Goal: Task Accomplishment & Management: Complete application form

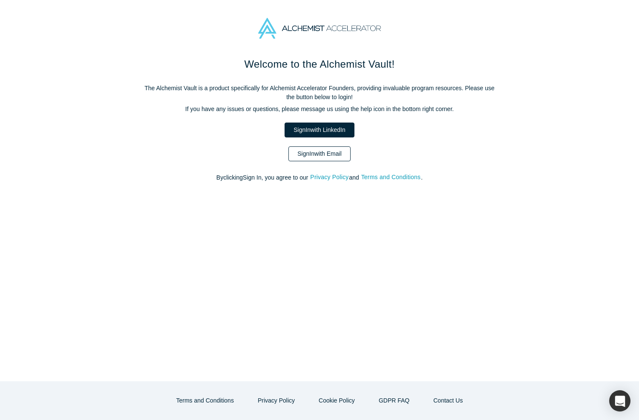
click at [324, 158] on link "Sign In with Email" at bounding box center [319, 153] width 62 height 15
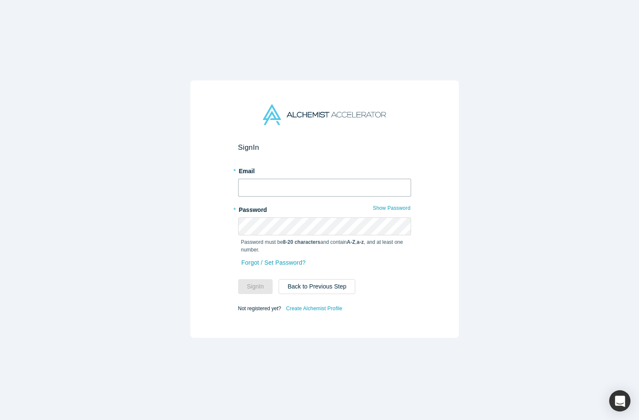
click at [328, 184] on input "text" at bounding box center [324, 188] width 173 height 18
type input "[PERSON_NAME][EMAIL_ADDRESS][DOMAIN_NAME]"
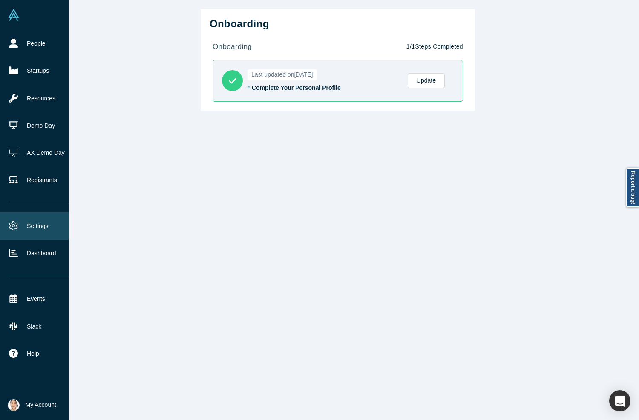
click at [43, 227] on link "Settings" at bounding box center [39, 225] width 78 height 27
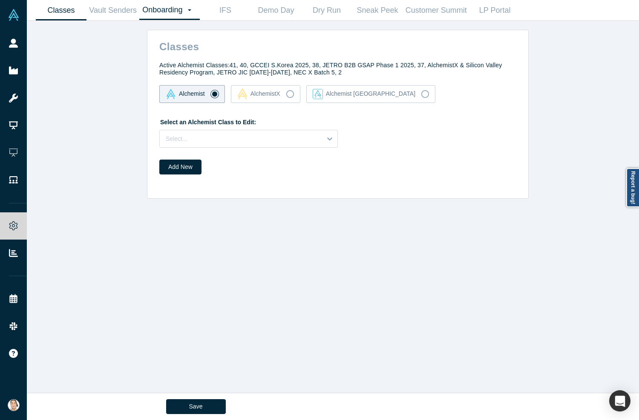
click at [174, 15] on link "Onboarding Dashboard Settings" at bounding box center [169, 10] width 60 height 20
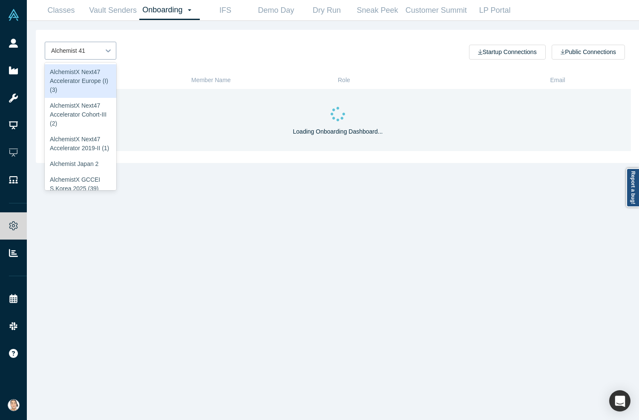
click at [101, 56] on div at bounding box center [108, 50] width 16 height 17
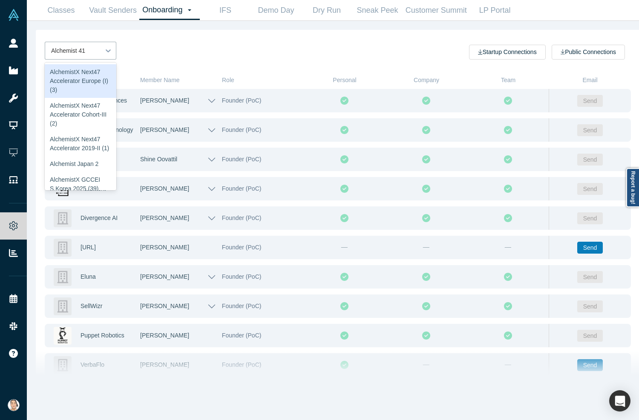
click at [179, 54] on div "76 results available. Use Up and Down to choose options, press Enter to select …" at bounding box center [191, 51] width 293 height 18
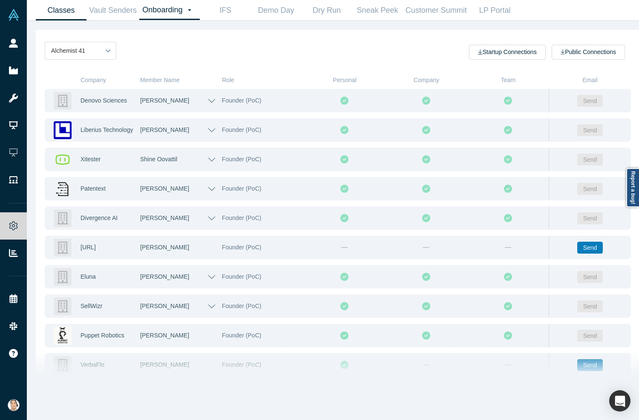
click at [63, 13] on link "Classes" at bounding box center [61, 10] width 51 height 20
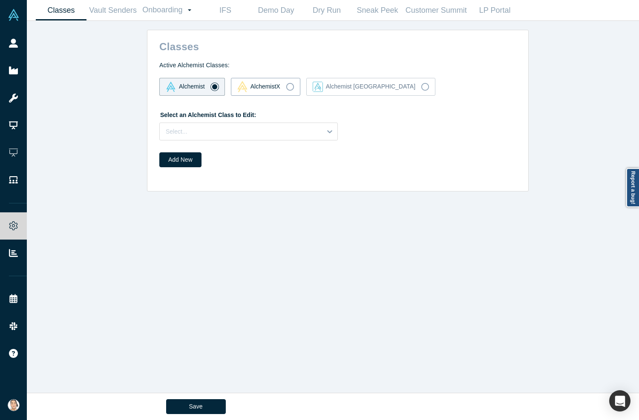
click at [272, 92] on div "AlchemistX" at bounding box center [258, 86] width 43 height 11
click at [0, 0] on input "AlchemistX" at bounding box center [0, 0] width 0 height 0
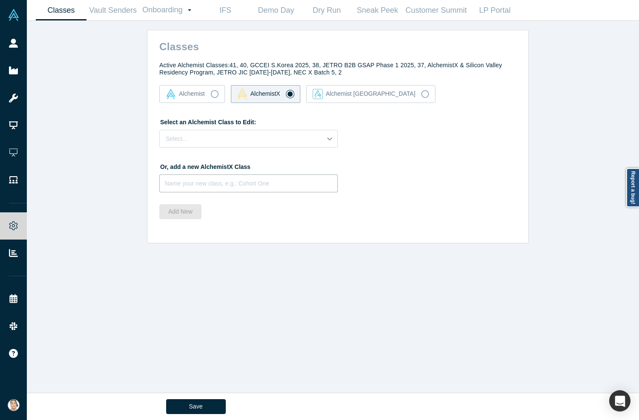
click at [215, 180] on input at bounding box center [248, 184] width 178 height 18
drag, startPoint x: 221, startPoint y: 186, endPoint x: 139, endPoint y: 186, distance: 82.2
click at [142, 188] on div "Classes Active Alchemist Classes: 41, 40, GCCEI S.Korea 2025, 38, JETRO B2B GSA…" at bounding box center [338, 212] width 622 height 382
type input "AlchemistX <> [GEOGRAPHIC_DATA] 2025"
drag, startPoint x: 255, startPoint y: 184, endPoint x: 112, endPoint y: 181, distance: 143.1
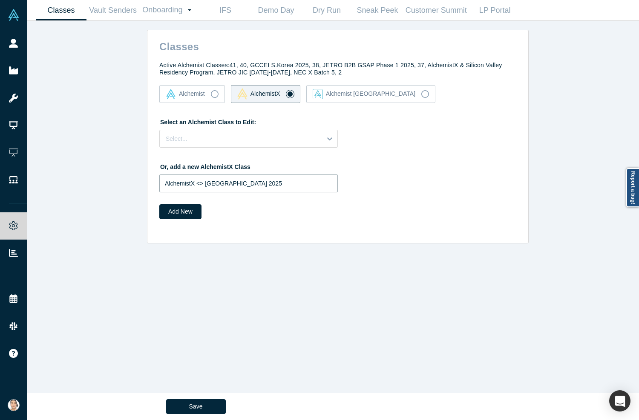
click at [112, 181] on div "Classes Active Alchemist Classes: 41, 40, GCCEI S.Korea 2025, 38, JETRO B2B GSA…" at bounding box center [338, 212] width 622 height 382
type input "AlchemistX & [GEOGRAPHIC_DATA] 2025"
click at [164, 206] on button "Add New" at bounding box center [180, 211] width 42 height 15
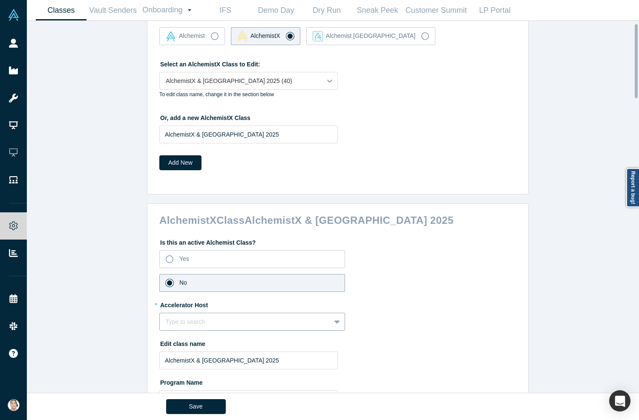
scroll to position [128, 0]
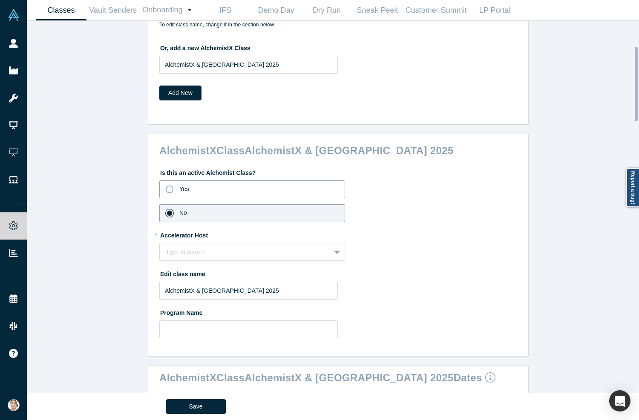
click at [166, 190] on icon at bounding box center [170, 190] width 8 height 8
click at [0, 0] on input "Yes" at bounding box center [0, 0] width 0 height 0
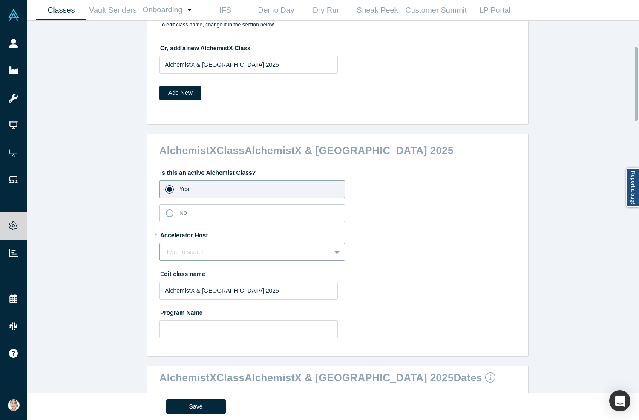
click at [195, 249] on div "Type to search" at bounding box center [252, 252] width 186 height 18
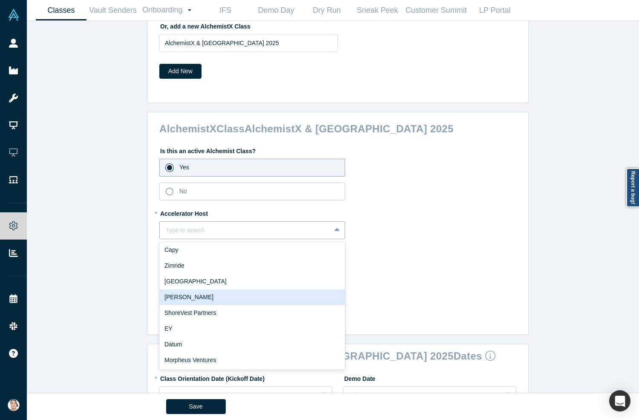
scroll to position [0, 0]
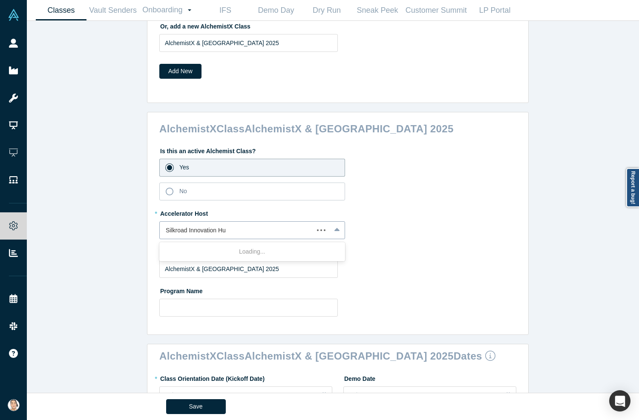
type input "Silkroad Innovation Hub"
click at [225, 249] on div "Silkroad Innovation Hub" at bounding box center [252, 252] width 186 height 16
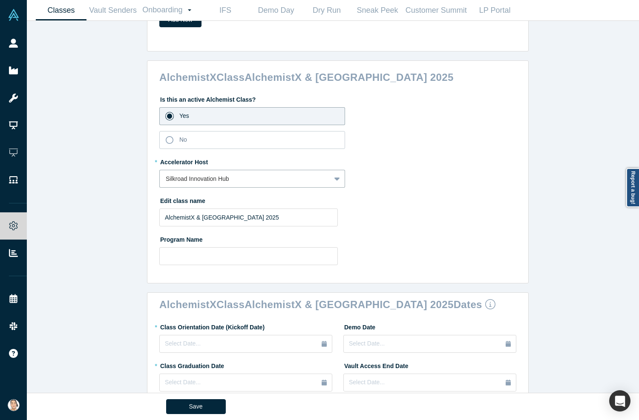
scroll to position [213, 0]
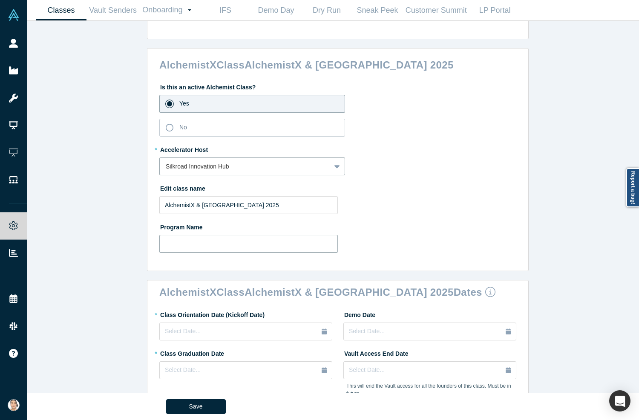
click at [234, 243] on input "text" at bounding box center [248, 244] width 178 height 18
type input "AlchemistX & [GEOGRAPHIC_DATA] 2025"
click at [404, 232] on div "Program Name AlchemistX & [GEOGRAPHIC_DATA] 2025" at bounding box center [337, 236] width 357 height 33
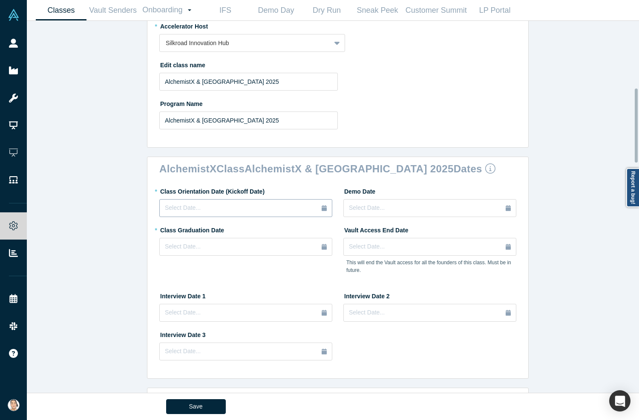
scroll to position [341, 0]
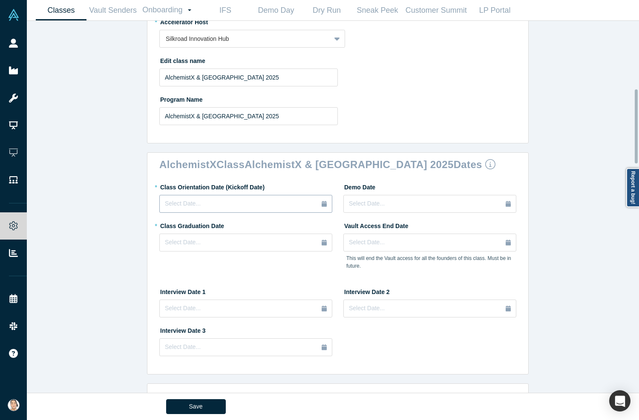
click at [216, 204] on div "Select Date..." at bounding box center [246, 203] width 162 height 9
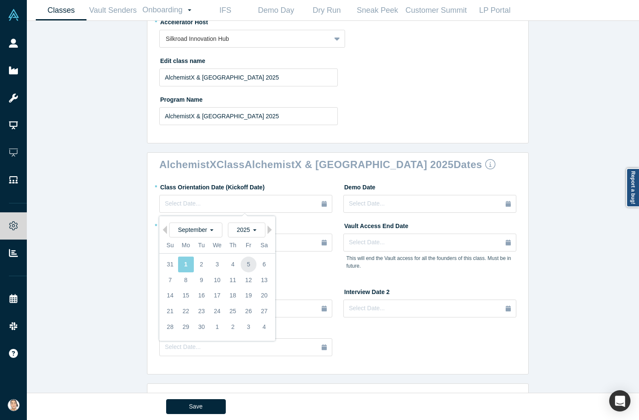
click at [249, 264] on div "5" at bounding box center [249, 265] width 16 height 16
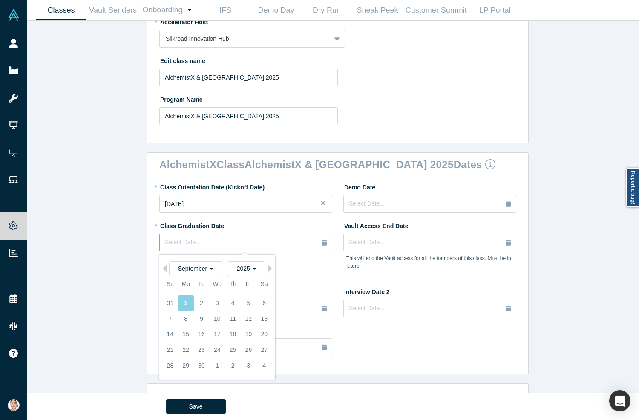
click at [285, 243] on div "Select Date..." at bounding box center [246, 242] width 162 height 9
click at [267, 270] on button "Next Month" at bounding box center [271, 268] width 9 height 9
click at [195, 319] on div "4" at bounding box center [202, 319] width 16 height 16
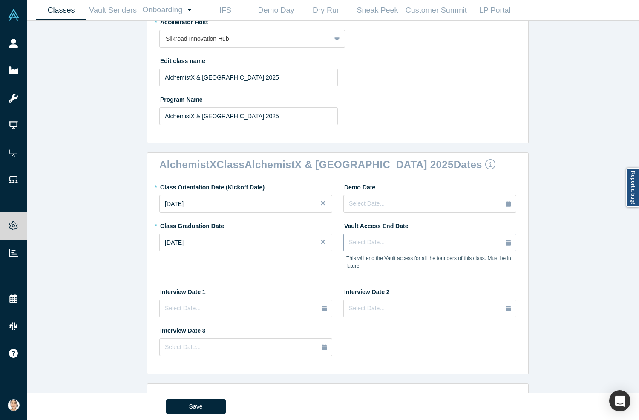
click at [383, 243] on div "Select Date..." at bounding box center [430, 242] width 162 height 9
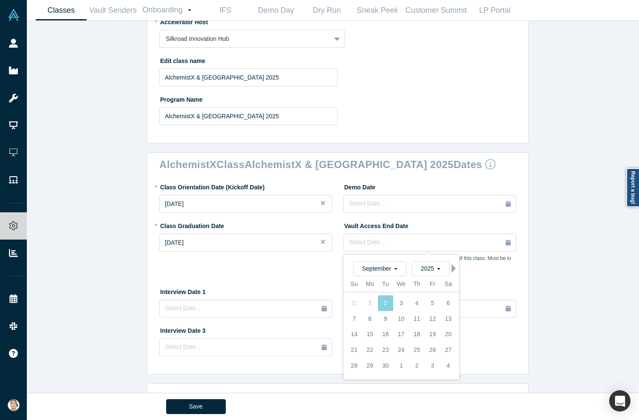
click at [451, 271] on button "Next Month" at bounding box center [455, 268] width 9 height 9
click at [427, 361] on div "28" at bounding box center [432, 366] width 16 height 16
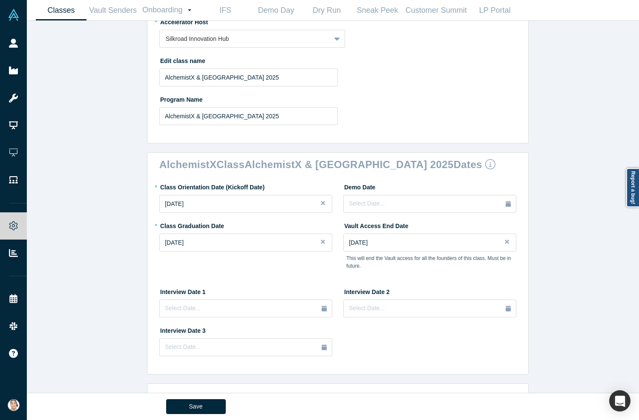
click at [413, 290] on div "Interview Date 2 Select Date..." at bounding box center [429, 301] width 173 height 33
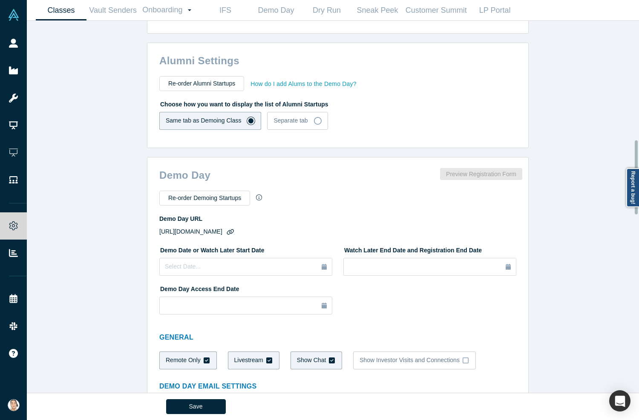
scroll to position [724, 0]
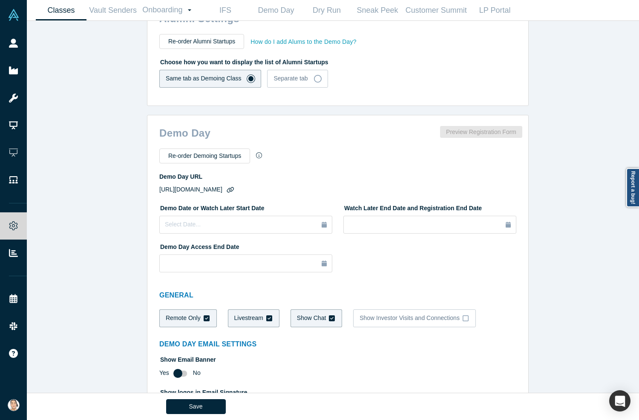
click at [204, 318] on icon at bounding box center [207, 318] width 6 height 6
click at [0, 0] on input "Remote Only" at bounding box center [0, 0] width 0 height 0
click at [248, 317] on div "Livestream" at bounding box center [248, 318] width 29 height 9
click at [0, 0] on input "Livestream" at bounding box center [0, 0] width 0 height 0
click at [319, 319] on label "Show Chat" at bounding box center [316, 319] width 52 height 18
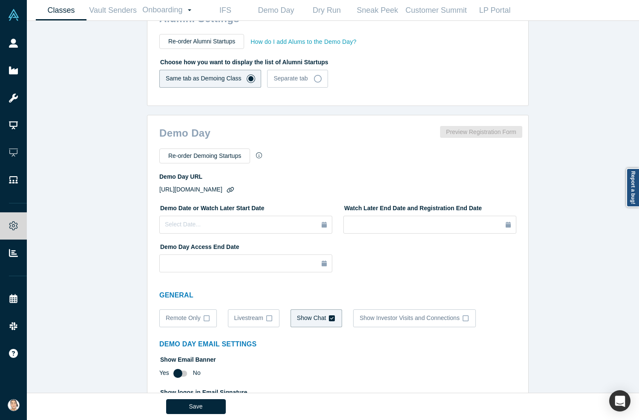
click at [0, 0] on input "Show Chat" at bounding box center [0, 0] width 0 height 0
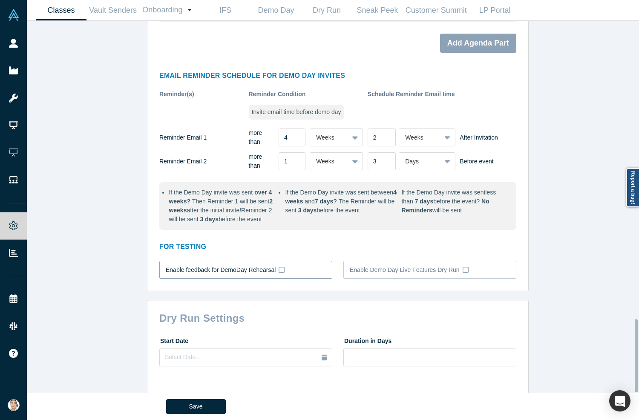
scroll to position [1451, 0]
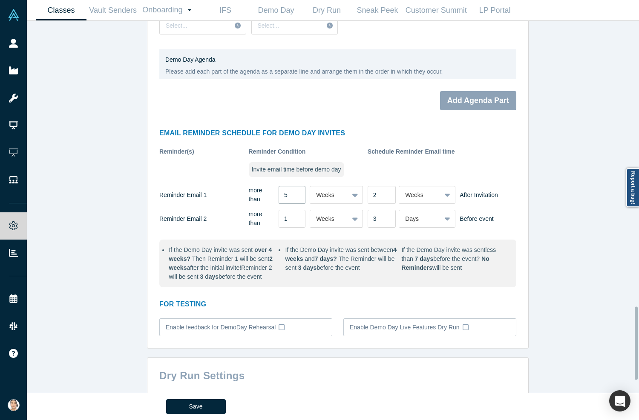
click at [289, 189] on input "5" at bounding box center [291, 195] width 27 height 18
click at [290, 198] on input "5" at bounding box center [291, 195] width 27 height 18
click at [293, 197] on input "5" at bounding box center [291, 195] width 27 height 18
click at [291, 195] on input "4" at bounding box center [291, 195] width 27 height 18
click at [291, 195] on input "3" at bounding box center [291, 195] width 27 height 18
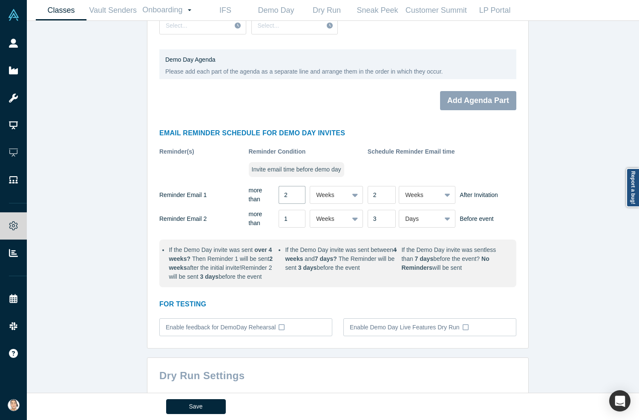
click at [291, 195] on input "2" at bounding box center [291, 195] width 27 height 18
click at [291, 195] on input "1" at bounding box center [291, 195] width 27 height 18
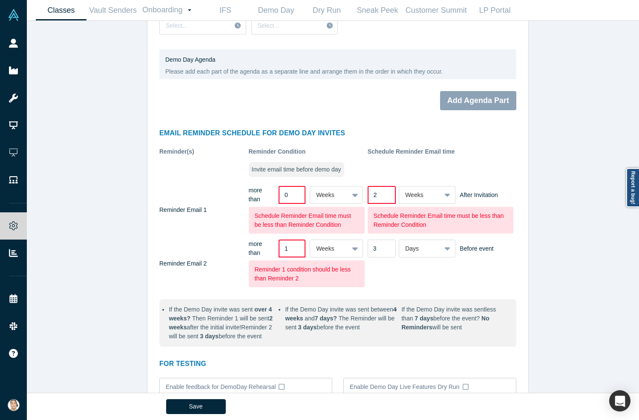
type input "0"
click at [291, 195] on input "0" at bounding box center [291, 195] width 27 height 18
click at [293, 246] on input "2" at bounding box center [291, 249] width 27 height 18
click at [292, 250] on input "1" at bounding box center [291, 249] width 27 height 18
type input "0"
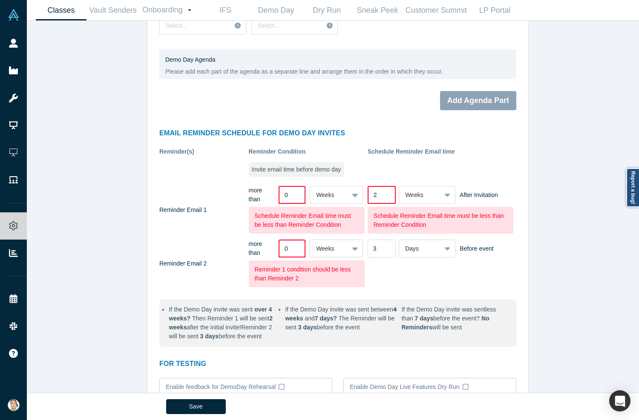
click at [292, 250] on input "0" at bounding box center [291, 249] width 27 height 18
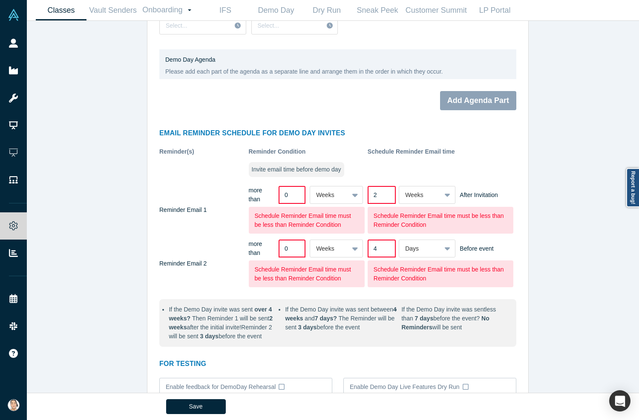
click at [380, 245] on input "4" at bounding box center [381, 249] width 28 height 18
click at [383, 249] on input "3" at bounding box center [381, 249] width 28 height 18
click at [383, 249] on input "2" at bounding box center [381, 249] width 28 height 18
click at [383, 249] on input "1" at bounding box center [381, 249] width 28 height 18
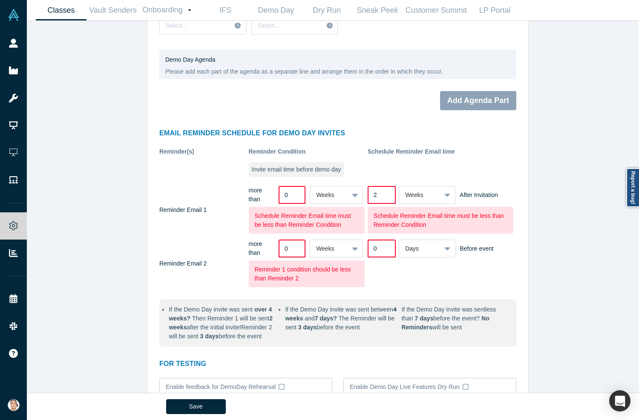
type input "0"
click at [384, 249] on input "0" at bounding box center [381, 249] width 28 height 18
click at [383, 195] on input "1" at bounding box center [381, 195] width 28 height 18
click at [382, 197] on input "1" at bounding box center [381, 195] width 28 height 18
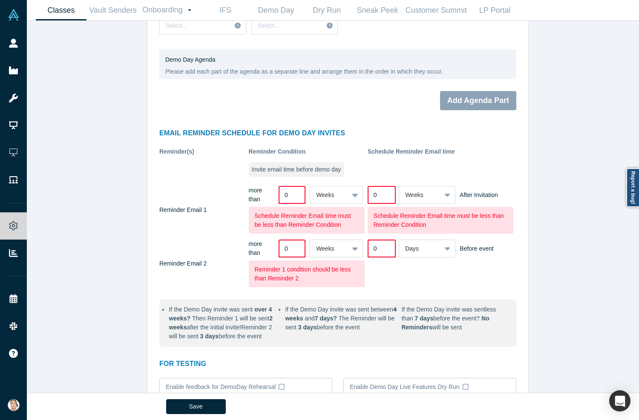
type input "0"
click at [380, 195] on input "0" at bounding box center [381, 195] width 28 height 18
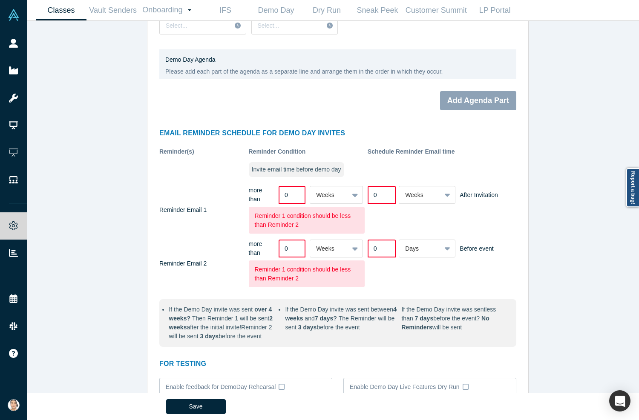
click at [406, 275] on div "0 Days Before event" at bounding box center [441, 264] width 149 height 48
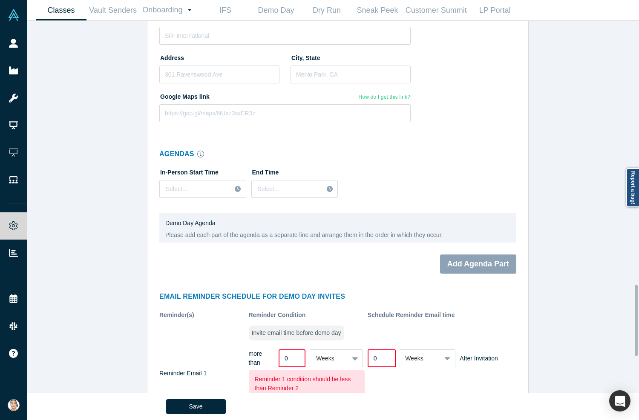
scroll to position [1382, 0]
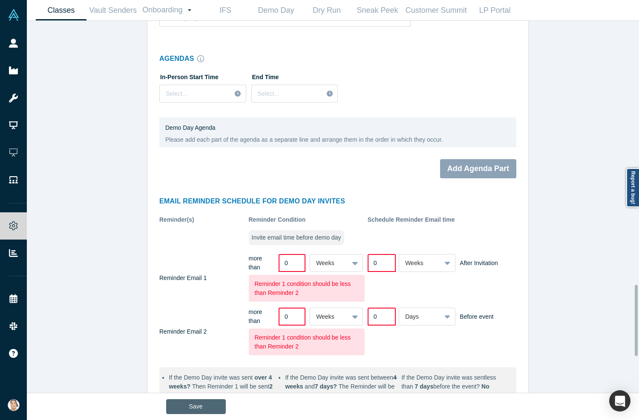
click at [190, 401] on button "Save" at bounding box center [196, 406] width 60 height 15
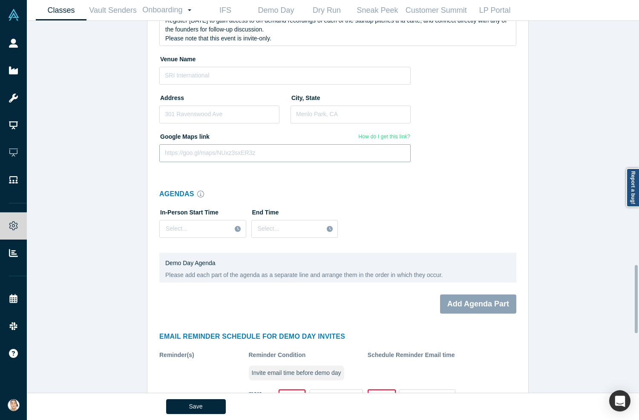
scroll to position [1533, 0]
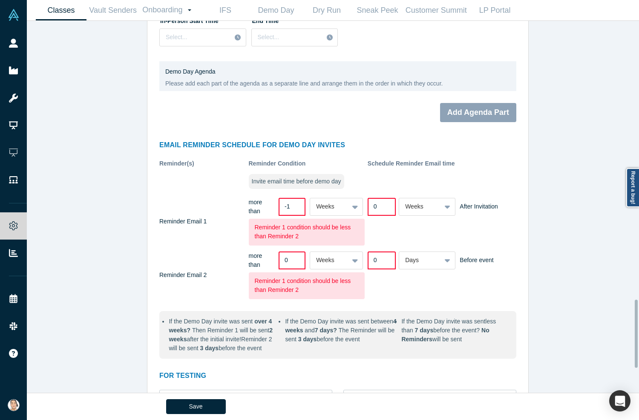
click at [290, 206] on input "-1" at bounding box center [291, 207] width 27 height 18
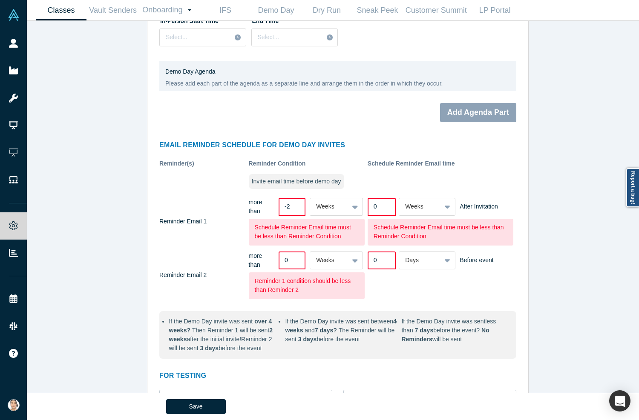
click at [292, 208] on input "-2" at bounding box center [291, 207] width 27 height 18
click at [293, 201] on input "-1" at bounding box center [291, 207] width 27 height 18
type input "0"
click at [293, 201] on input "0" at bounding box center [291, 207] width 27 height 18
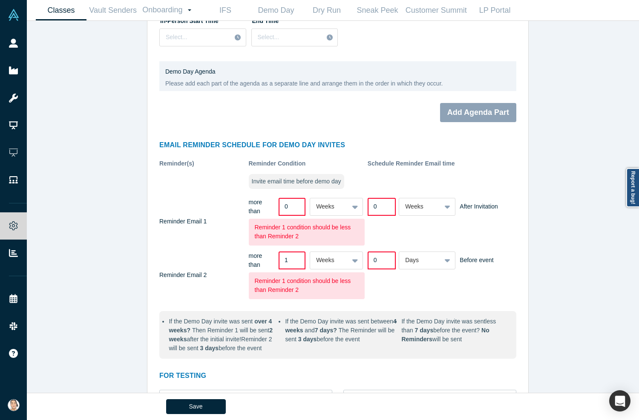
click at [293, 253] on input "1" at bounding box center [291, 261] width 27 height 18
type input "0"
click at [292, 259] on input "0" at bounding box center [291, 261] width 27 height 18
type input "1"
click at [292, 201] on input "1" at bounding box center [291, 207] width 27 height 18
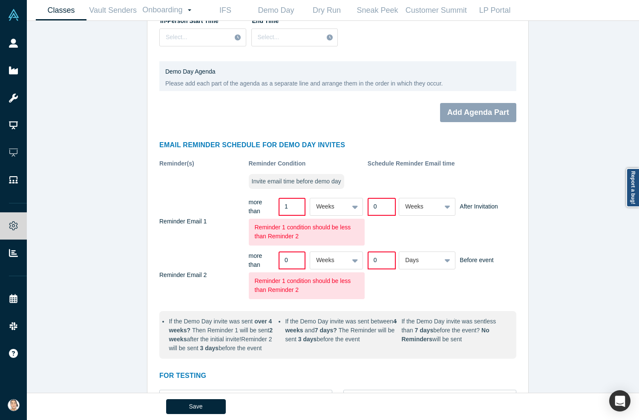
scroll to position [1521, 0]
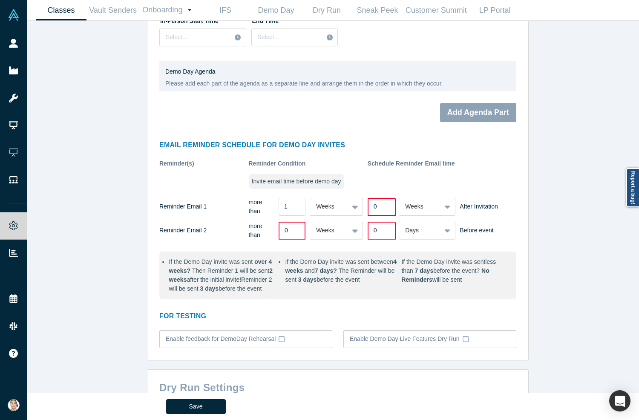
click at [296, 229] on input "0" at bounding box center [291, 231] width 27 height 18
click at [305, 268] on strong "4 weeks" at bounding box center [340, 266] width 111 height 16
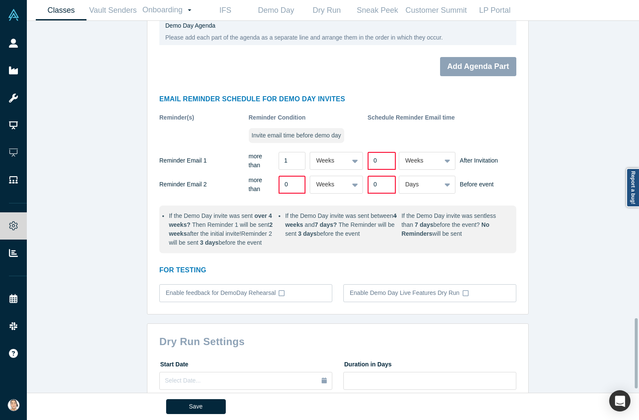
scroll to position [1596, 0]
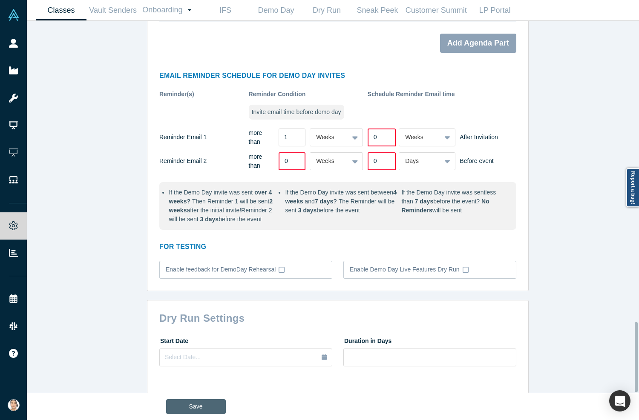
click at [209, 404] on button "Save" at bounding box center [196, 406] width 60 height 15
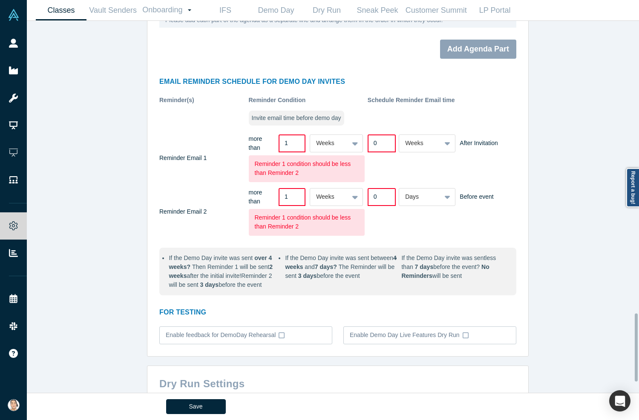
type input "1"
click at [292, 188] on input "1" at bounding box center [291, 197] width 27 height 18
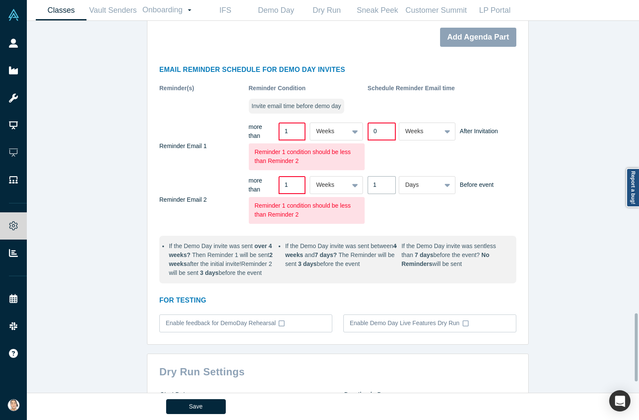
type input "1"
click at [381, 181] on input "1" at bounding box center [381, 185] width 28 height 18
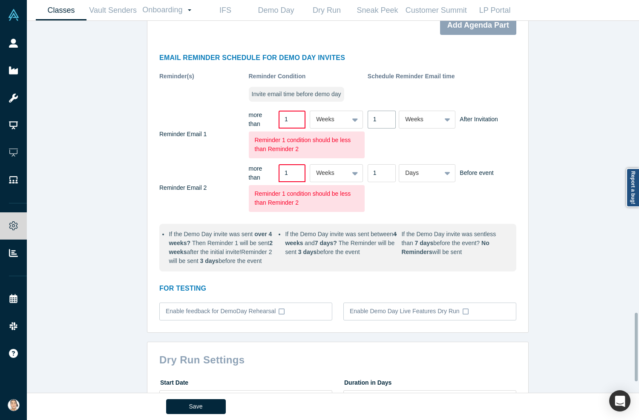
click at [381, 126] on input "1" at bounding box center [381, 120] width 28 height 18
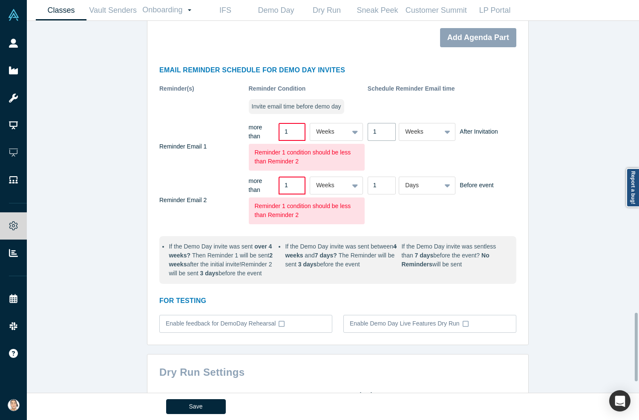
click at [380, 134] on input "1" at bounding box center [381, 132] width 28 height 18
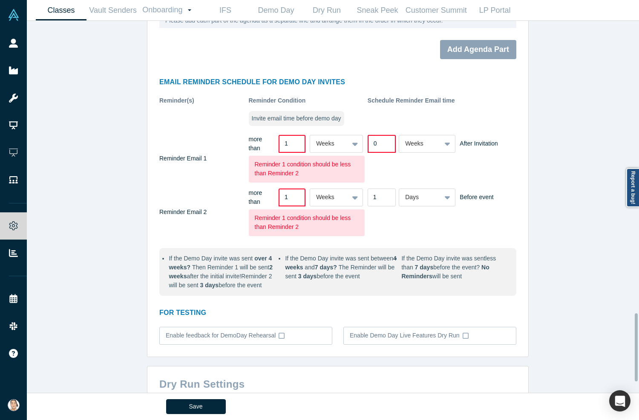
scroll to position [1596, 0]
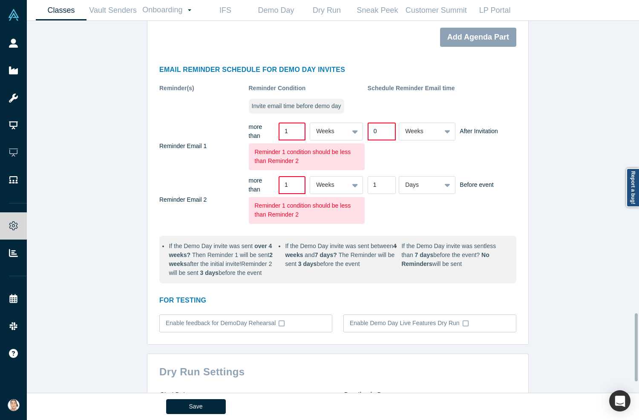
click at [380, 133] on input "0" at bounding box center [381, 132] width 28 height 18
click at [380, 133] on input "-1" at bounding box center [381, 132] width 28 height 18
click at [380, 123] on input "-1" at bounding box center [381, 132] width 28 height 18
type input "0"
click at [384, 128] on input "0" at bounding box center [381, 132] width 28 height 18
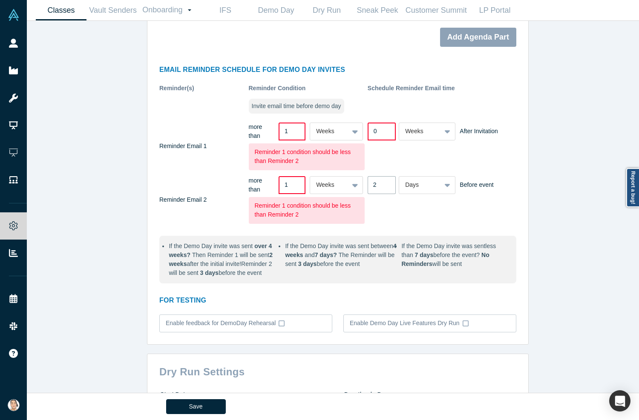
click at [384, 180] on input "2" at bounding box center [381, 185] width 28 height 18
click at [384, 179] on input "3" at bounding box center [381, 185] width 28 height 18
click at [380, 186] on input "2" at bounding box center [381, 185] width 28 height 18
click at [381, 185] on input "1" at bounding box center [381, 185] width 28 height 18
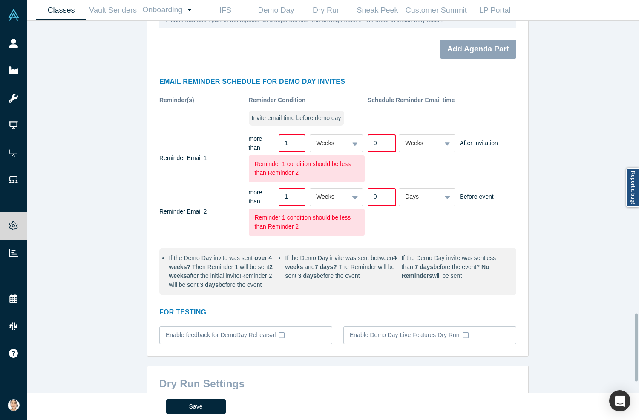
scroll to position [1608, 0]
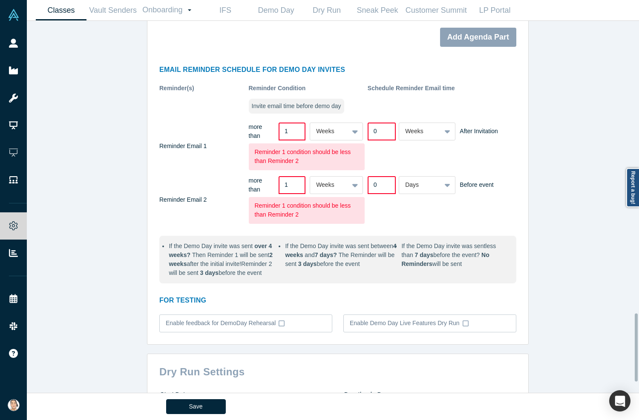
type input "0"
click at [381, 185] on input "0" at bounding box center [381, 185] width 28 height 18
type input "2"
click at [291, 180] on input "2" at bounding box center [291, 185] width 27 height 18
click at [387, 192] on div "0 Days Before event" at bounding box center [441, 200] width 149 height 48
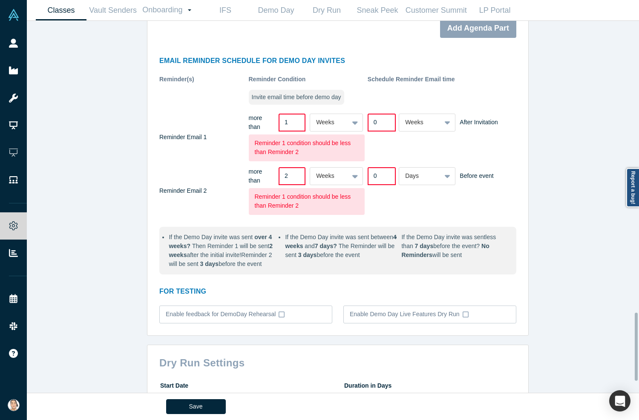
scroll to position [1604, 0]
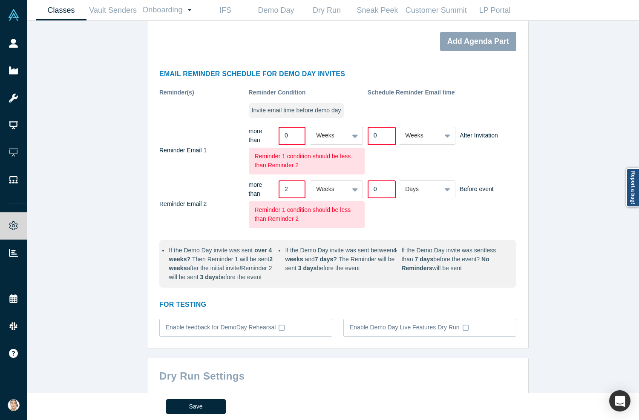
type input "0"
click at [291, 135] on input "0" at bounding box center [291, 136] width 27 height 18
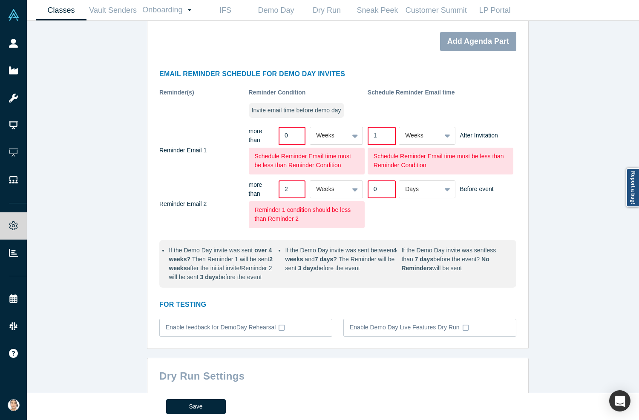
type input "1"
click at [383, 133] on input "1" at bounding box center [381, 136] width 28 height 18
click at [292, 130] on input "1" at bounding box center [291, 136] width 27 height 18
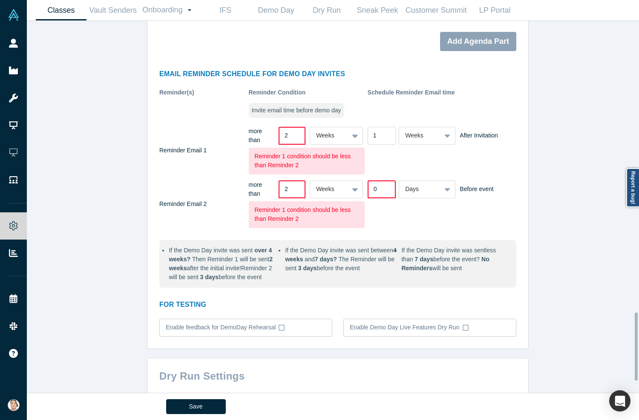
click at [292, 130] on input "2" at bounding box center [291, 136] width 27 height 18
click at [292, 130] on input "3" at bounding box center [291, 136] width 27 height 18
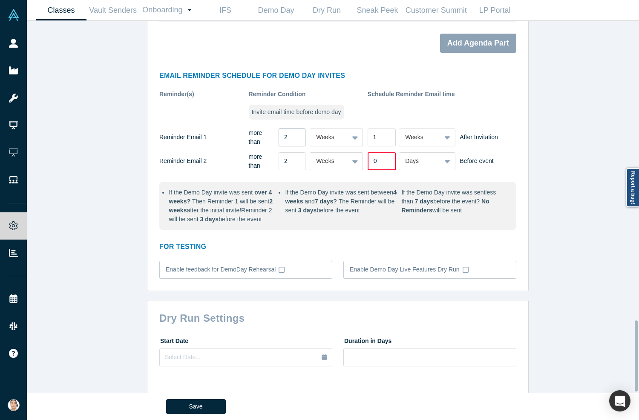
click at [292, 137] on input "2" at bounding box center [291, 138] width 27 height 18
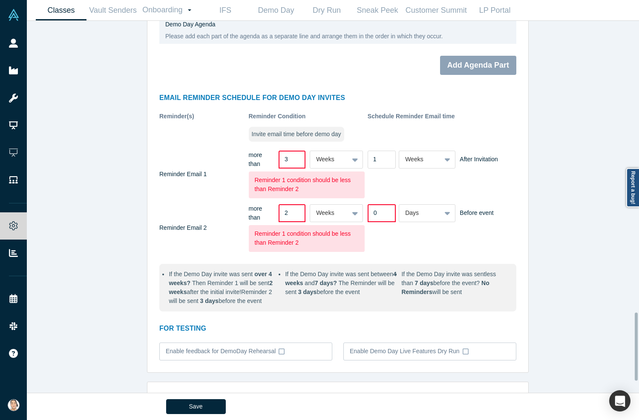
type input "3"
click at [294, 151] on input "3" at bounding box center [291, 160] width 27 height 18
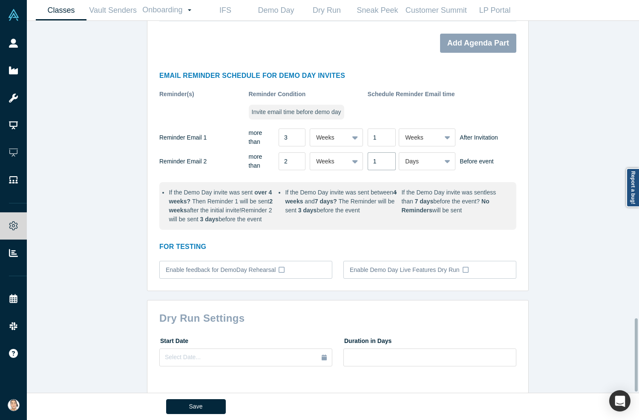
type input "1"
click at [382, 155] on input "1" at bounding box center [381, 161] width 28 height 18
click at [382, 171] on div "Reminder Email 2 more than 2 Weeks 1 Days Before event" at bounding box center [337, 164] width 357 height 24
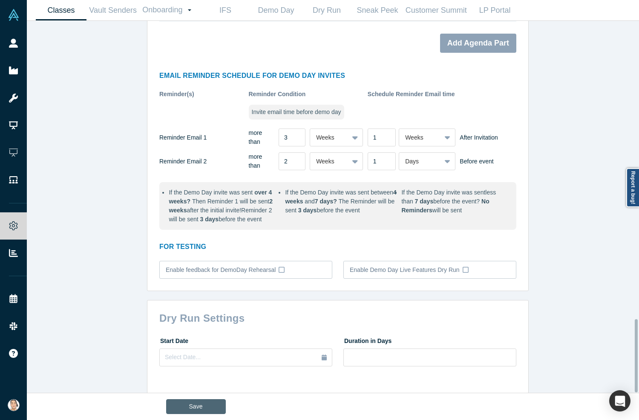
click at [215, 407] on button "Save" at bounding box center [196, 406] width 60 height 15
type input "4"
type input "2"
type input "1"
type input "3"
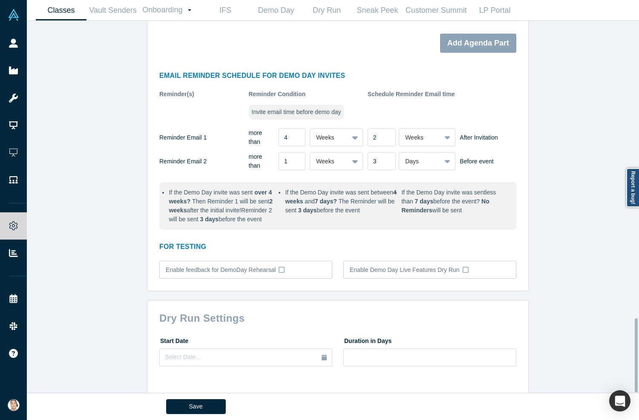
type input "AlchemistX & [GEOGRAPHIC_DATA] 2025"
type input "3"
type input "1"
type input "2"
type input "1"
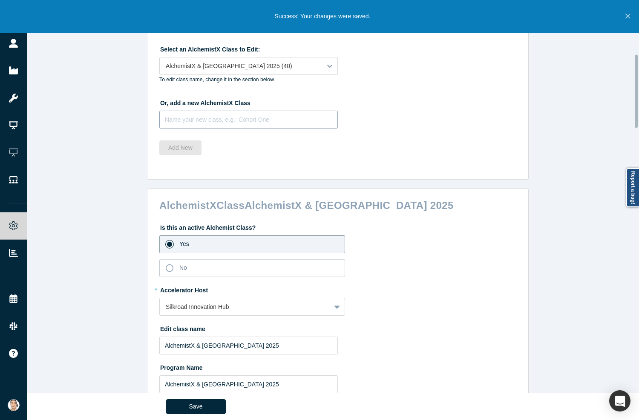
scroll to position [0, 0]
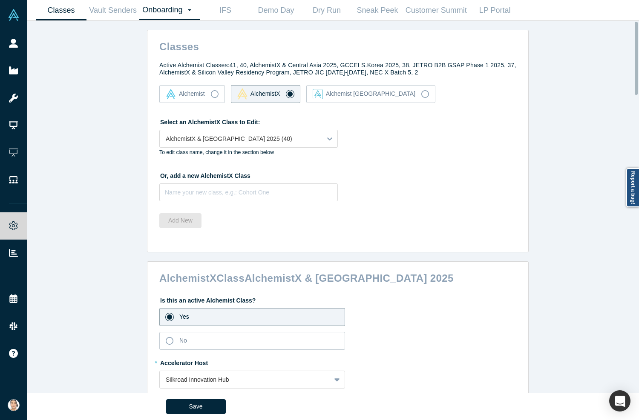
click at [150, 8] on link "Onboarding Dashboard Settings" at bounding box center [169, 10] width 60 height 20
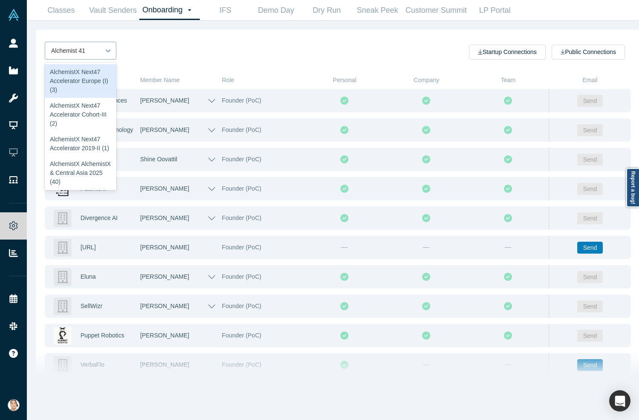
click at [104, 51] on icon at bounding box center [108, 50] width 9 height 9
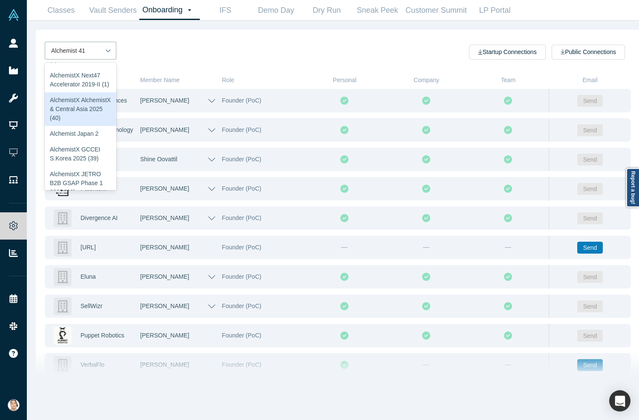
click at [84, 126] on div "AlchemistX AlchemistX & Central Asia 2025 (40)" at bounding box center [81, 109] width 72 height 34
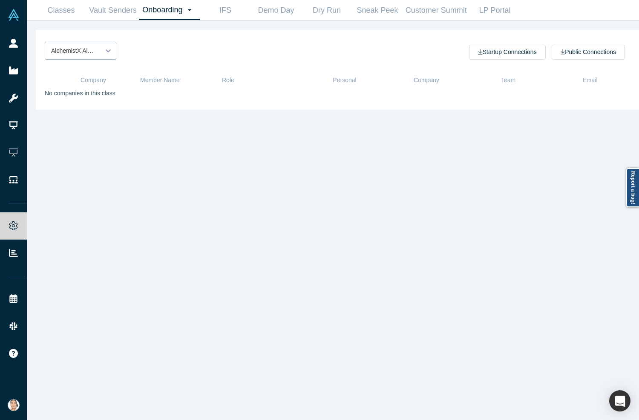
click at [106, 43] on div at bounding box center [107, 50] width 15 height 15
click at [170, 43] on div "AlchemistX AlchemistX & Central Asia 2025 (40)" at bounding box center [191, 51] width 293 height 18
click at [49, 11] on link "Classes" at bounding box center [61, 10] width 51 height 20
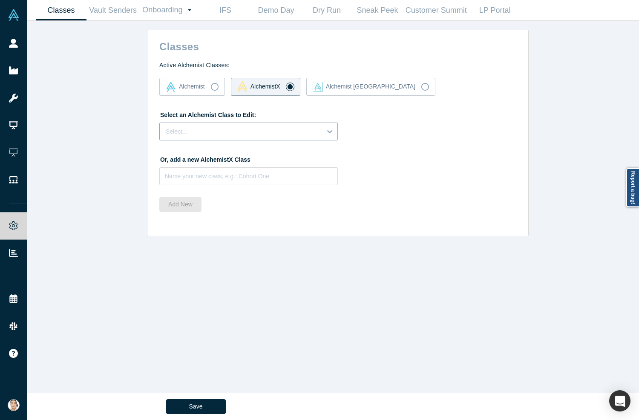
click at [268, 135] on div at bounding box center [241, 131] width 150 height 11
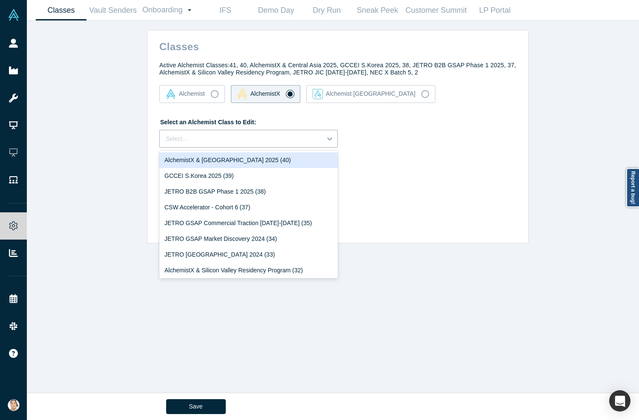
click at [262, 163] on div "AlchemistX & [GEOGRAPHIC_DATA] 2025 (40)" at bounding box center [248, 160] width 178 height 16
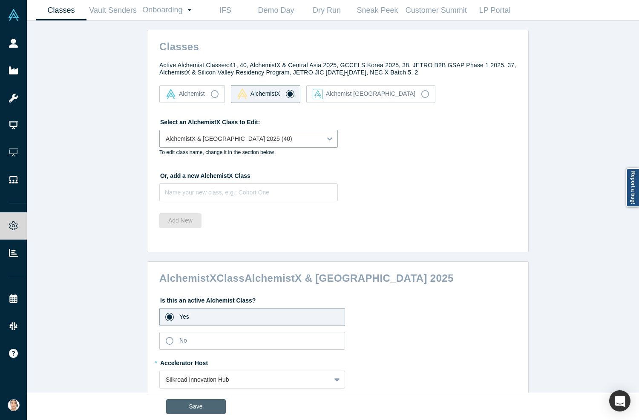
click at [186, 412] on button "Save" at bounding box center [196, 406] width 60 height 15
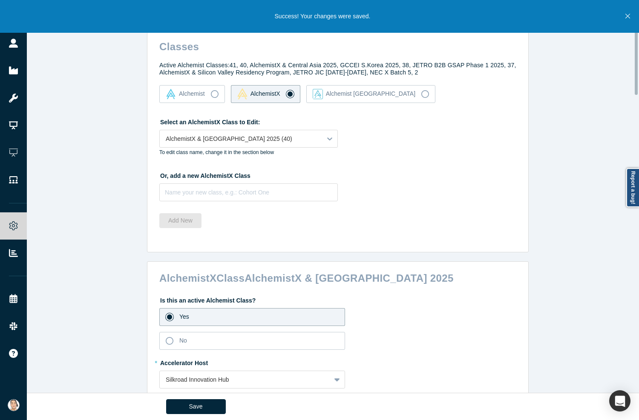
click at [493, 18] on icon "Close" at bounding box center [627, 16] width 5 height 8
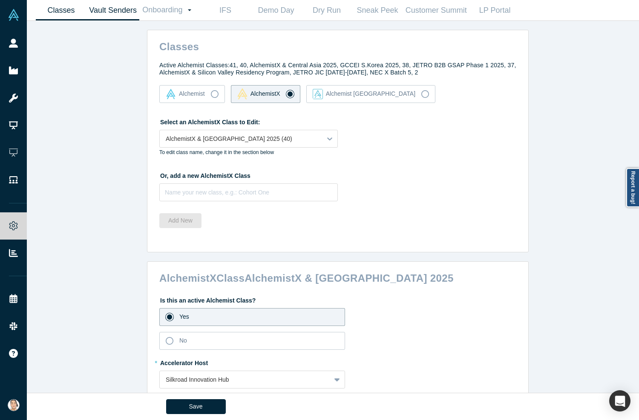
click at [119, 10] on link "Vault Senders" at bounding box center [112, 10] width 53 height 20
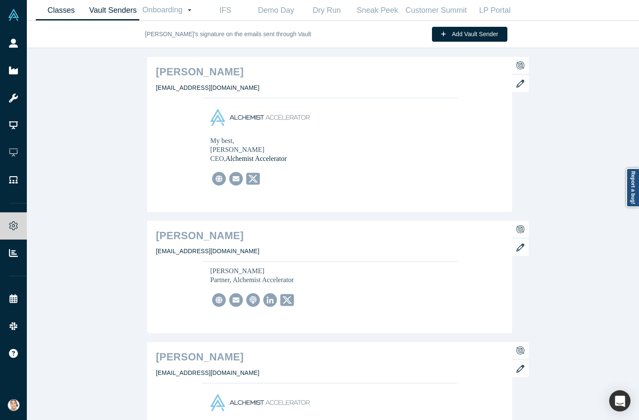
click at [63, 5] on link "Classes" at bounding box center [61, 10] width 51 height 20
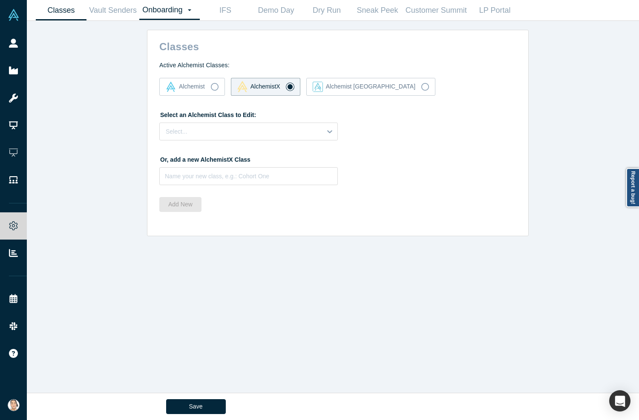
click at [180, 19] on link "Onboarding Dashboard Settings" at bounding box center [169, 10] width 60 height 20
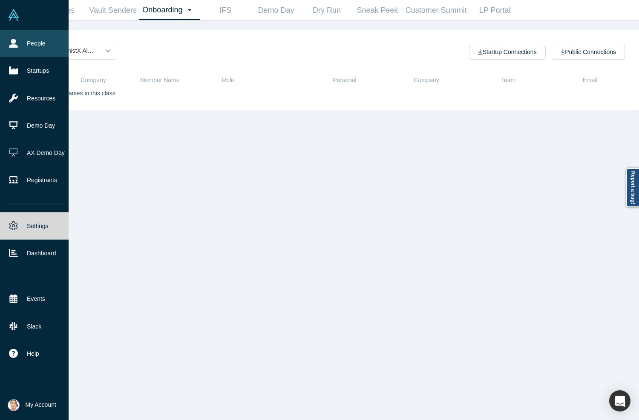
click at [19, 43] on link "People" at bounding box center [39, 43] width 78 height 27
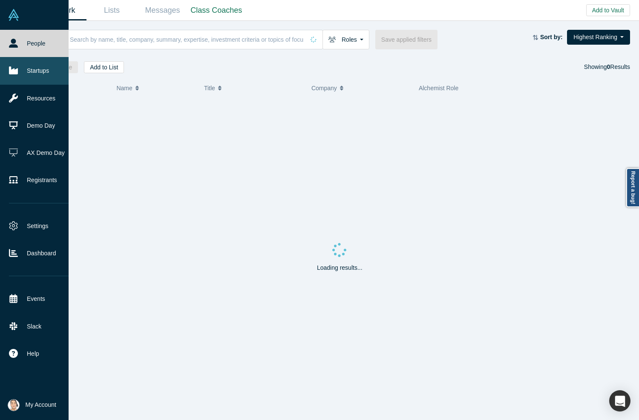
click at [33, 69] on link "Startups" at bounding box center [39, 70] width 78 height 27
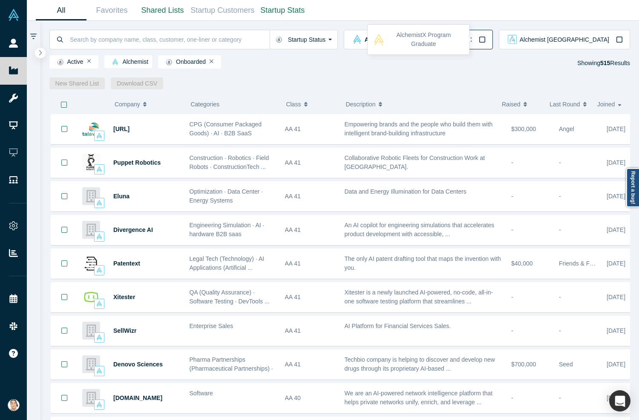
click at [493, 44] on button "Alchemist X" at bounding box center [456, 40] width 73 height 20
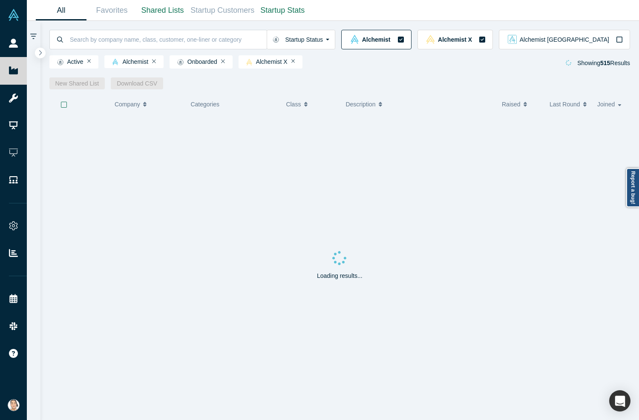
click at [462, 40] on div "Alchemist Alchemist X Alchemist Japan" at bounding box center [485, 40] width 289 height 20
click at [404, 41] on icon "button" at bounding box center [401, 40] width 6 height 6
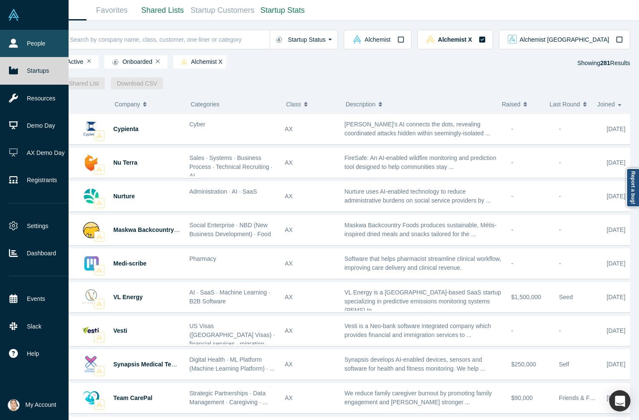
click at [19, 46] on link "People" at bounding box center [39, 43] width 78 height 27
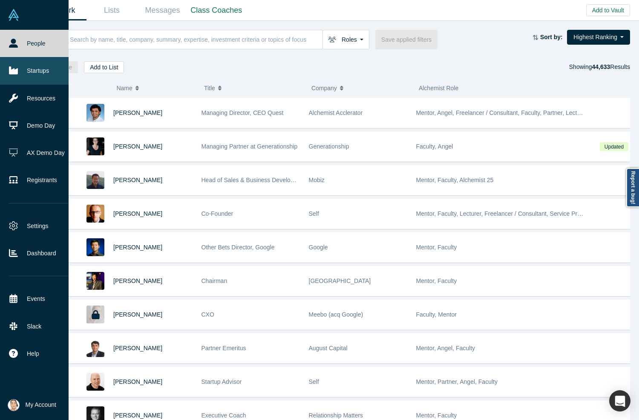
click at [12, 70] on icon at bounding box center [13, 71] width 9 height 8
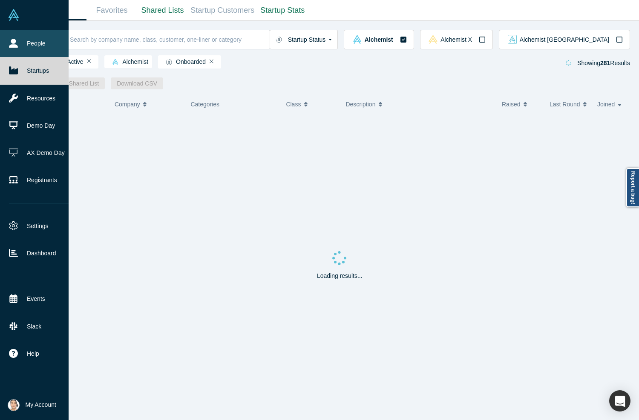
click at [26, 41] on link "People" at bounding box center [39, 43] width 78 height 27
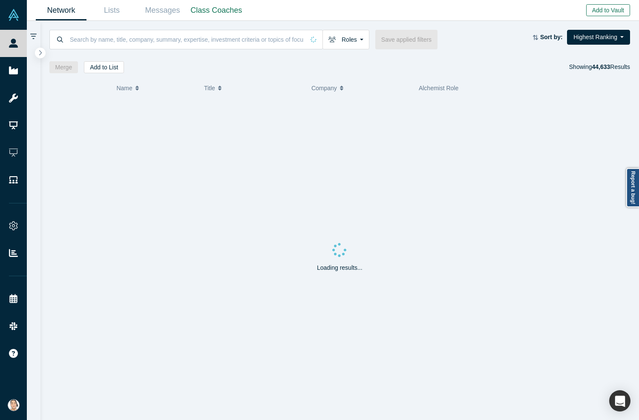
click at [493, 15] on button "Add to Vault" at bounding box center [608, 10] width 44 height 12
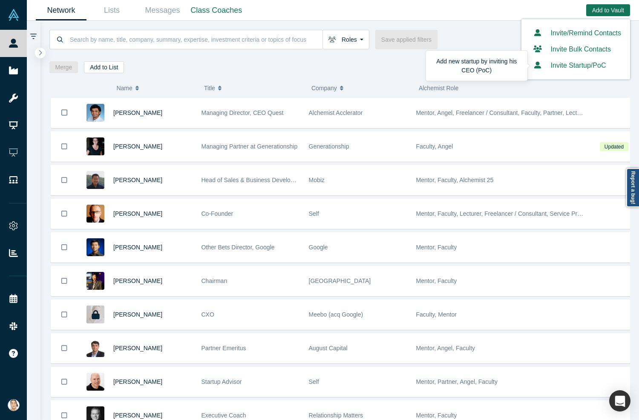
click at [493, 65] on button "Invite Startup/PoC" at bounding box center [568, 65] width 76 height 10
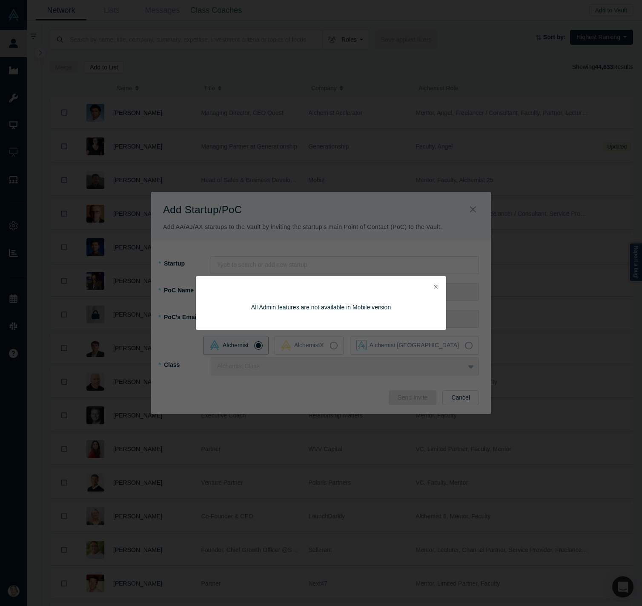
click at [438, 285] on button "Close" at bounding box center [435, 287] width 9 height 10
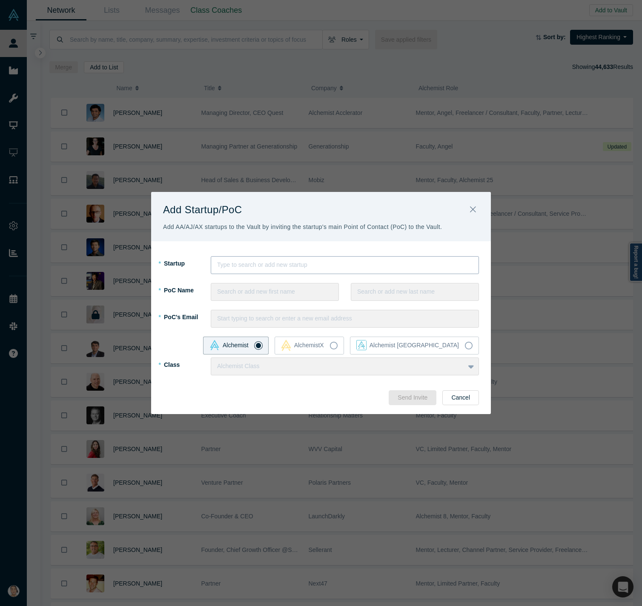
click at [333, 264] on div at bounding box center [344, 265] width 255 height 11
type input "Aleem"
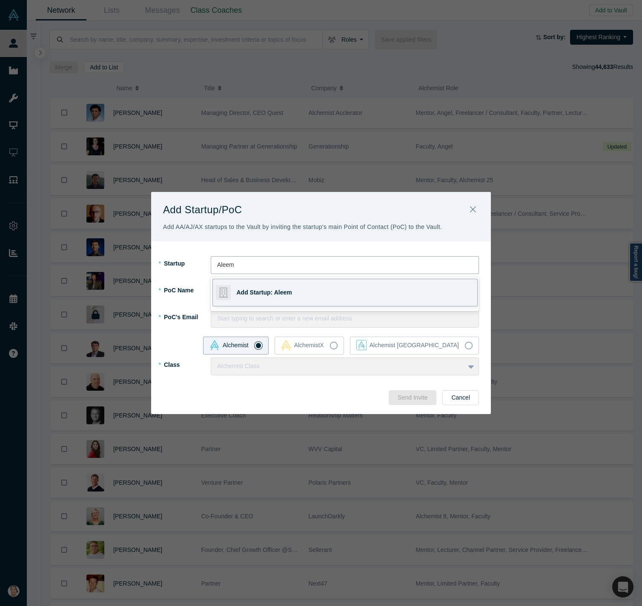
click at [302, 287] on div "Add Startup: Aleem" at bounding box center [296, 292] width 119 height 27
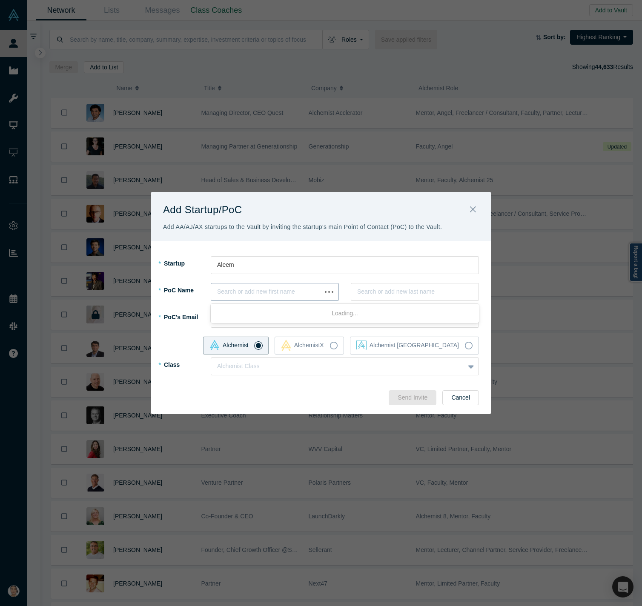
click at [249, 291] on div at bounding box center [266, 292] width 98 height 11
paste input "[PERSON_NAME]"
type input "[PERSON_NAME]"
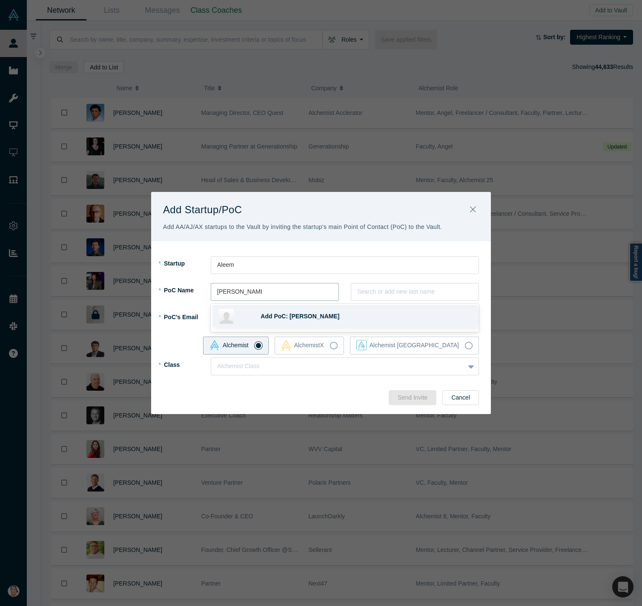
click at [316, 315] on span "Add PoC: [PERSON_NAME]" at bounding box center [300, 316] width 79 height 7
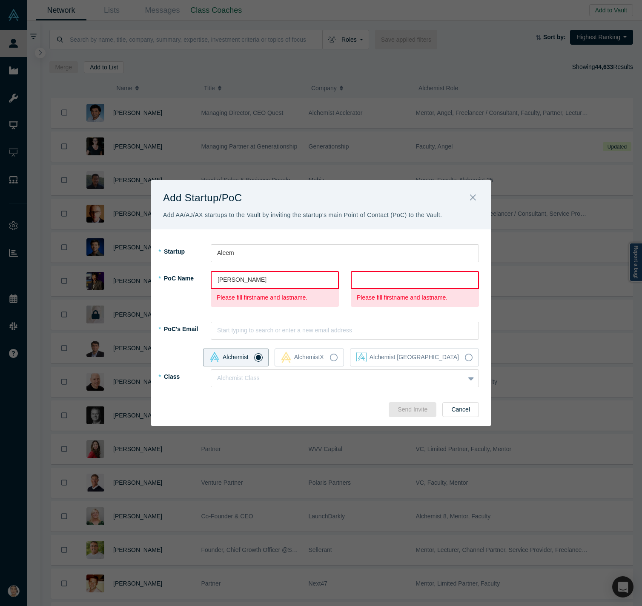
click at [266, 272] on div "[PERSON_NAME]" at bounding box center [275, 280] width 128 height 18
click at [267, 275] on div at bounding box center [275, 280] width 115 height 11
click at [268, 275] on div at bounding box center [275, 280] width 115 height 11
drag, startPoint x: 239, startPoint y: 281, endPoint x: 277, endPoint y: 283, distance: 38.0
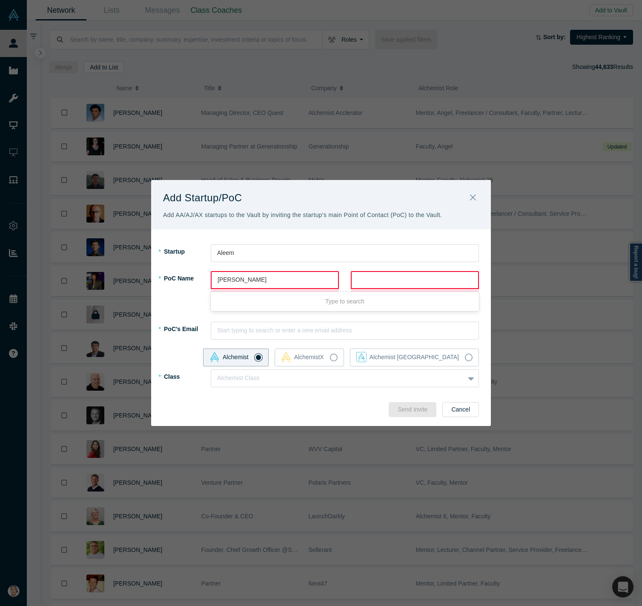
click at [277, 283] on div at bounding box center [275, 280] width 115 height 11
click at [387, 280] on div at bounding box center [415, 280] width 115 height 11
click at [377, 247] on div "Aleem" at bounding box center [344, 253] width 267 height 14
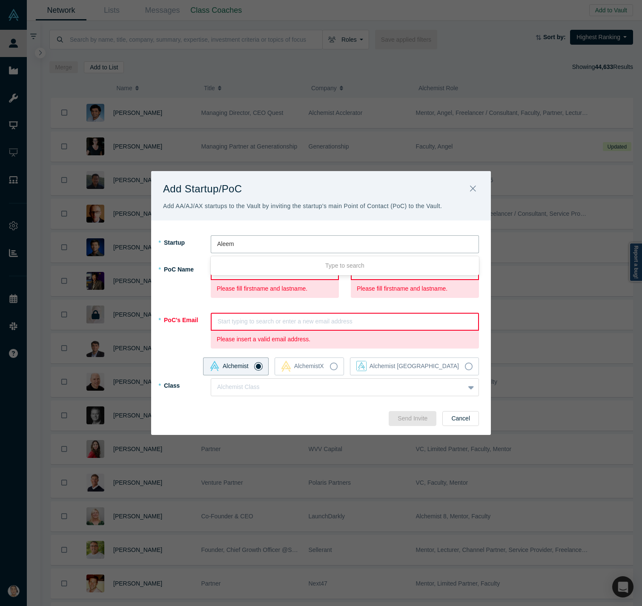
click at [275, 269] on div "Type to search" at bounding box center [345, 266] width 268 height 16
click at [264, 288] on p "Please fill firstname and lastname." at bounding box center [275, 288] width 116 height 9
click at [264, 260] on fieldset "* Startup Aleem To pick up a draggable item, press the space bar. While draggin…" at bounding box center [321, 320] width 316 height 170
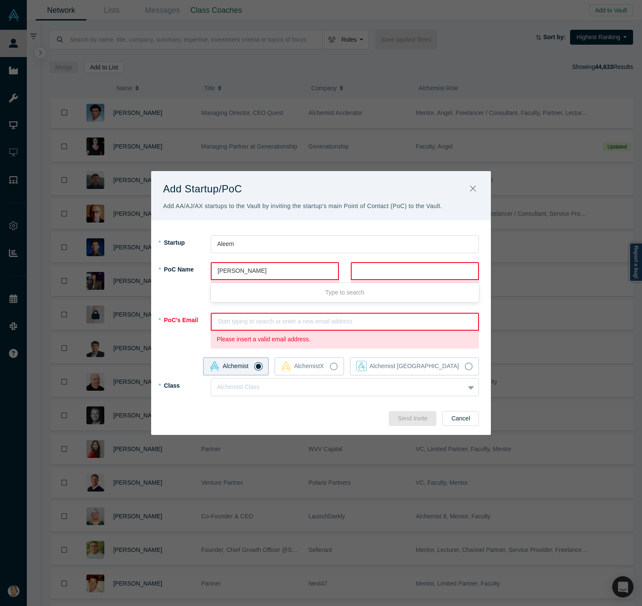
click at [264, 273] on div at bounding box center [275, 271] width 115 height 11
click at [263, 273] on div at bounding box center [275, 271] width 115 height 11
type input "Alidar"
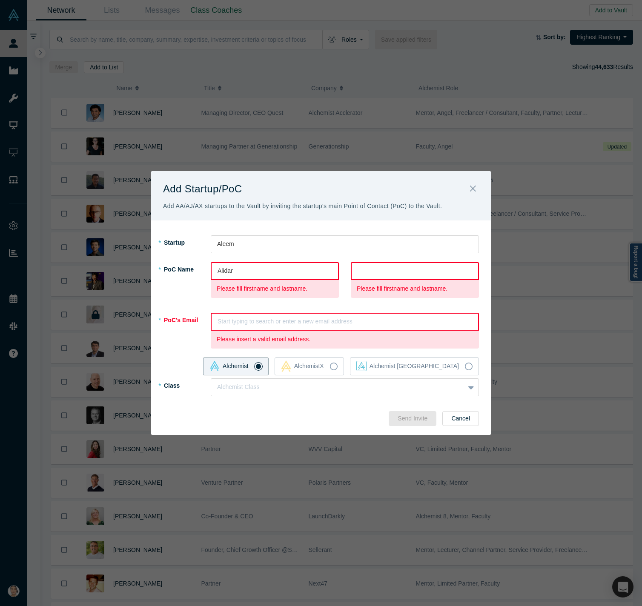
type input "K"
click at [366, 275] on div at bounding box center [415, 271] width 115 height 11
click at [478, 189] on button "Close" at bounding box center [473, 189] width 18 height 18
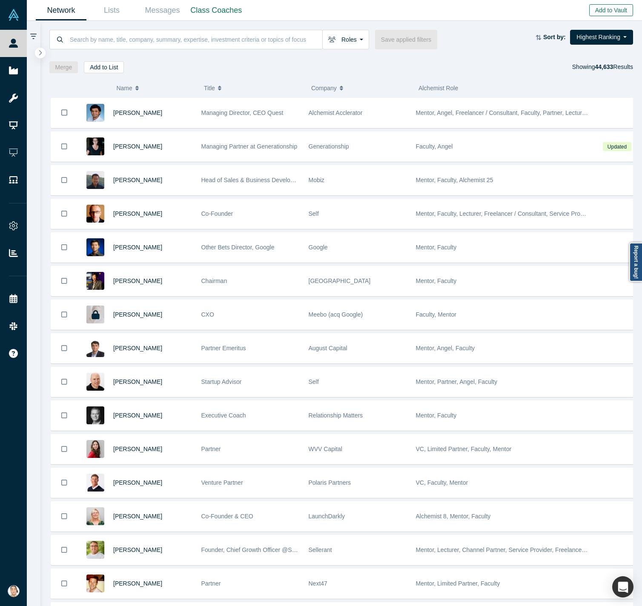
click at [493, 13] on button "Add to Vault" at bounding box center [611, 10] width 44 height 12
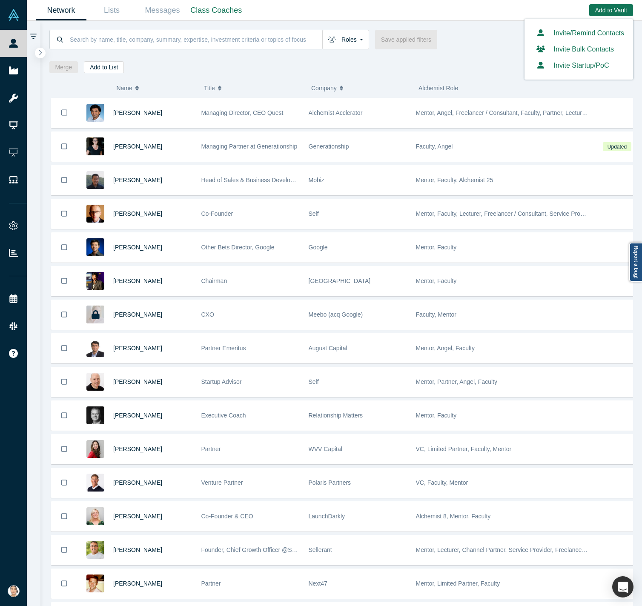
click at [493, 62] on button "Invite Startup/PoC" at bounding box center [571, 65] width 76 height 10
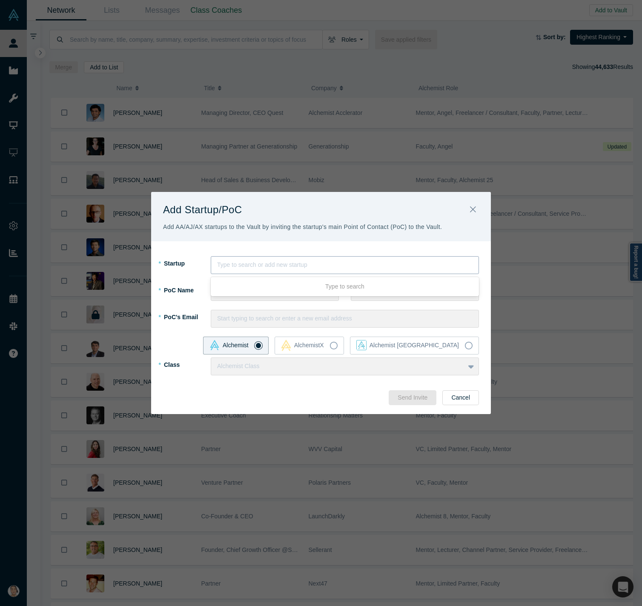
click at [297, 261] on div at bounding box center [344, 265] width 255 height 11
type input "Aleem"
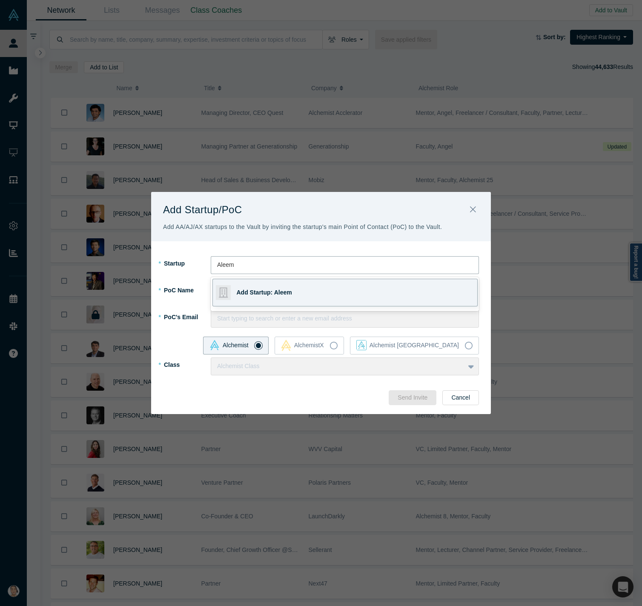
click at [287, 286] on div "Add Startup: Aleem" at bounding box center [296, 292] width 119 height 27
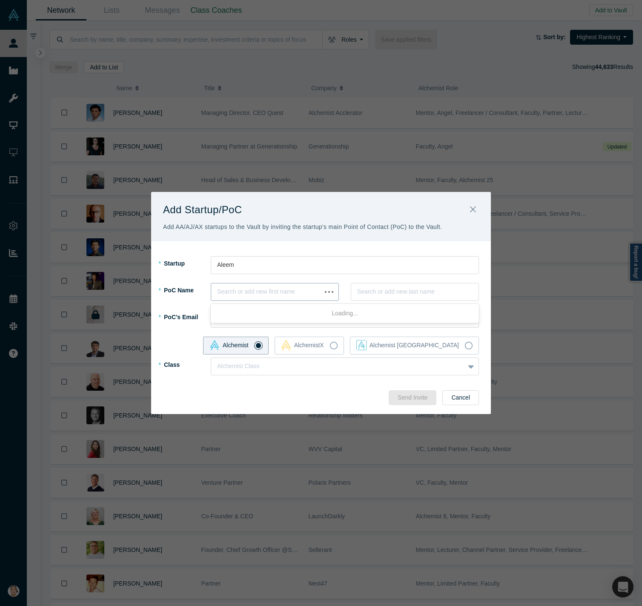
click at [281, 293] on div at bounding box center [266, 292] width 98 height 11
type input "Alidar"
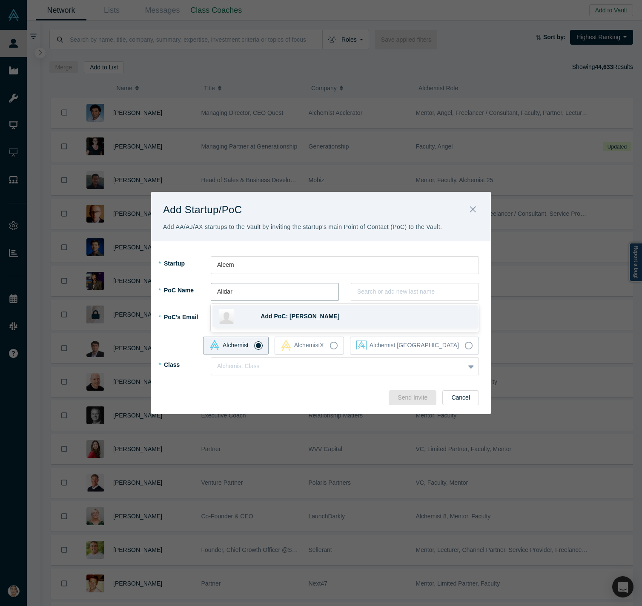
click at [357, 316] on div "Add PoC: [PERSON_NAME]" at bounding box center [366, 316] width 210 height 9
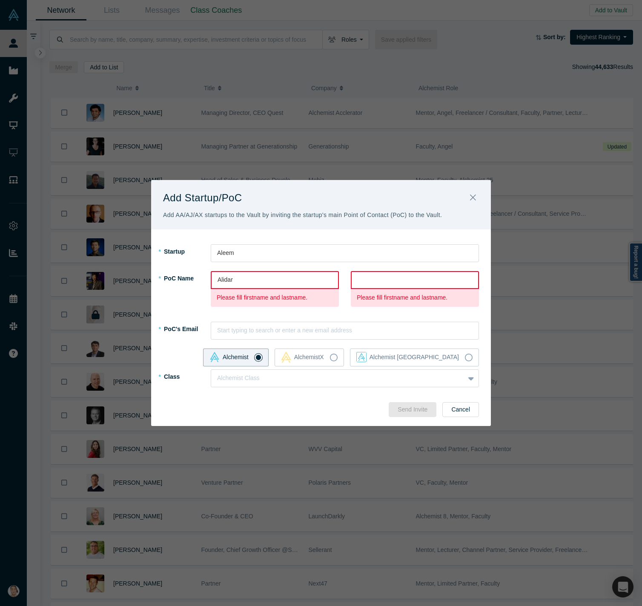
click at [399, 280] on div at bounding box center [415, 280] width 115 height 11
type input "[PERSON_NAME]"
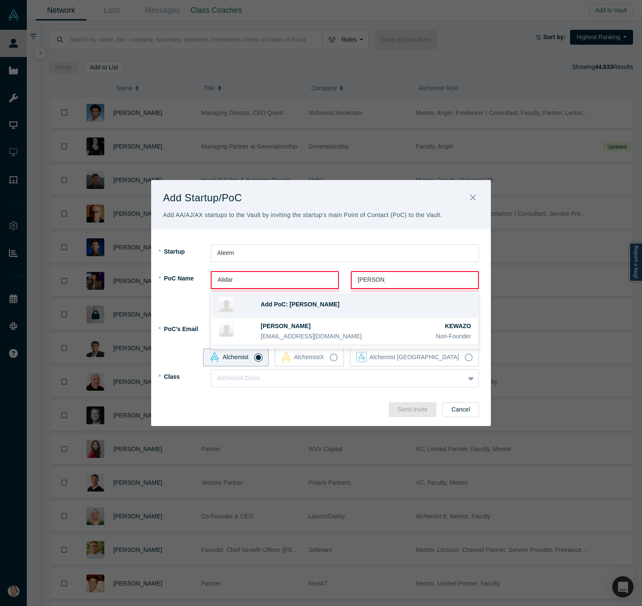
click at [368, 302] on div "Add PoC: [PERSON_NAME]" at bounding box center [366, 304] width 210 height 9
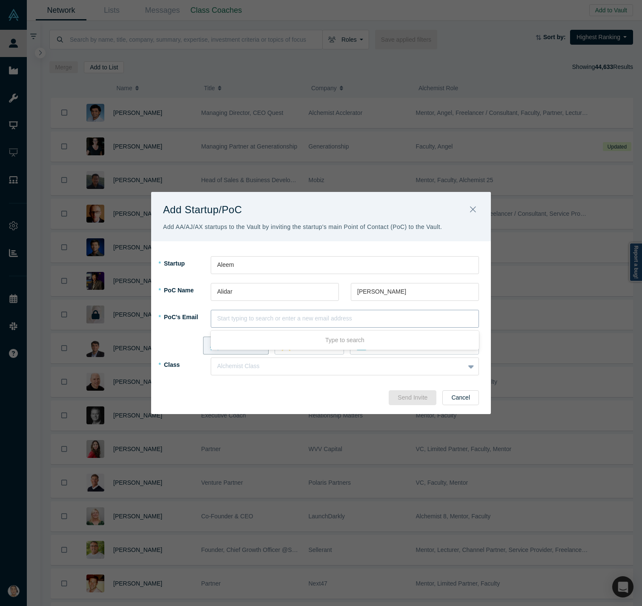
click at [266, 321] on div at bounding box center [344, 318] width 255 height 11
paste input "[EMAIL_ADDRESS][DOMAIN_NAME]"
type input "[EMAIL_ADDRESS][DOMAIN_NAME]"
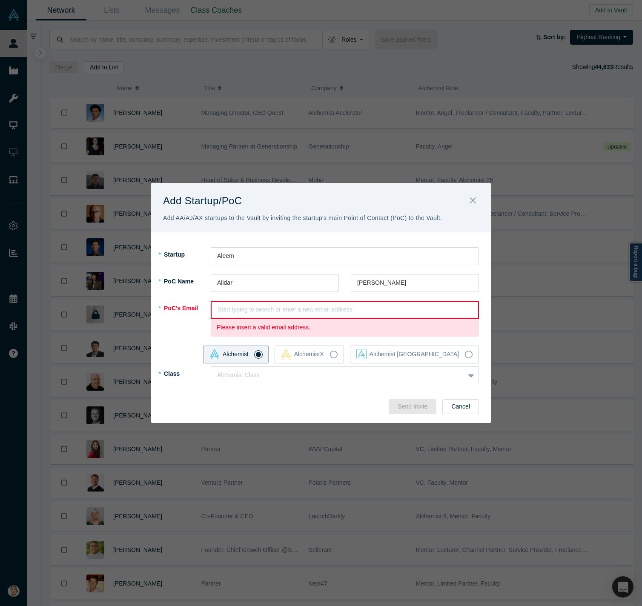
click at [182, 342] on fieldset "* Startup Aleem To pick up a draggable item, press the space bar. While draggin…" at bounding box center [321, 320] width 316 height 146
click at [271, 305] on div at bounding box center [345, 309] width 255 height 11
paste input "[EMAIL_ADDRESS][DOMAIN_NAME]"
type input "[EMAIL_ADDRESS][DOMAIN_NAME]"
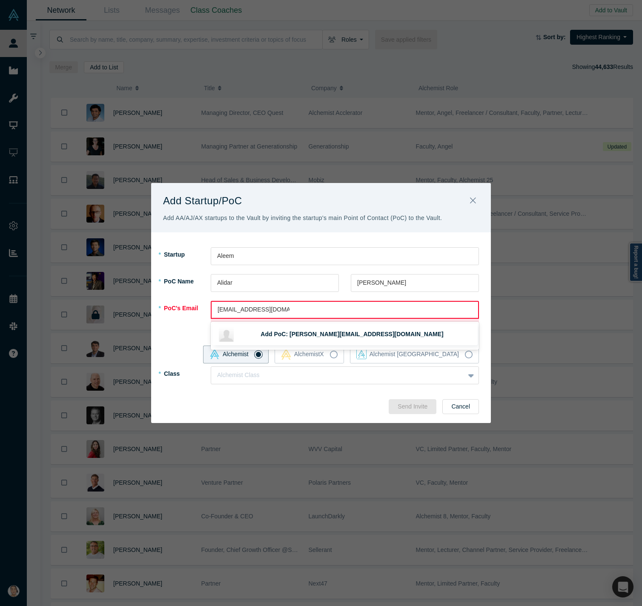
click at [306, 333] on span "Add PoC: [PERSON_NAME][EMAIL_ADDRESS][DOMAIN_NAME]" at bounding box center [352, 334] width 183 height 7
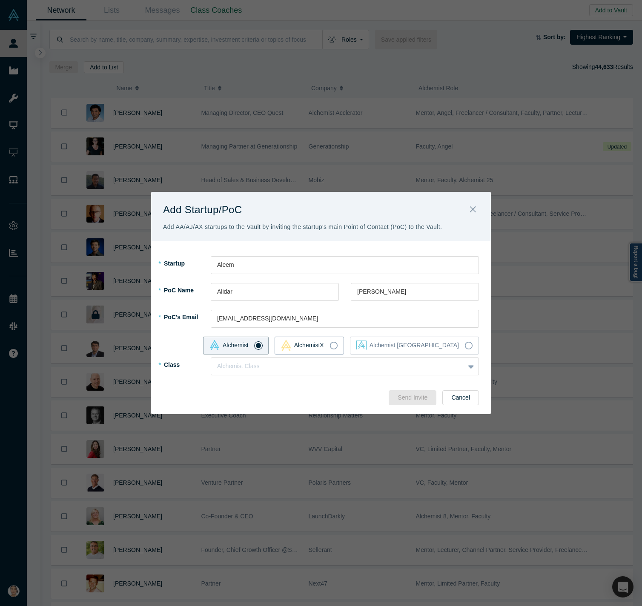
click at [338, 346] on icon at bounding box center [334, 346] width 8 height 8
click at [0, 0] on input "AlchemistX" at bounding box center [0, 0] width 0 height 0
click at [362, 366] on div at bounding box center [329, 366] width 224 height 11
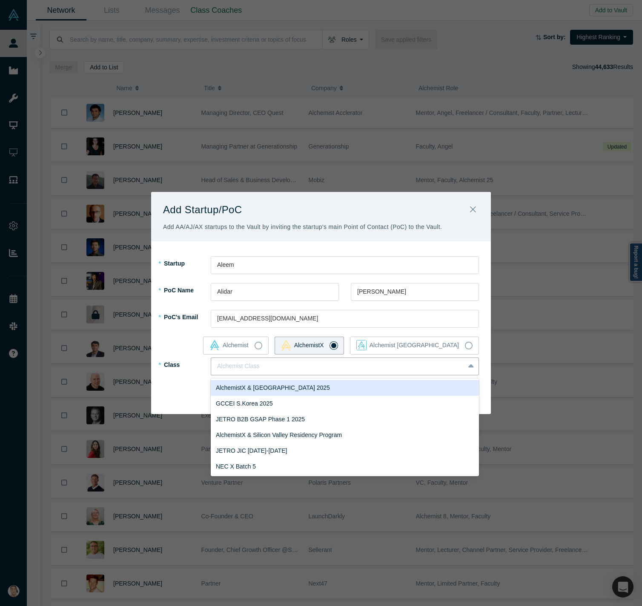
click at [327, 393] on div "AlchemistX & [GEOGRAPHIC_DATA] 2025" at bounding box center [345, 388] width 268 height 16
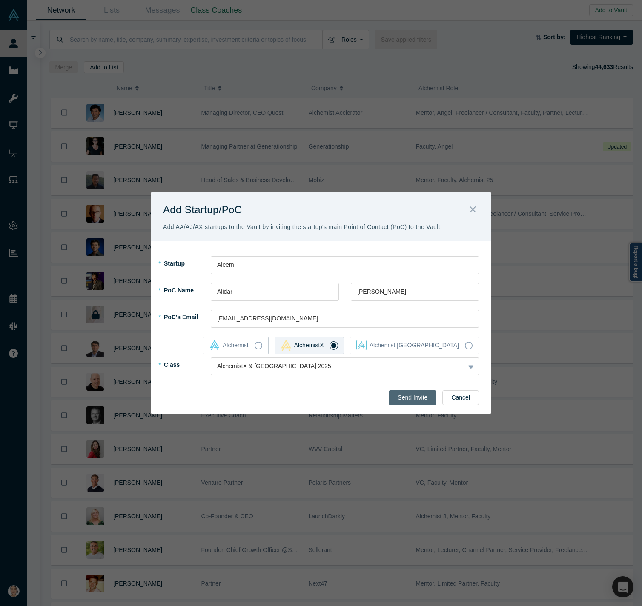
click at [413, 400] on button "Send Invite" at bounding box center [413, 397] width 48 height 15
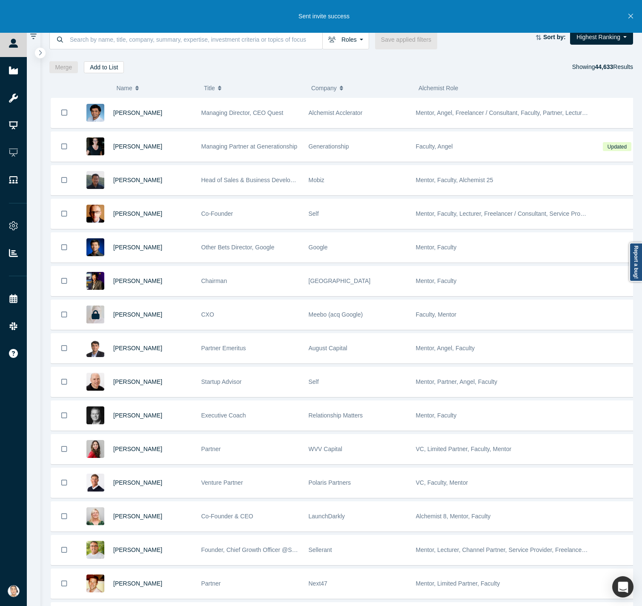
click at [493, 18] on button "Close" at bounding box center [630, 16] width 11 height 33
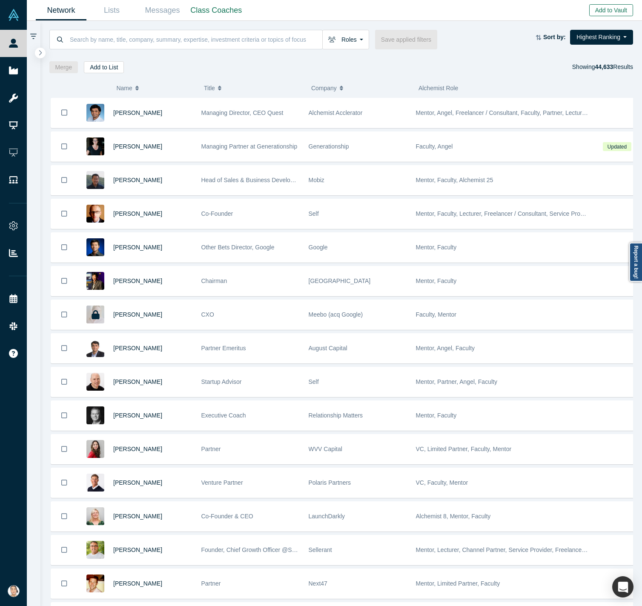
click at [493, 13] on button "Add to Vault" at bounding box center [611, 10] width 44 height 12
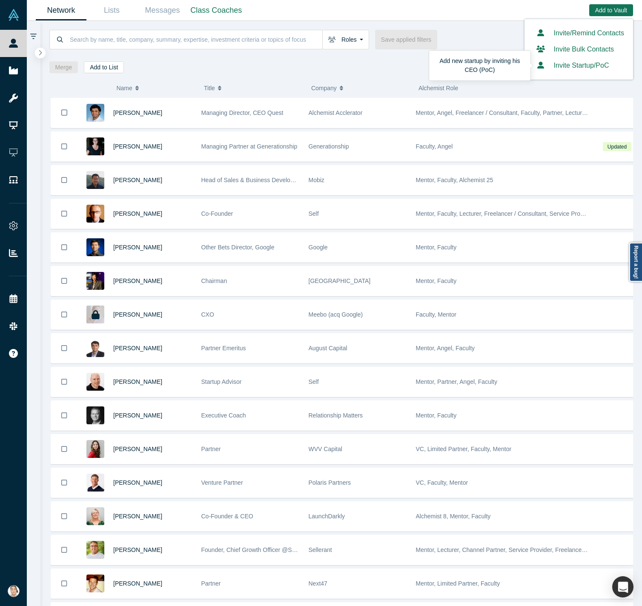
click at [493, 65] on button "Invite Startup/PoC" at bounding box center [571, 65] width 76 height 10
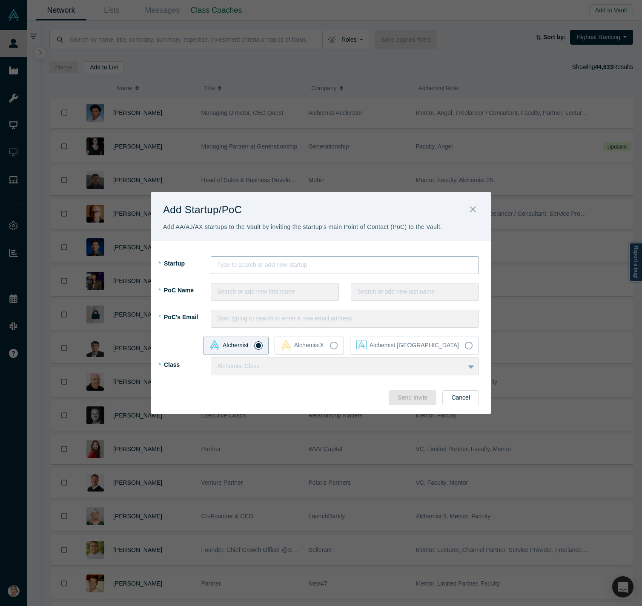
click at [271, 264] on div at bounding box center [344, 265] width 255 height 11
type input "Growy Me"
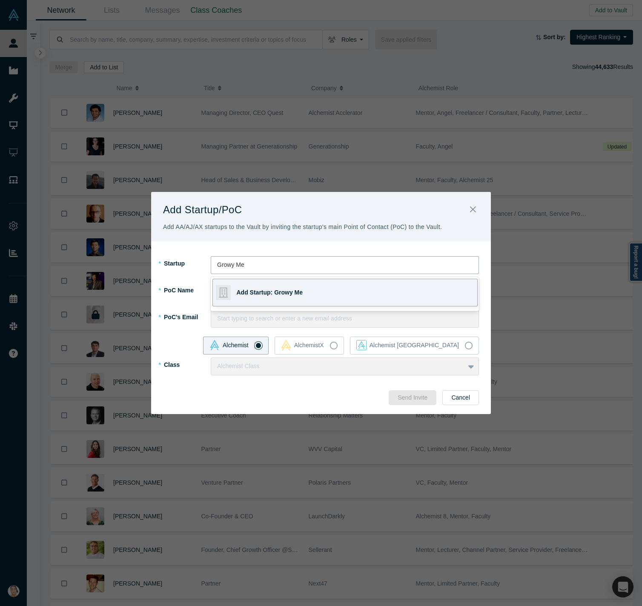
click at [325, 288] on div "Add Startup: Growy Me" at bounding box center [296, 292] width 119 height 27
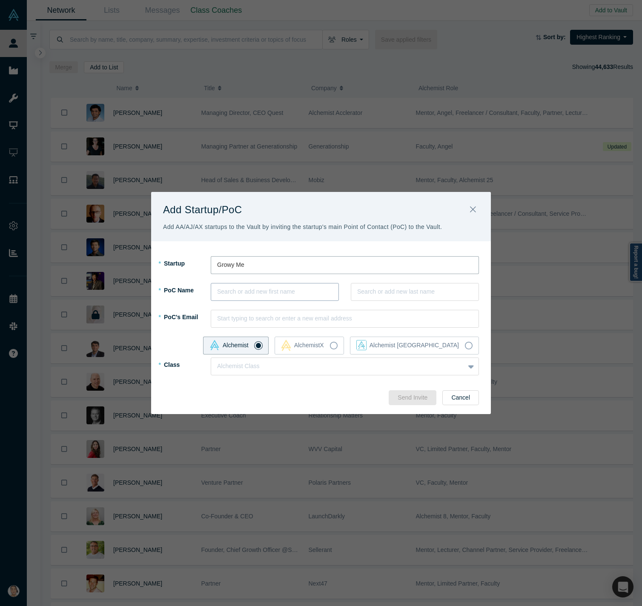
click at [298, 293] on div at bounding box center [274, 292] width 115 height 11
type input "[PERSON_NAME]"
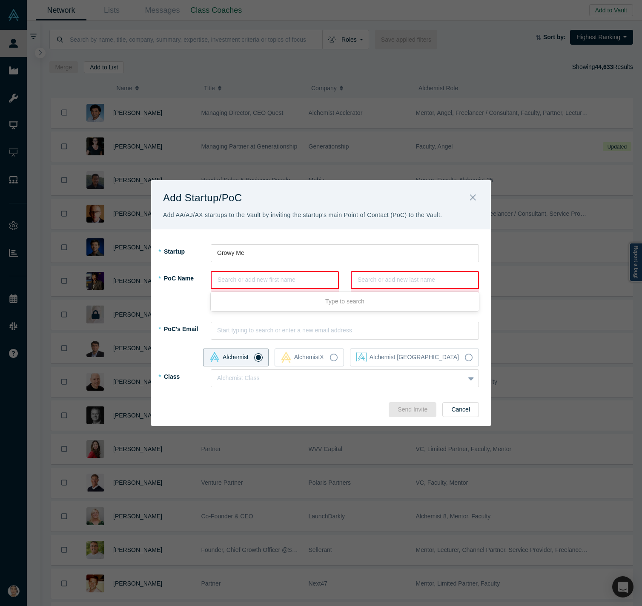
click at [283, 279] on div at bounding box center [275, 280] width 115 height 11
type input "[PERSON_NAME]"
click at [302, 301] on span "Add PoC: [PERSON_NAME]" at bounding box center [300, 304] width 79 height 7
click at [380, 276] on div at bounding box center [406, 280] width 97 height 11
type input "Ni"
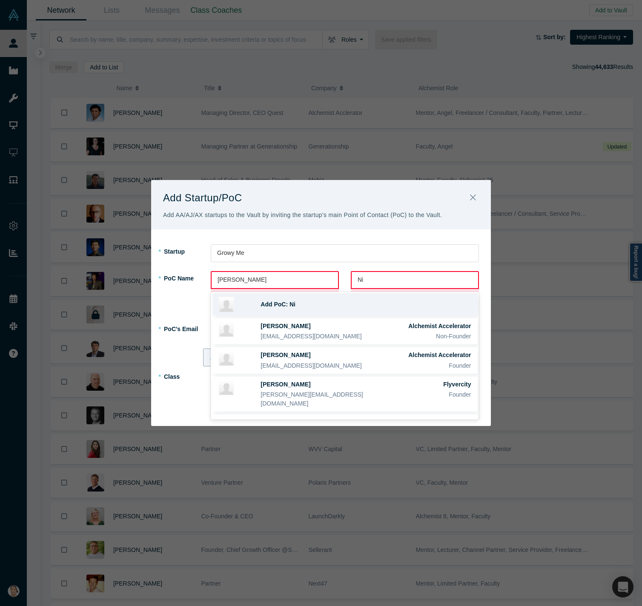
click at [364, 302] on div "Add PoC: Ni" at bounding box center [366, 304] width 210 height 9
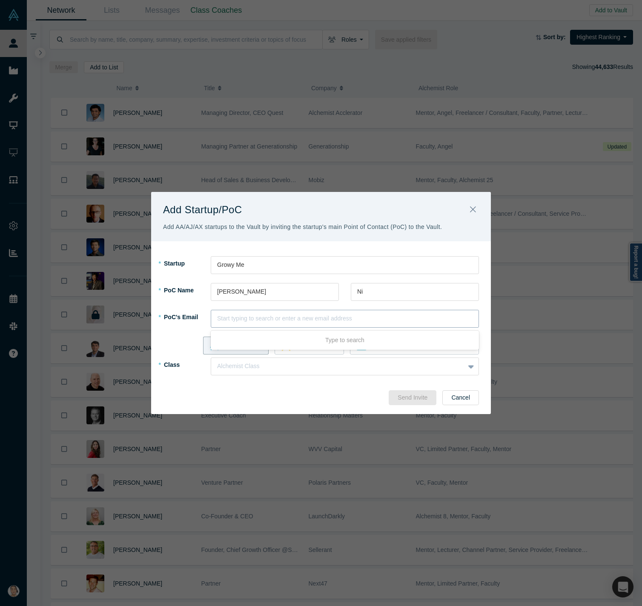
click at [352, 324] on div at bounding box center [344, 318] width 255 height 11
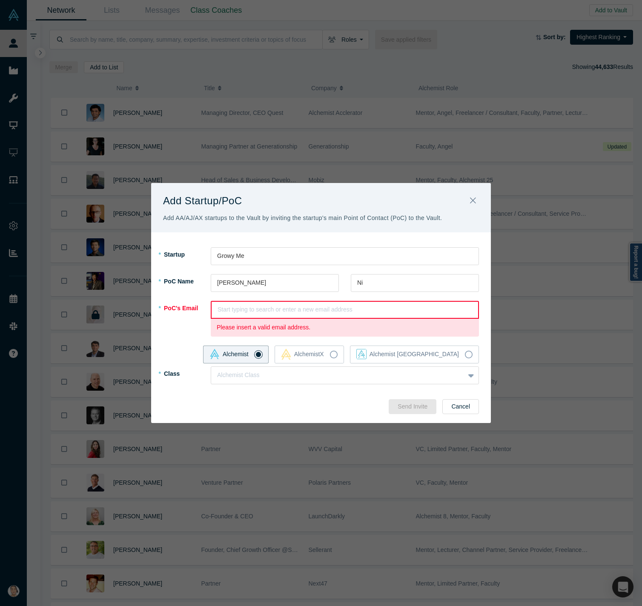
click at [224, 312] on div at bounding box center [345, 309] width 255 height 11
paste input "[EMAIL_ADDRESS][DOMAIN_NAME]"
type input "[EMAIL_ADDRESS][DOMAIN_NAME]"
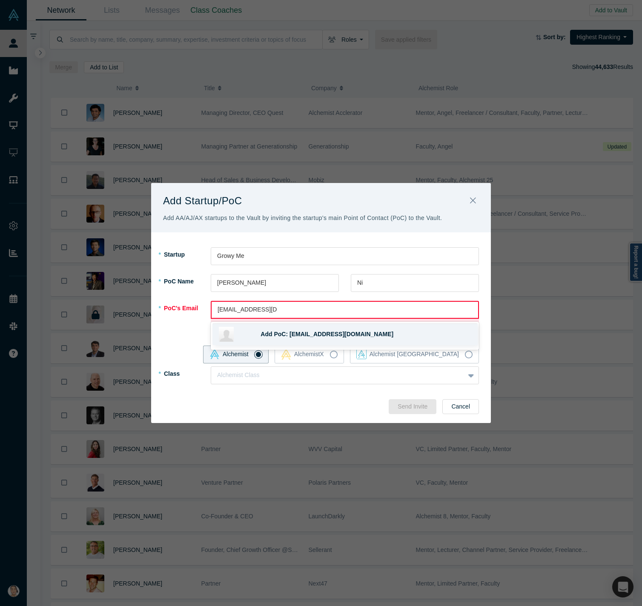
click at [312, 334] on span "Add PoC: [EMAIL_ADDRESS][DOMAIN_NAME]" at bounding box center [327, 334] width 133 height 7
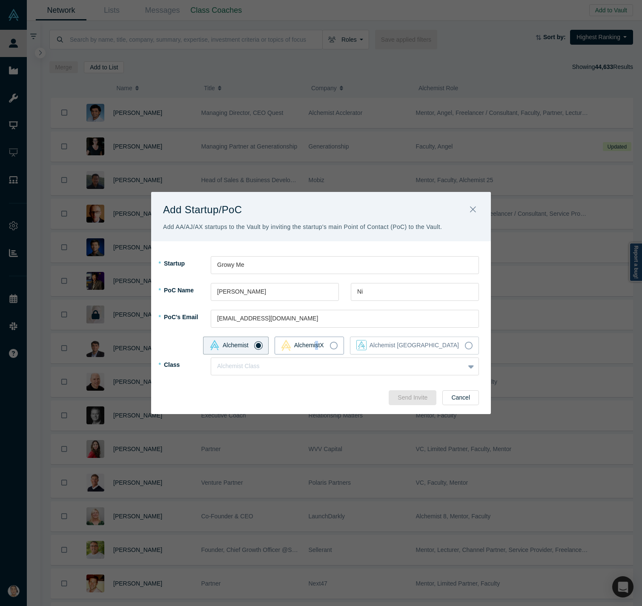
click at [324, 345] on div "AlchemistX" at bounding box center [302, 345] width 43 height 11
click at [338, 349] on icon at bounding box center [334, 346] width 8 height 8
click at [0, 0] on input "AlchemistX" at bounding box center [0, 0] width 0 height 0
click at [370, 358] on div "Alchemist Class" at bounding box center [345, 367] width 268 height 18
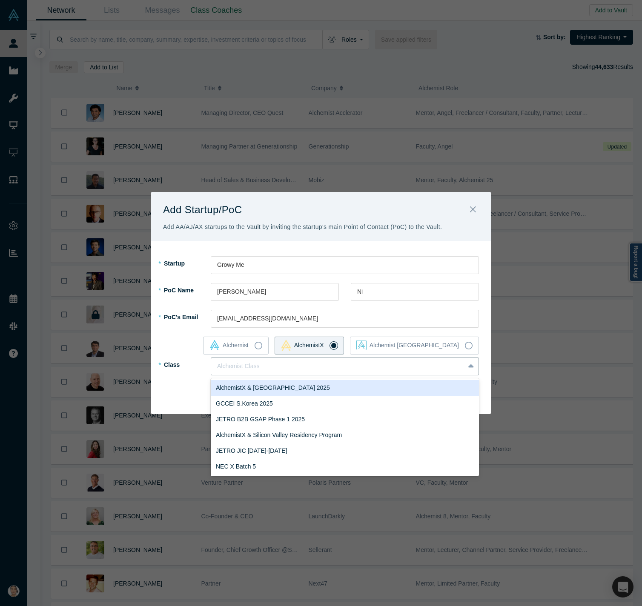
click at [332, 387] on div "AlchemistX & [GEOGRAPHIC_DATA] 2025" at bounding box center [345, 388] width 268 height 16
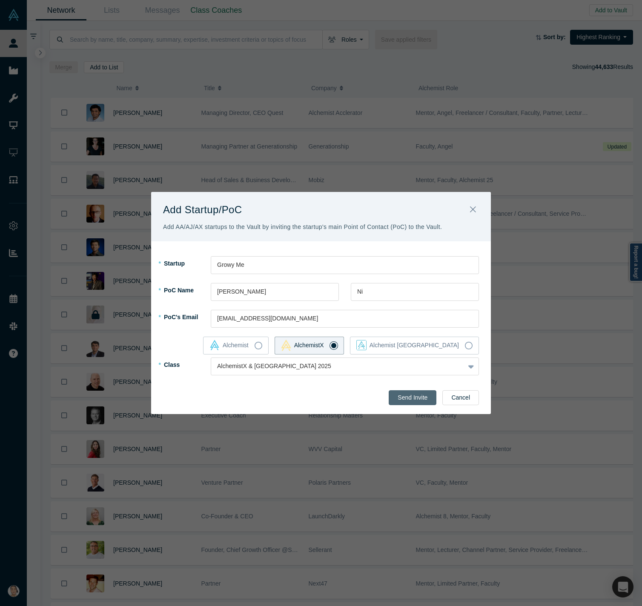
click at [415, 395] on button "Send Invite" at bounding box center [413, 397] width 48 height 15
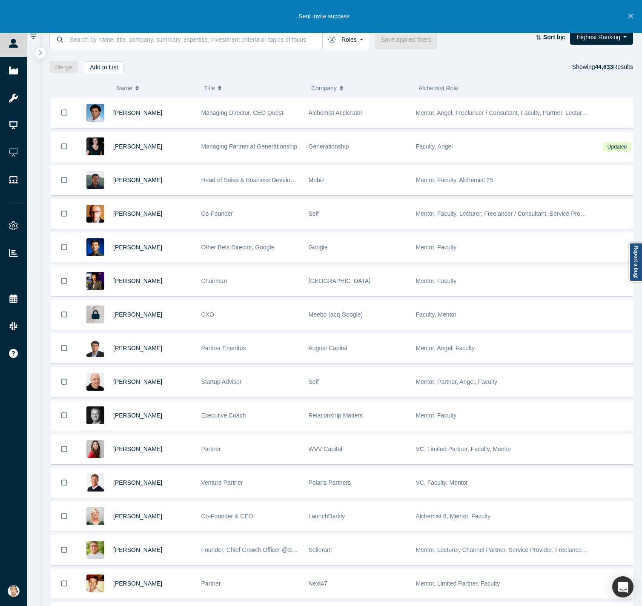
click at [493, 17] on icon "Close" at bounding box center [630, 16] width 5 height 8
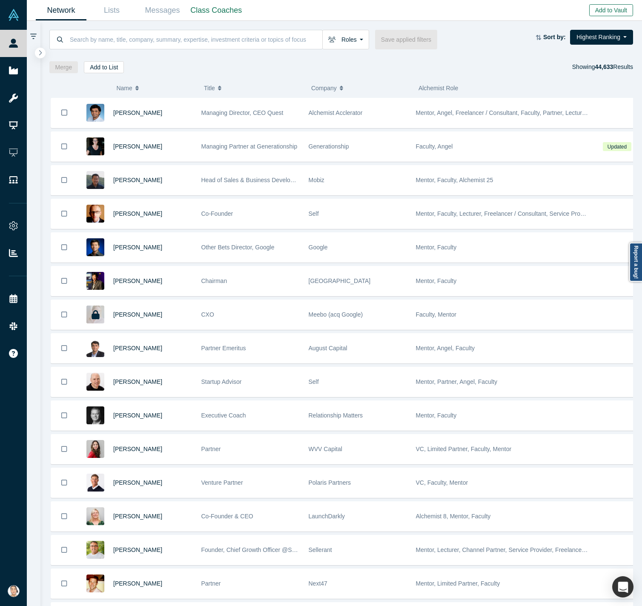
click at [493, 9] on button "Add to Vault" at bounding box center [611, 10] width 44 height 12
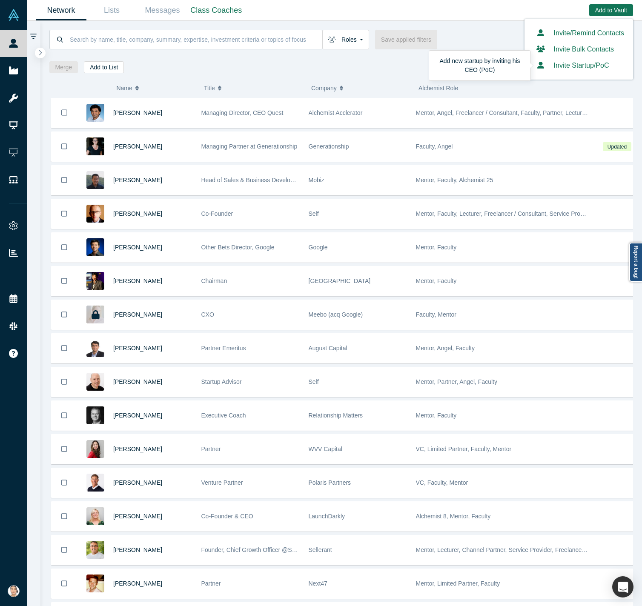
click at [493, 68] on button "Invite Startup/PoC" at bounding box center [571, 65] width 76 height 10
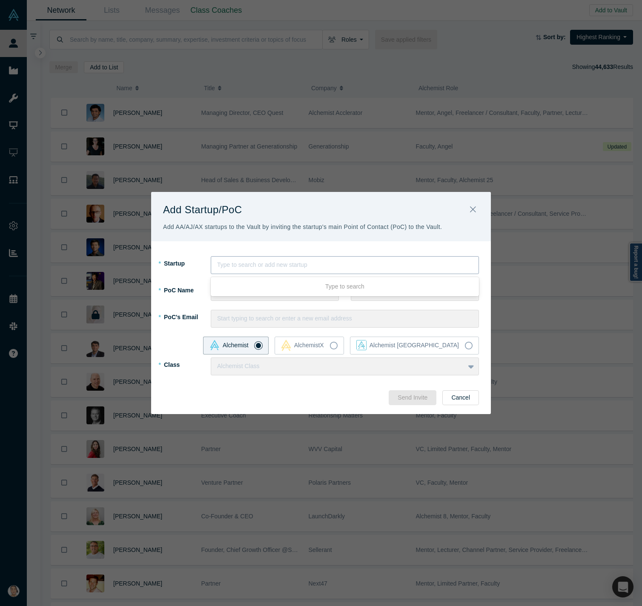
click at [258, 268] on div at bounding box center [344, 265] width 255 height 11
type input "[DOMAIN_NAME]"
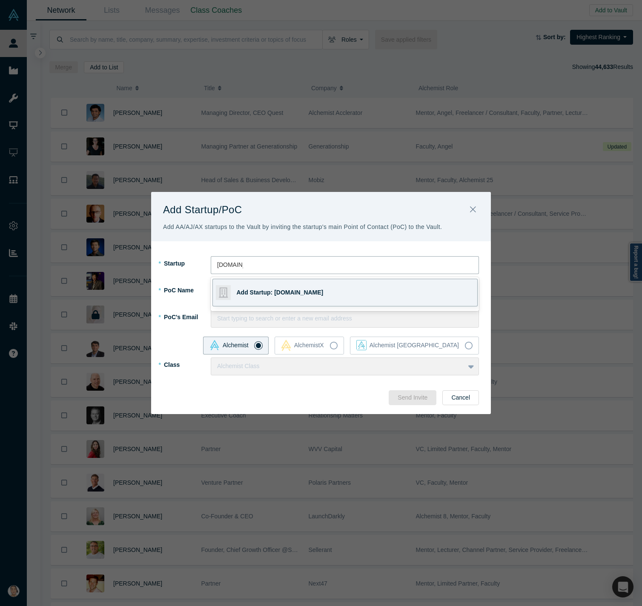
click at [266, 285] on div "Add Startup: [DOMAIN_NAME]" at bounding box center [296, 292] width 119 height 27
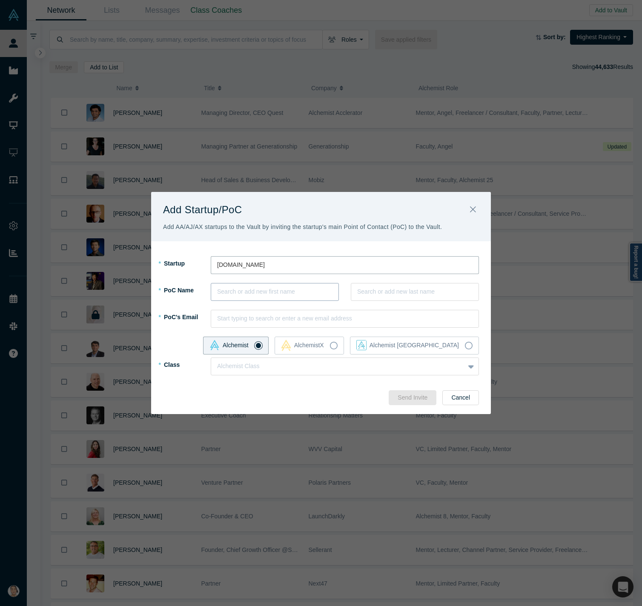
click at [267, 295] on div at bounding box center [274, 292] width 115 height 11
type input "Abrorbek"
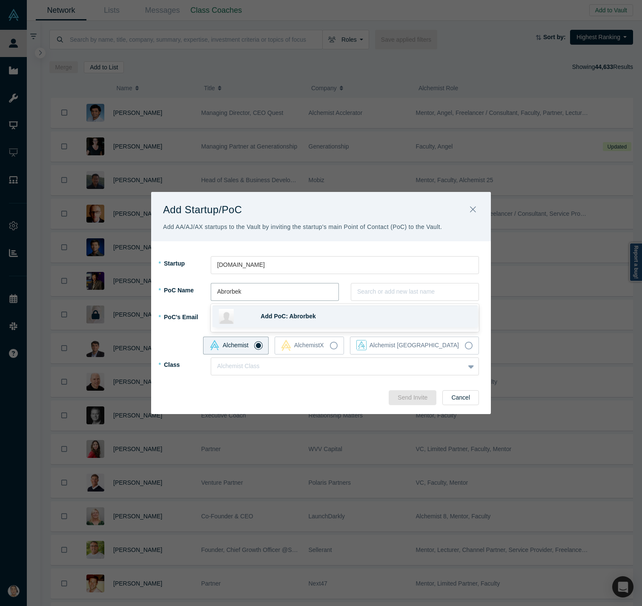
click at [274, 314] on span "Add PoC: Abrorbek" at bounding box center [288, 316] width 55 height 7
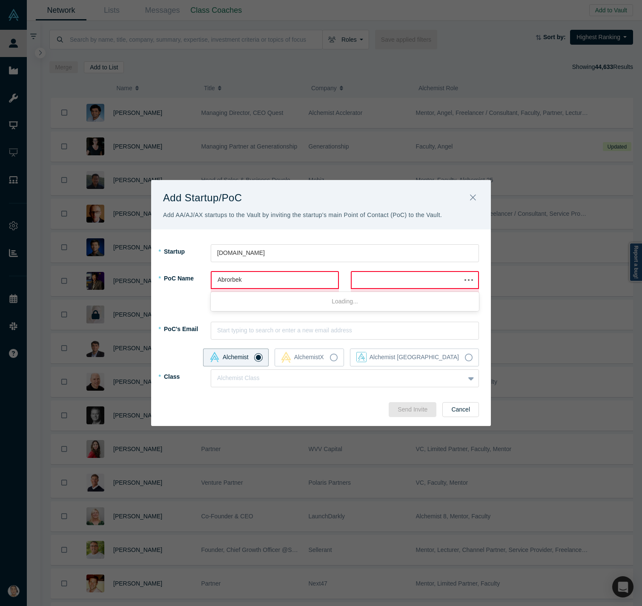
click at [397, 278] on div at bounding box center [406, 280] width 97 height 11
type input "[PERSON_NAME]"
click at [333, 295] on div "Add PoC: [PERSON_NAME]" at bounding box center [344, 305] width 265 height 22
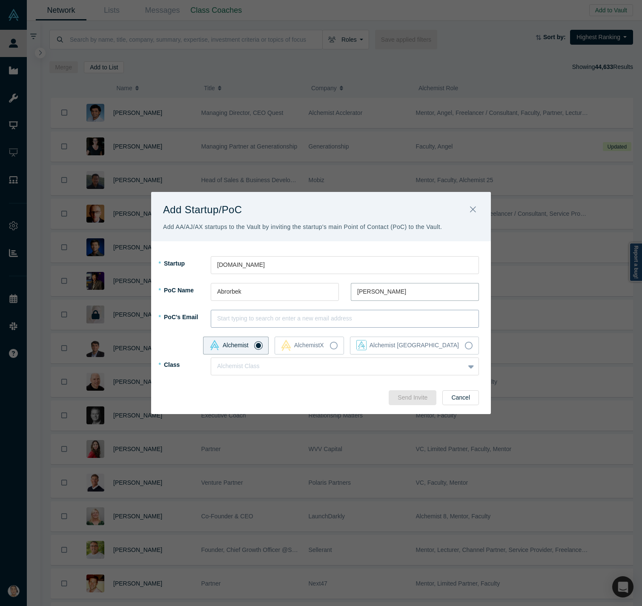
click at [309, 319] on div at bounding box center [344, 318] width 255 height 11
paste input "[EMAIL_ADDRESS][DOMAIN_NAME]"
type input "[EMAIL_ADDRESS][DOMAIN_NAME]"
click at [313, 347] on span "Add PoC: [EMAIL_ADDRESS][DOMAIN_NAME]" at bounding box center [327, 343] width 133 height 7
click at [344, 352] on label "AlchemistX" at bounding box center [309, 346] width 69 height 18
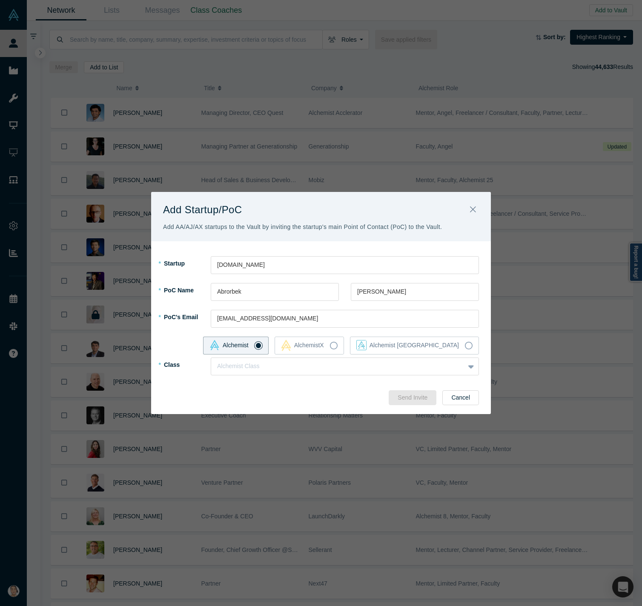
click at [376, 355] on div "Alchemist AlchemistX Alchemist Japan" at bounding box center [321, 347] width 316 height 21
click at [338, 346] on icon at bounding box center [334, 346] width 8 height 8
click at [0, 0] on input "AlchemistX" at bounding box center [0, 0] width 0 height 0
click at [345, 363] on div at bounding box center [337, 366] width 241 height 11
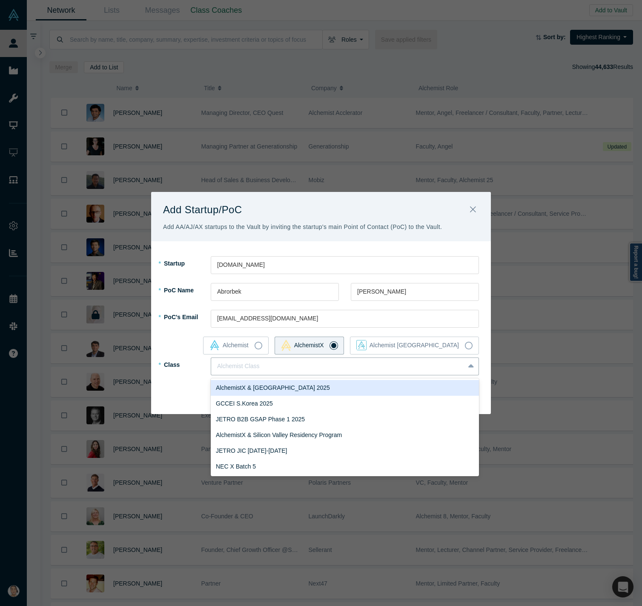
click at [330, 386] on div "AlchemistX & [GEOGRAPHIC_DATA] 2025" at bounding box center [345, 388] width 268 height 16
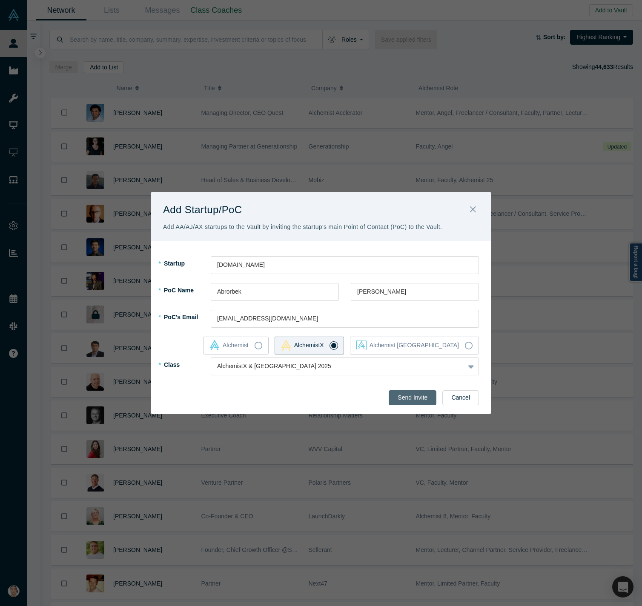
click at [408, 397] on button "Send Invite" at bounding box center [413, 397] width 48 height 15
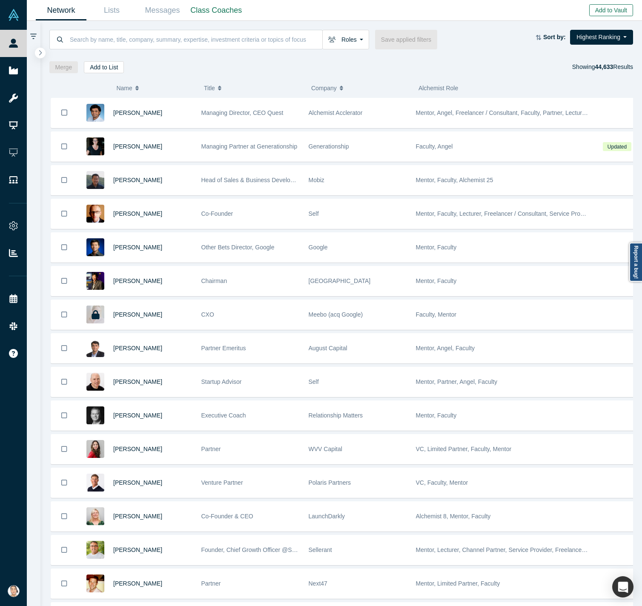
click at [493, 9] on button "Add to Vault" at bounding box center [611, 10] width 44 height 12
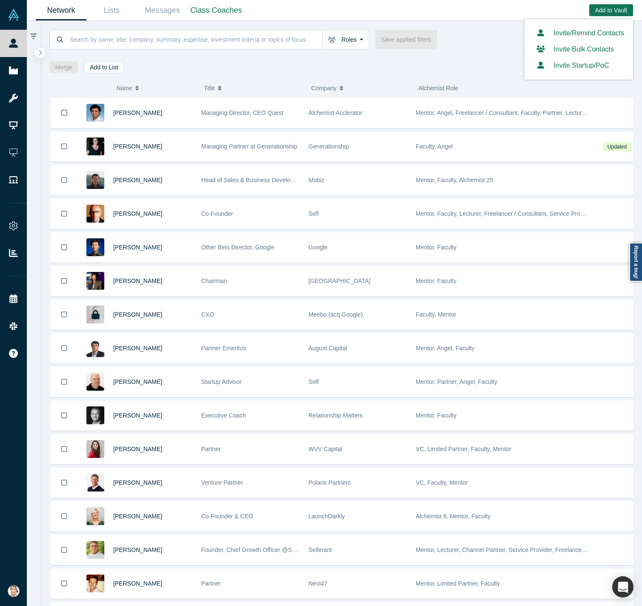
click at [493, 61] on button "Invite Startup/PoC" at bounding box center [571, 65] width 76 height 10
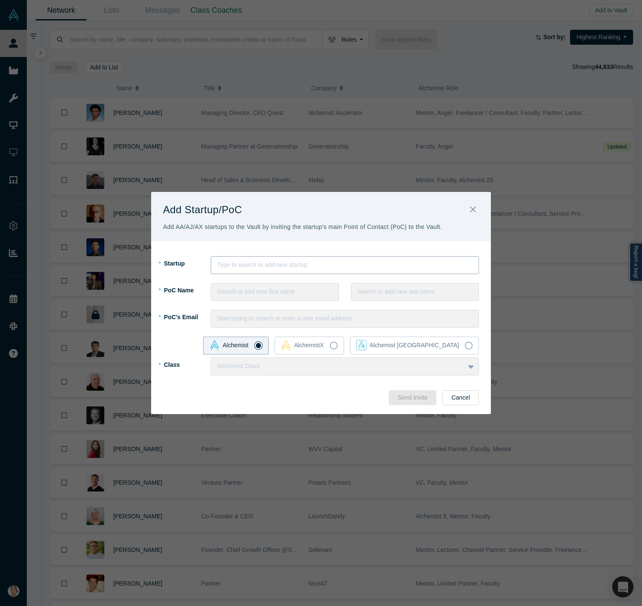
click at [281, 264] on div at bounding box center [344, 265] width 255 height 11
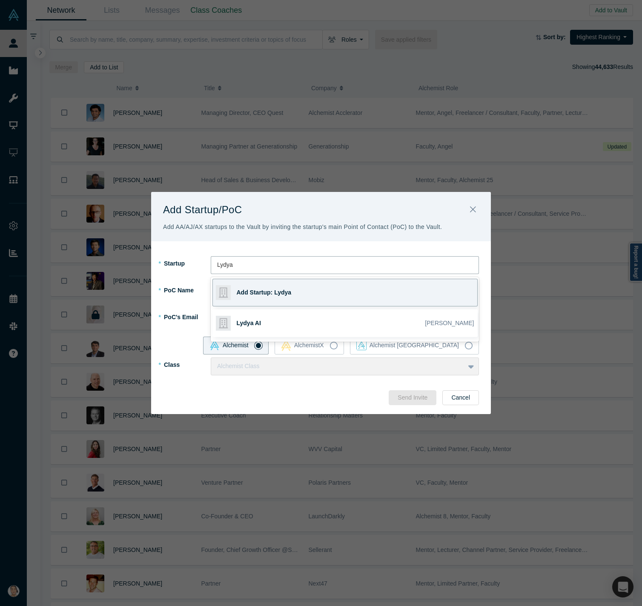
type input "Lydya"
click at [289, 149] on div "Add Startup/PoC Add AA/AJ/AX startups to the Vault by inviting the startup's ma…" at bounding box center [321, 303] width 642 height 606
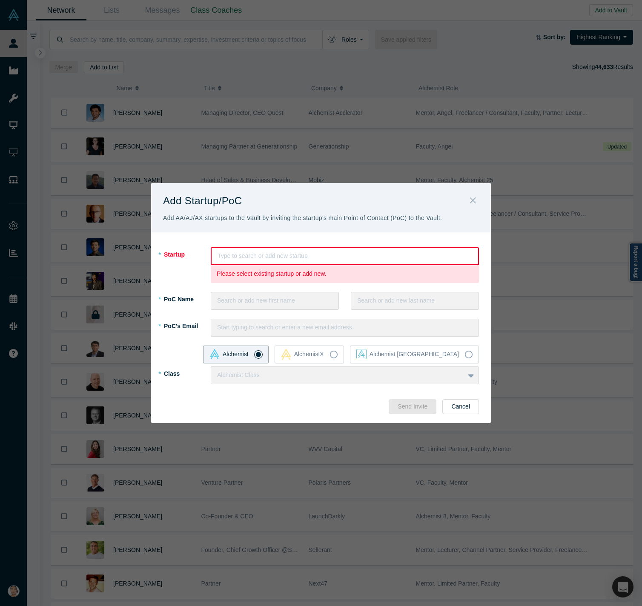
drag, startPoint x: 473, startPoint y: 196, endPoint x: 451, endPoint y: 190, distance: 22.5
click at [473, 196] on icon "Close" at bounding box center [473, 200] width 6 height 9
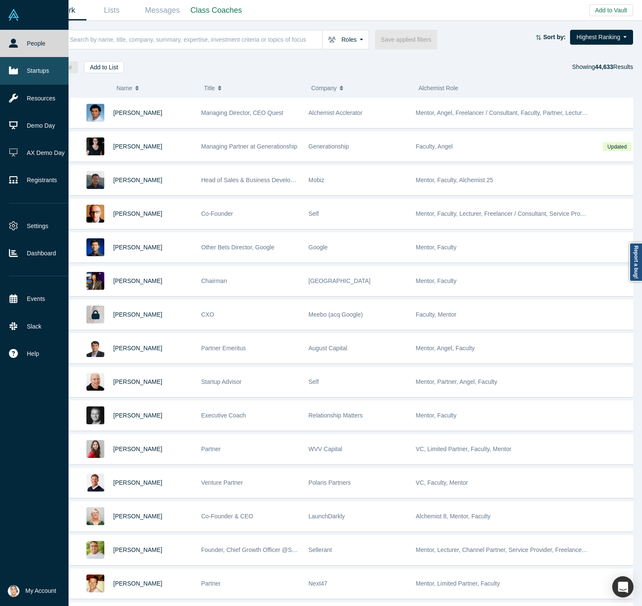
click at [14, 65] on link "Startups" at bounding box center [39, 70] width 78 height 27
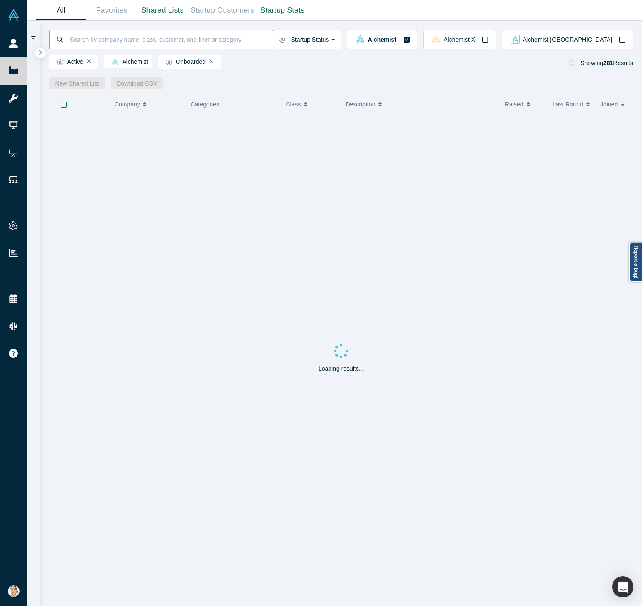
click at [208, 43] on input at bounding box center [171, 39] width 204 height 20
type input "Lydya AI"
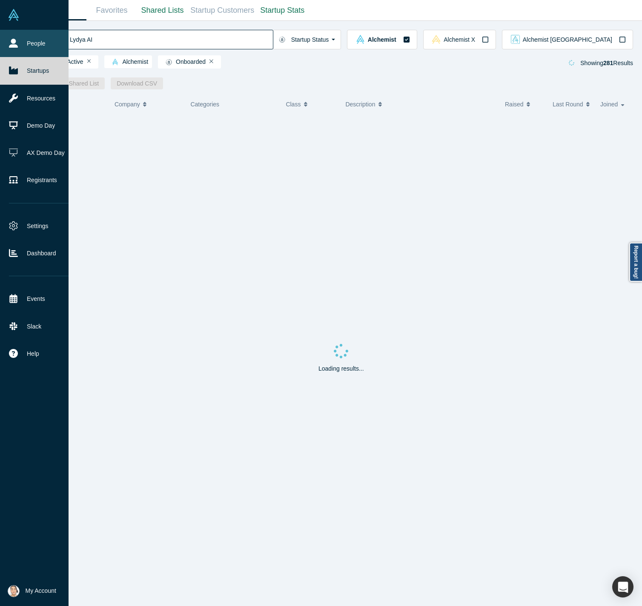
click at [16, 34] on link "People" at bounding box center [39, 43] width 78 height 27
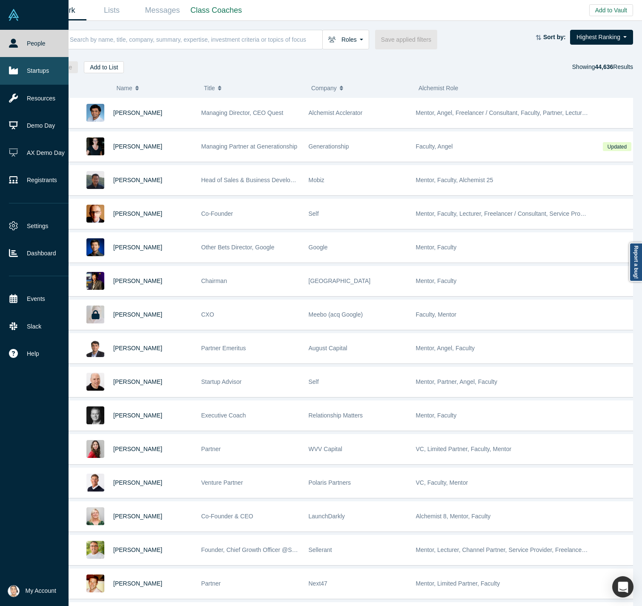
click at [32, 70] on link "Startups" at bounding box center [39, 70] width 78 height 27
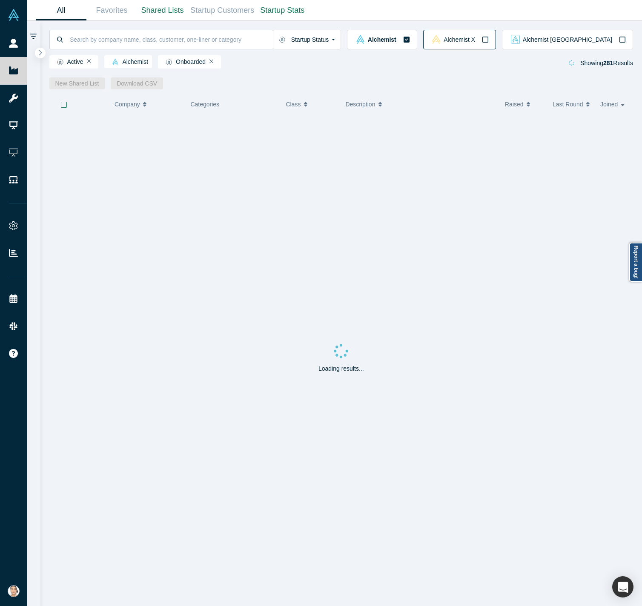
click at [493, 33] on button "Alchemist X" at bounding box center [459, 40] width 73 height 20
click at [226, 39] on input at bounding box center [169, 39] width 201 height 20
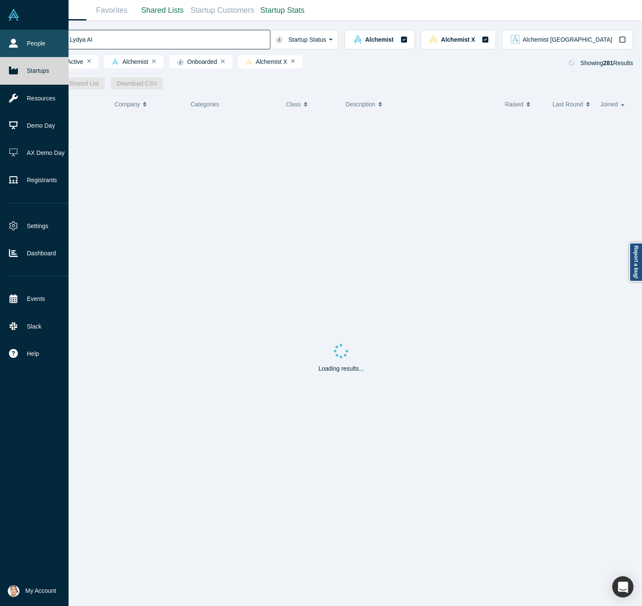
type input "Lydya AI"
click at [16, 43] on icon at bounding box center [13, 43] width 9 height 9
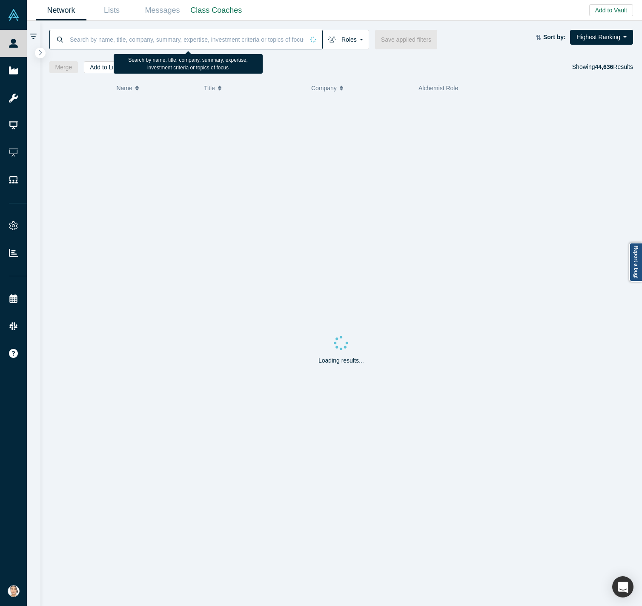
click at [130, 42] on input at bounding box center [186, 39] width 235 height 20
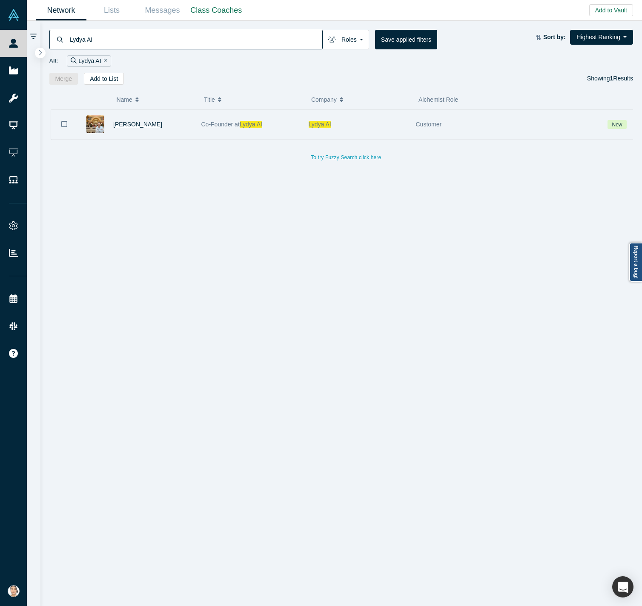
type input "Lydya AI"
click at [152, 126] on span "[PERSON_NAME]" at bounding box center [137, 124] width 49 height 7
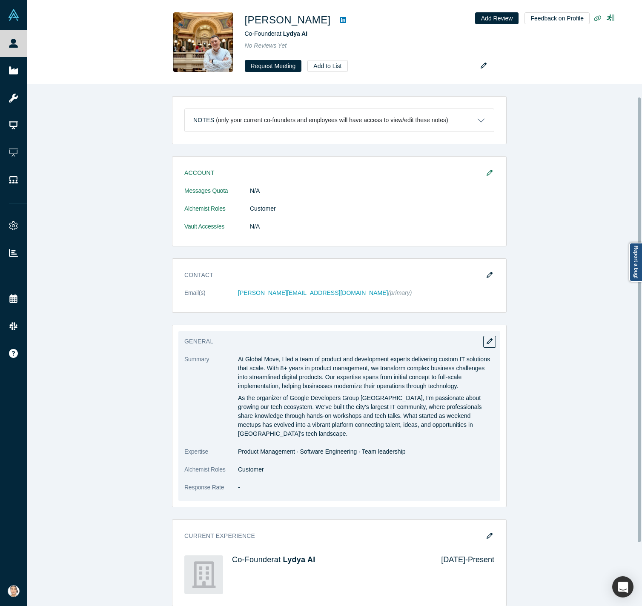
scroll to position [88, 0]
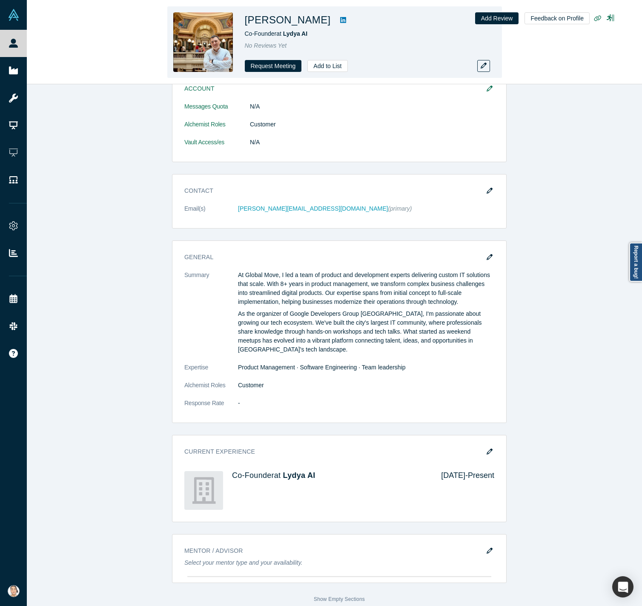
click at [346, 20] on icon at bounding box center [343, 20] width 6 height 6
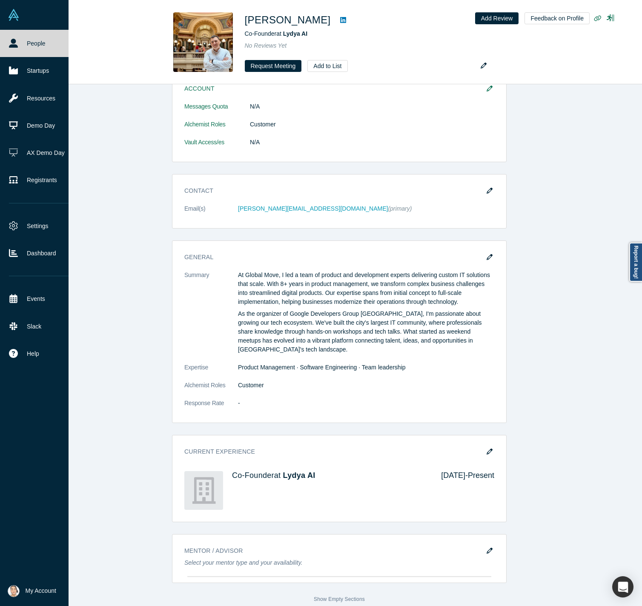
click at [36, 40] on link "People" at bounding box center [39, 43] width 78 height 27
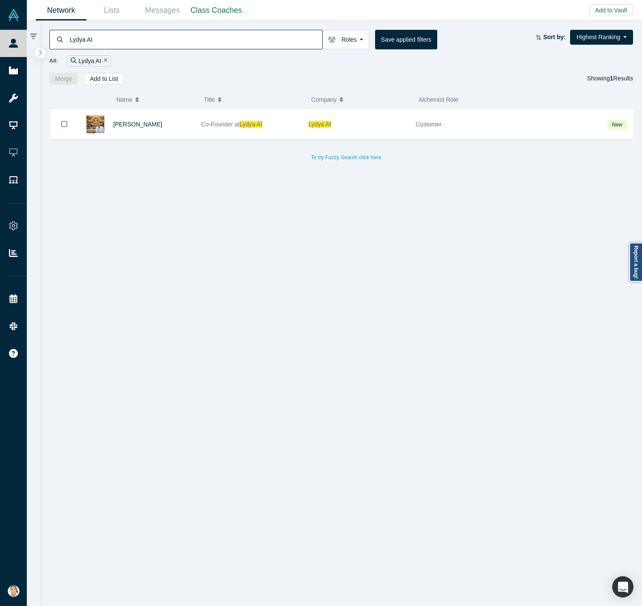
click at [102, 57] on button "Remove Filter" at bounding box center [104, 61] width 6 height 10
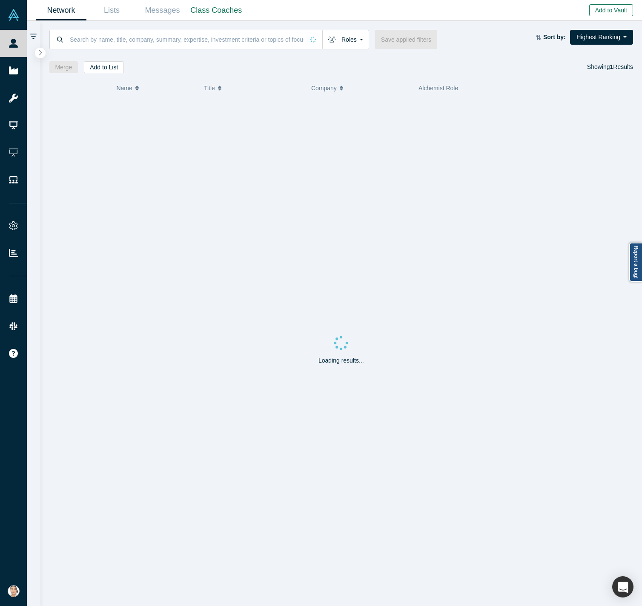
click at [493, 11] on button "Add to Vault" at bounding box center [611, 10] width 44 height 12
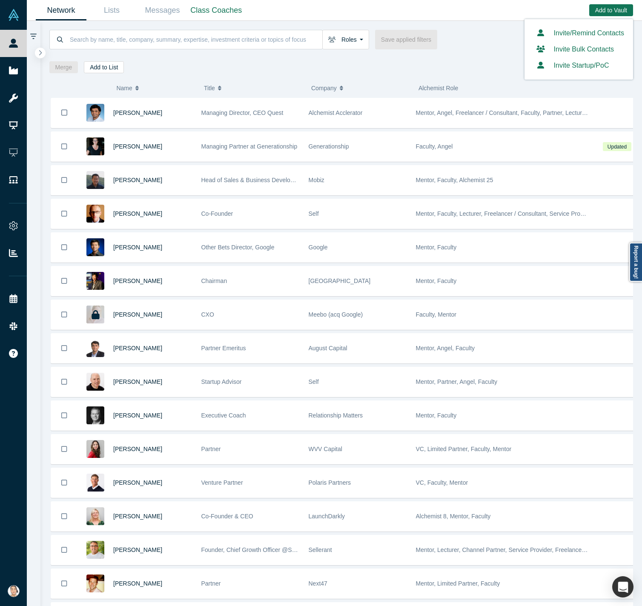
click at [493, 66] on button "Invite Startup/PoC" at bounding box center [571, 65] width 76 height 10
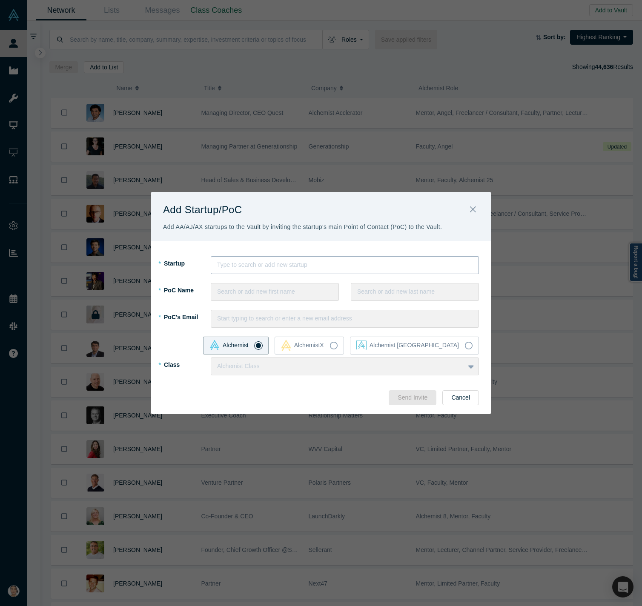
click at [277, 270] on div at bounding box center [344, 265] width 255 height 11
type input "Lydya"
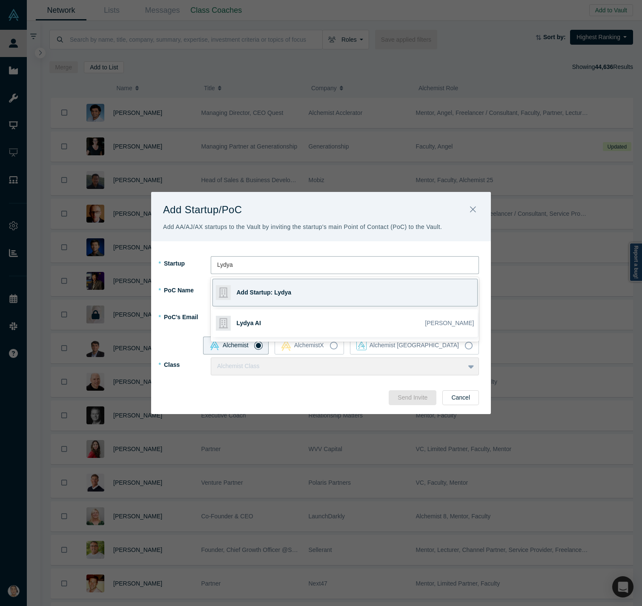
click at [321, 293] on div "Add Startup: Lydya" at bounding box center [296, 292] width 119 height 27
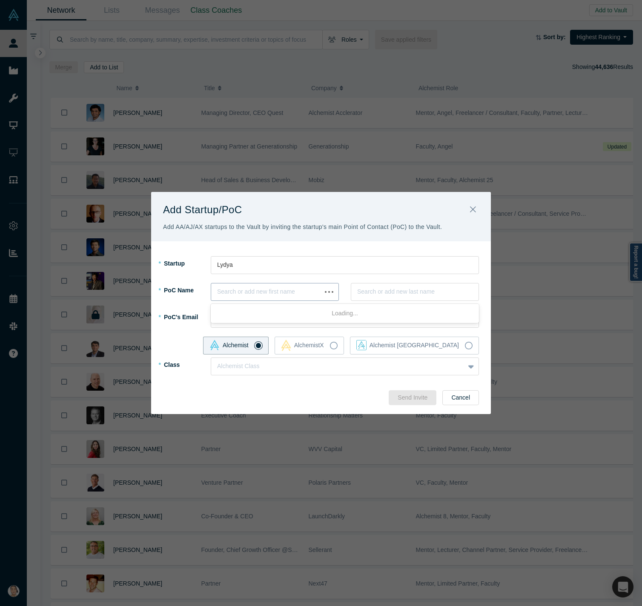
click at [257, 295] on div at bounding box center [266, 292] width 98 height 11
type input "Ulugbek"
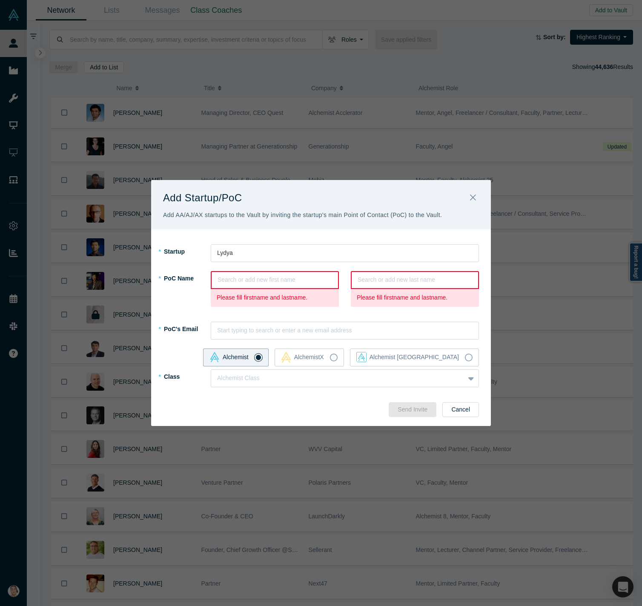
click at [282, 274] on div "Search or add new first name" at bounding box center [275, 280] width 126 height 14
type input "Ulugbek"
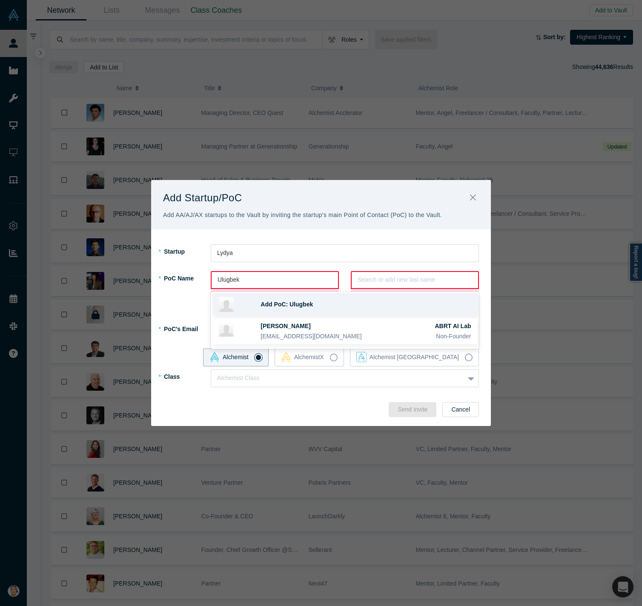
click at [303, 306] on span "Add PoC: Ulugbek" at bounding box center [287, 304] width 52 height 7
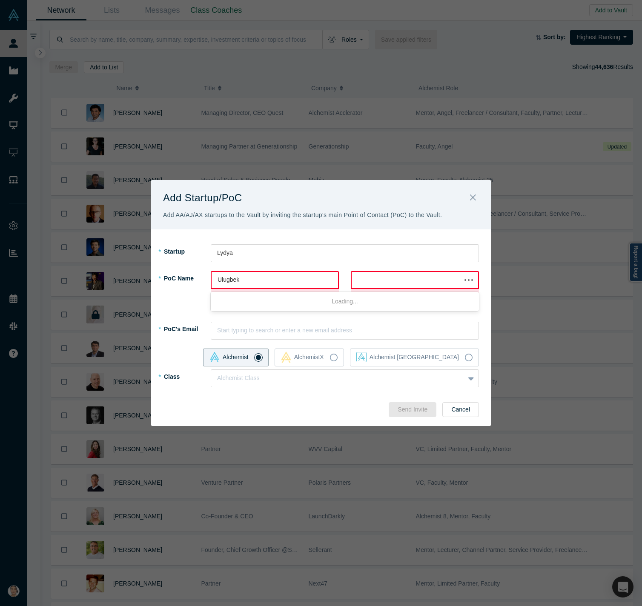
click at [401, 276] on div at bounding box center [406, 280] width 97 height 11
type input "Isroilov"
click at [374, 306] on div "Add PoC: [PERSON_NAME]" at bounding box center [366, 304] width 210 height 9
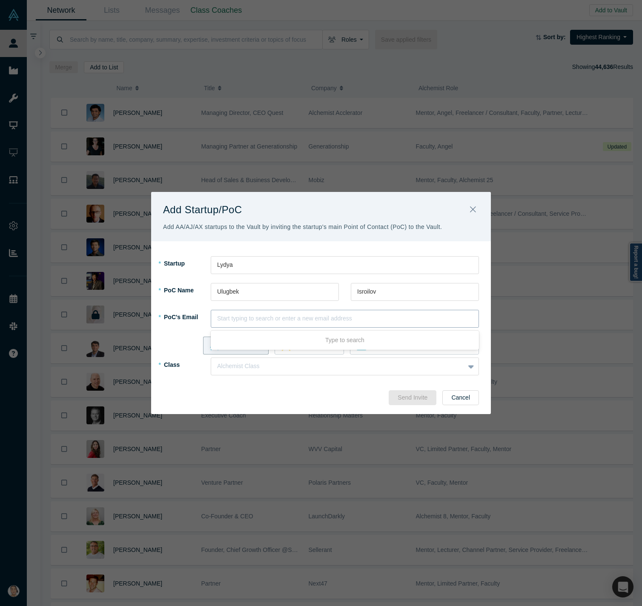
click at [239, 318] on div at bounding box center [344, 318] width 255 height 11
paste input "[EMAIL_ADDRESS][DOMAIN_NAME]"
type input "[EMAIL_ADDRESS][DOMAIN_NAME]"
drag, startPoint x: 307, startPoint y: 345, endPoint x: 322, endPoint y: 354, distance: 17.0
click at [310, 350] on div "Add PoC: [EMAIL_ADDRESS][DOMAIN_NAME]" at bounding box center [344, 344] width 265 height 22
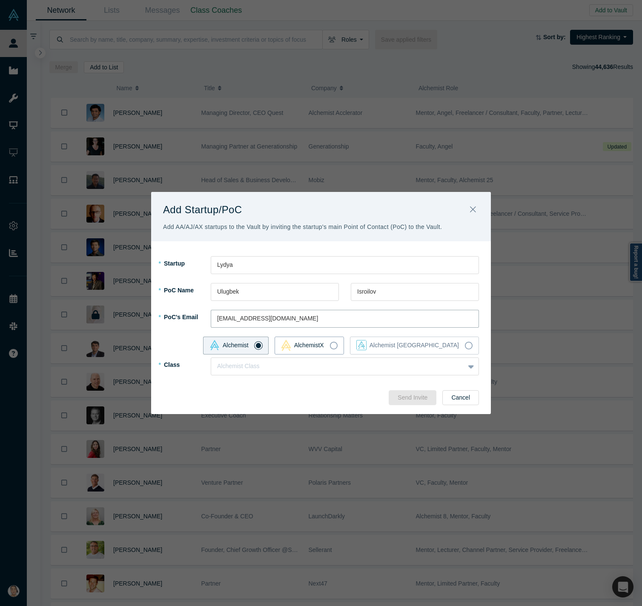
click at [344, 346] on label "AlchemistX" at bounding box center [309, 346] width 69 height 18
click at [0, 0] on input "AlchemistX" at bounding box center [0, 0] width 0 height 0
click at [356, 370] on div at bounding box center [329, 366] width 224 height 11
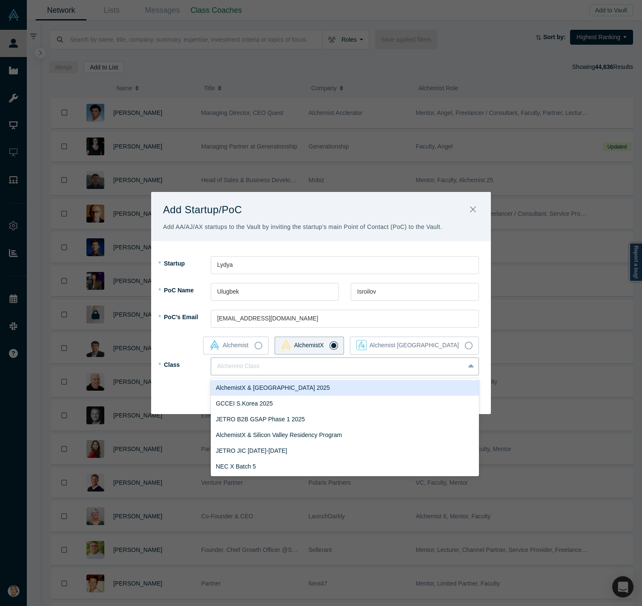
click at [341, 388] on div "AlchemistX & [GEOGRAPHIC_DATA] 2025" at bounding box center [345, 388] width 268 height 16
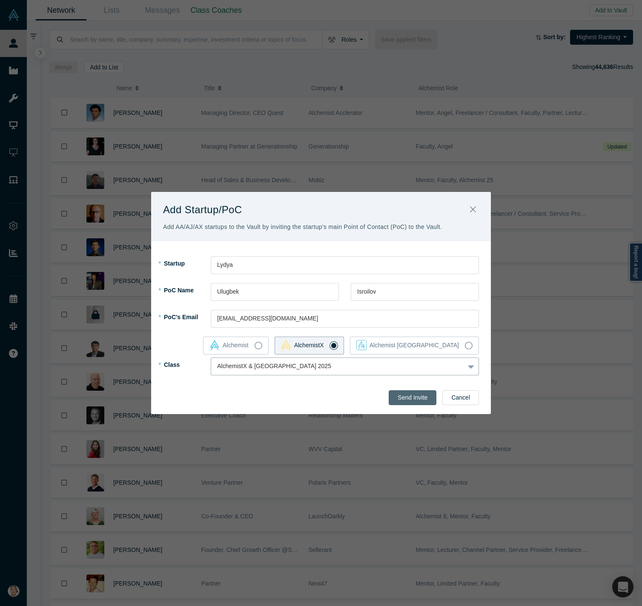
click at [420, 399] on button "Send Invite" at bounding box center [413, 397] width 48 height 15
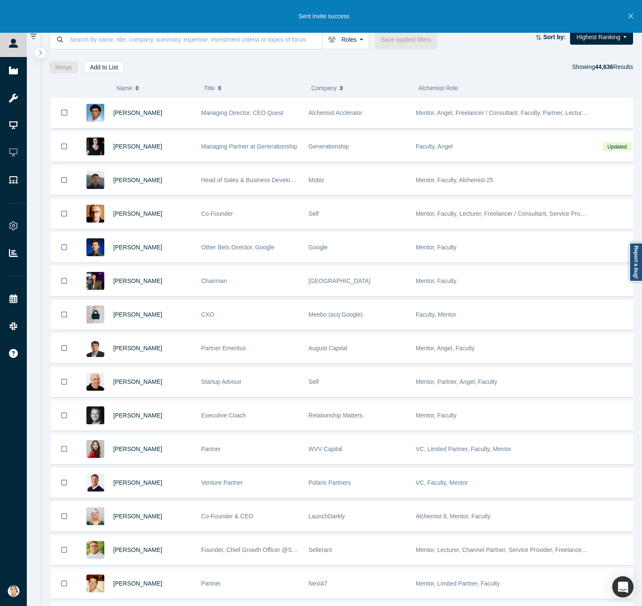
click at [493, 17] on icon "Close" at bounding box center [630, 16] width 5 height 5
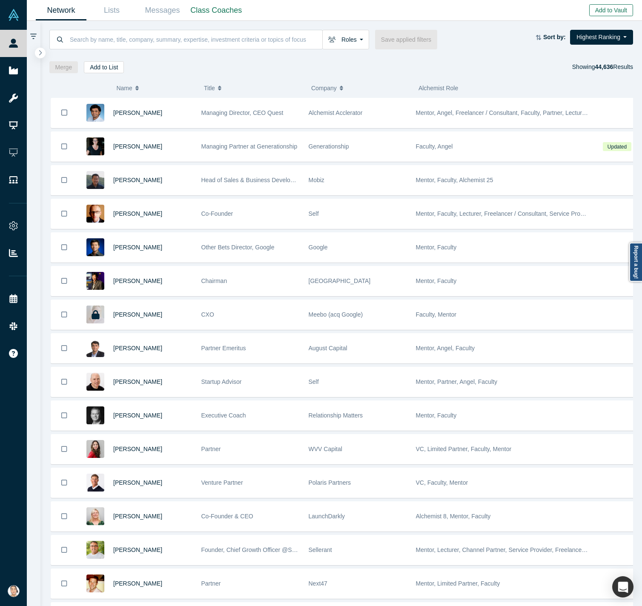
click at [493, 8] on button "Add to Vault" at bounding box center [611, 10] width 44 height 12
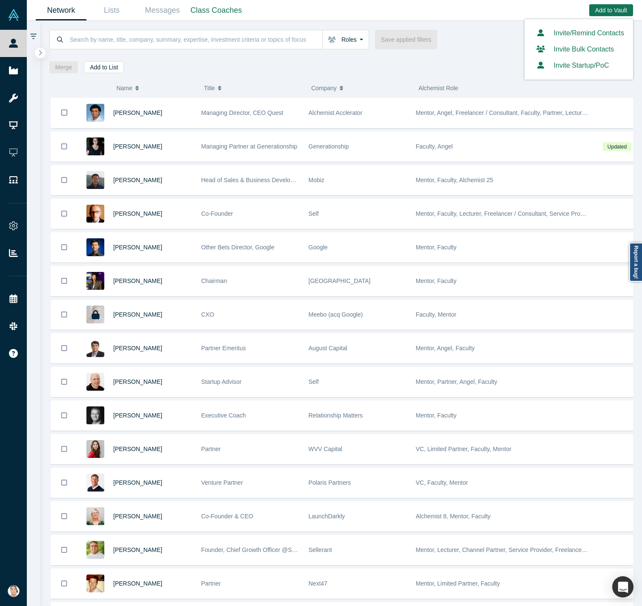
click at [493, 71] on div "Invite Startup/PoC" at bounding box center [578, 65] width 91 height 16
click at [493, 64] on button "Invite Startup/PoC" at bounding box center [571, 65] width 76 height 10
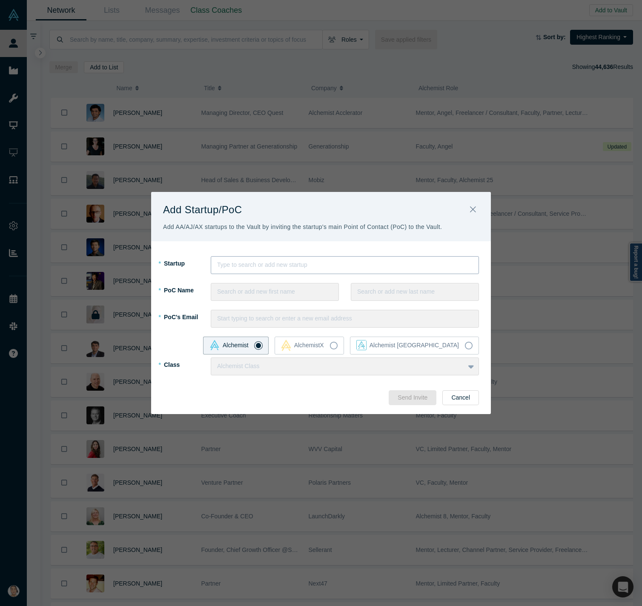
click at [279, 261] on div at bounding box center [344, 265] width 255 height 11
type input "One Health"
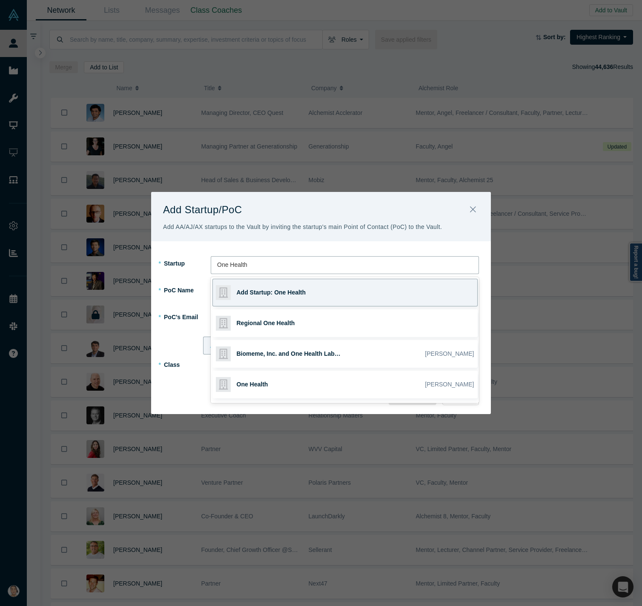
click at [342, 298] on div "Add Startup: One Health" at bounding box center [296, 292] width 119 height 27
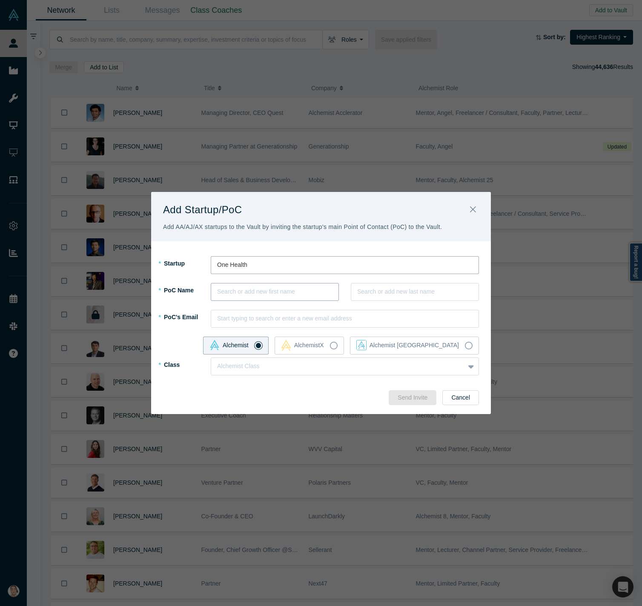
click at [282, 288] on div at bounding box center [274, 292] width 115 height 11
type input "[PERSON_NAME]"
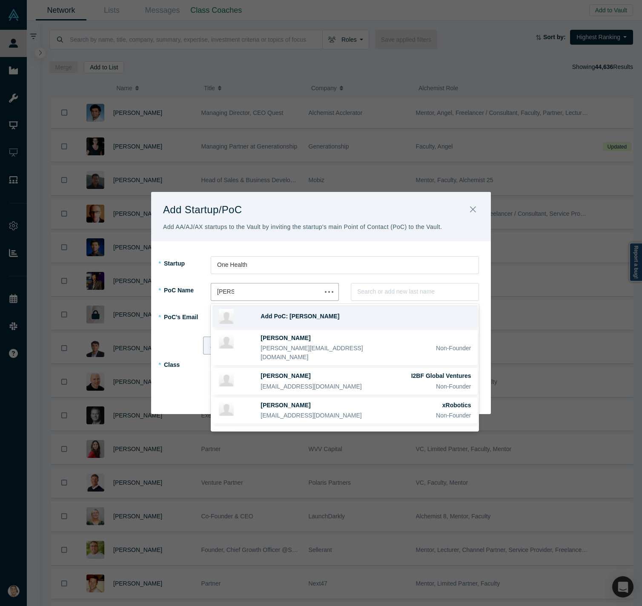
click at [301, 324] on div "Add PoC: [PERSON_NAME]" at bounding box center [344, 317] width 265 height 22
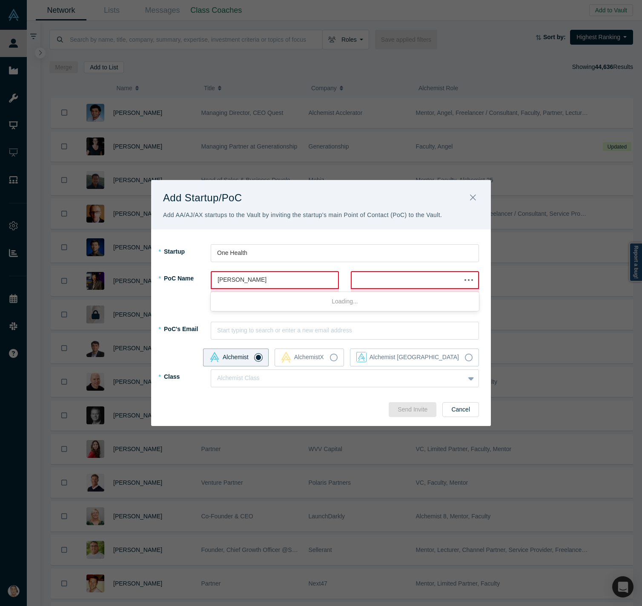
click at [407, 281] on div at bounding box center [406, 280] width 97 height 11
type input "Vurdov"
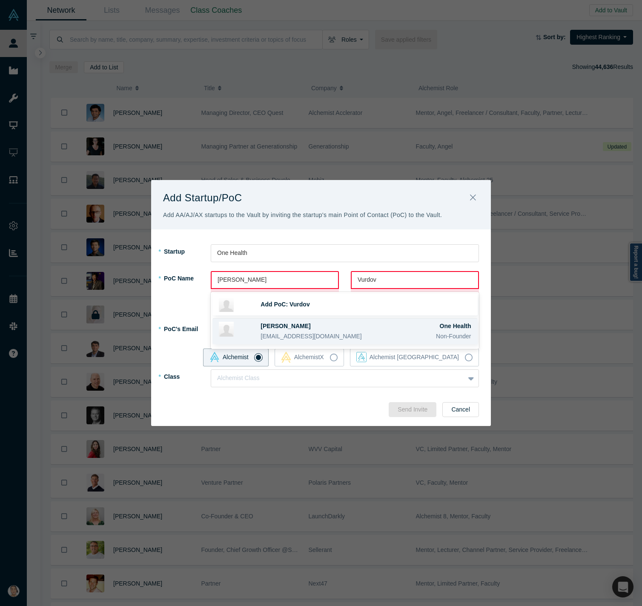
click at [319, 331] on div "[PERSON_NAME] One Health [EMAIL_ADDRESS][DOMAIN_NAME] Non-Founder" at bounding box center [366, 332] width 210 height 20
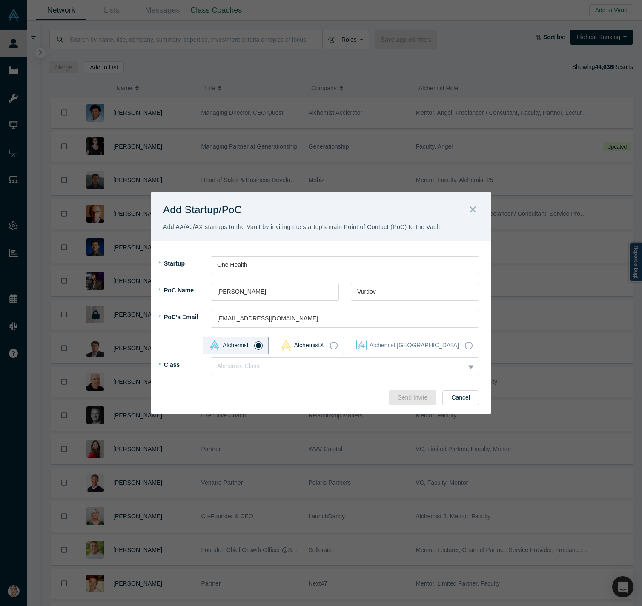
click at [324, 341] on div "AlchemistX" at bounding box center [302, 345] width 43 height 11
click at [0, 0] on input "AlchemistX" at bounding box center [0, 0] width 0 height 0
click at [333, 366] on div at bounding box center [337, 366] width 241 height 11
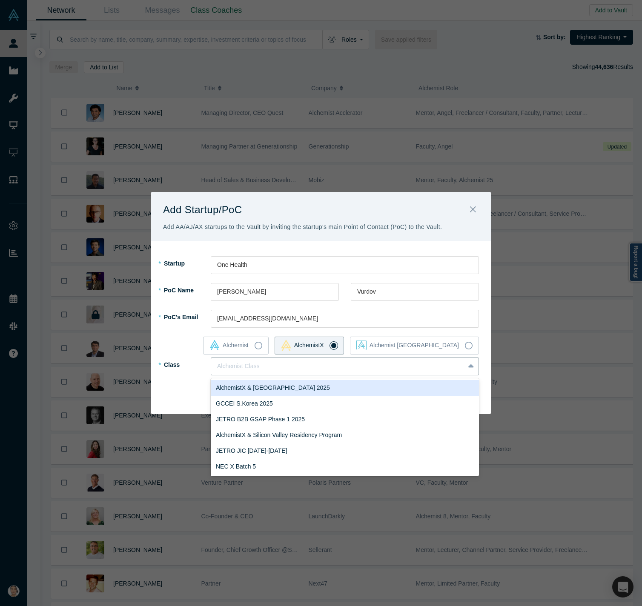
click at [320, 387] on div "AlchemistX & [GEOGRAPHIC_DATA] 2025" at bounding box center [345, 388] width 268 height 16
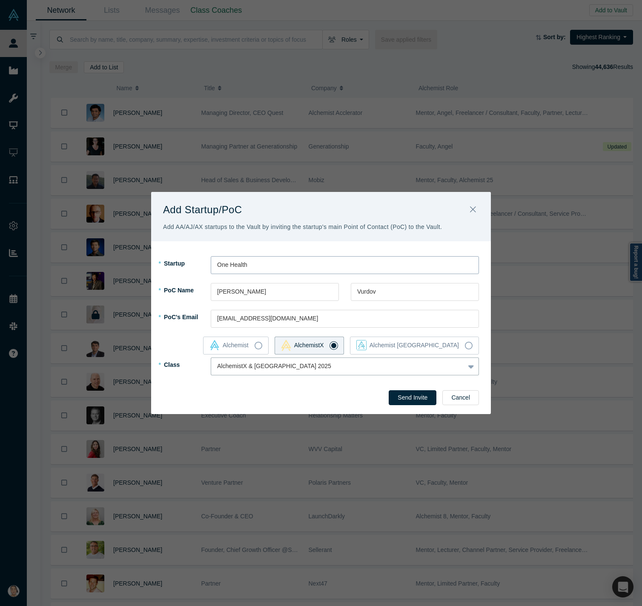
click at [294, 262] on div at bounding box center [344, 265] width 255 height 11
click at [293, 263] on div at bounding box center [344, 265] width 255 height 11
click at [294, 263] on div at bounding box center [344, 265] width 255 height 11
click at [412, 401] on button "Send Invite" at bounding box center [413, 397] width 48 height 15
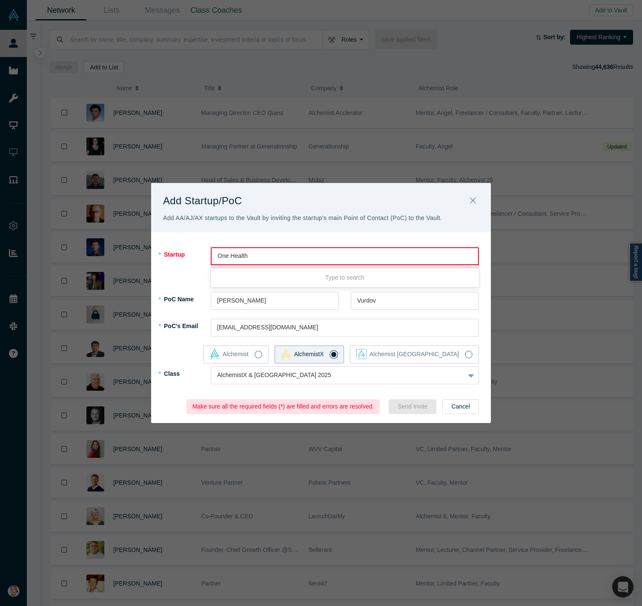
click at [376, 251] on div at bounding box center [345, 256] width 255 height 11
click at [381, 257] on div at bounding box center [345, 256] width 255 height 11
click at [382, 256] on div at bounding box center [345, 256] width 255 height 11
type input "One Health"
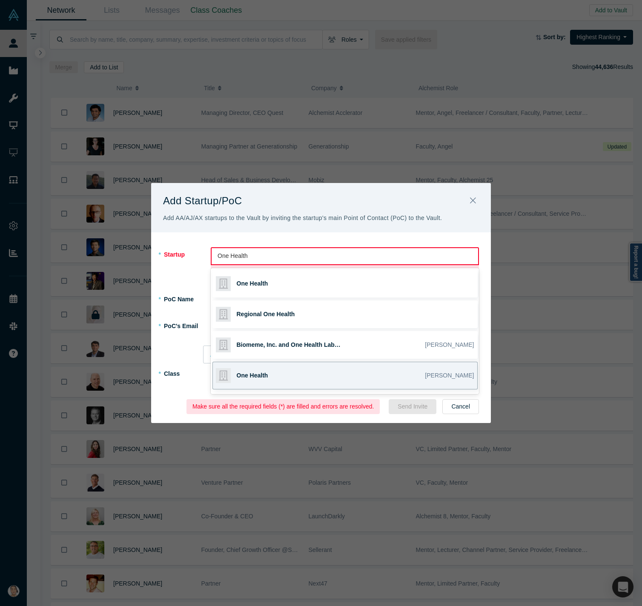
click at [352, 373] on div "One Health" at bounding box center [296, 375] width 119 height 27
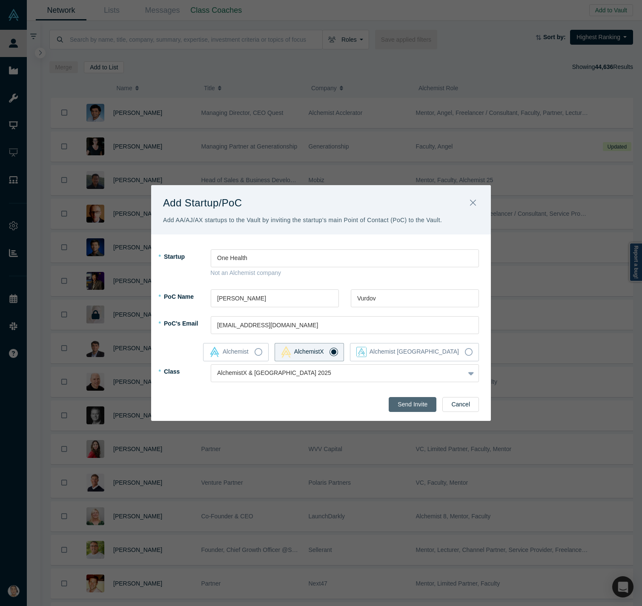
click at [411, 405] on button "Send Invite" at bounding box center [413, 404] width 48 height 15
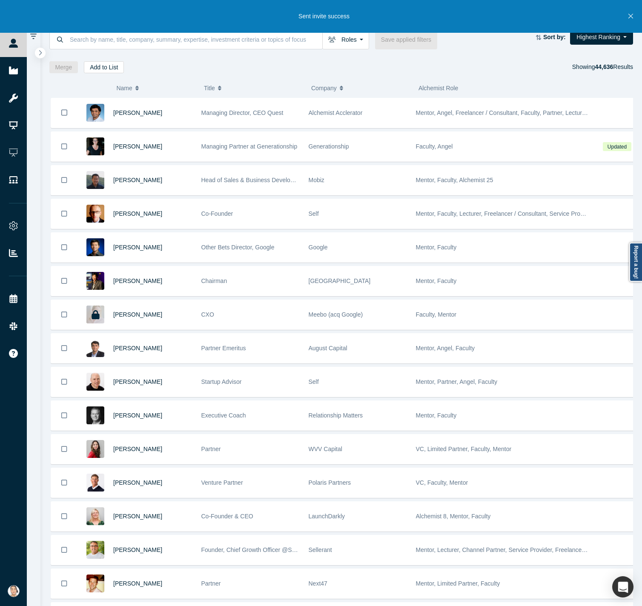
click at [493, 15] on button "Close" at bounding box center [630, 16] width 11 height 33
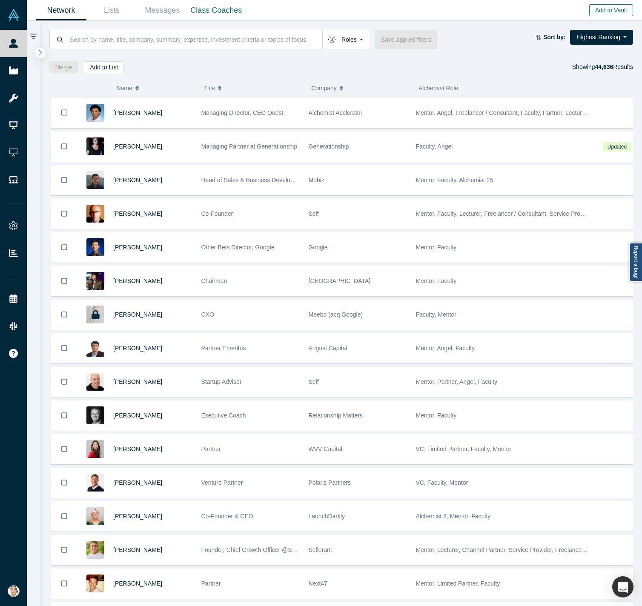
click at [493, 13] on button "Add to Vault" at bounding box center [611, 10] width 44 height 12
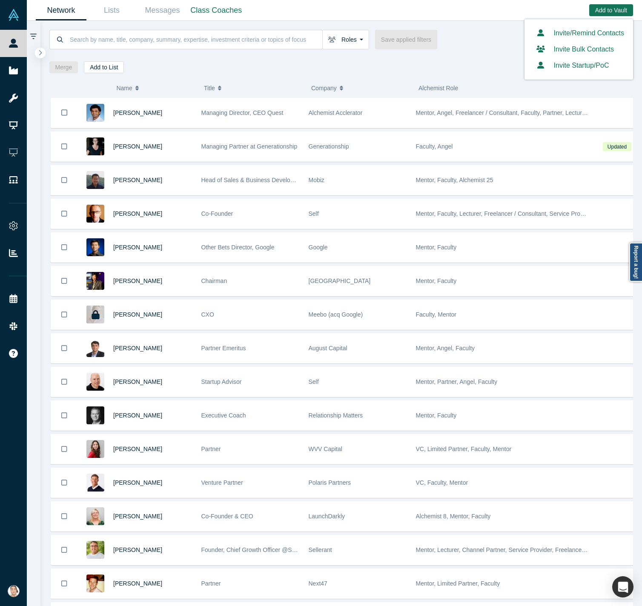
click at [493, 64] on button "Invite Startup/PoC" at bounding box center [571, 65] width 76 height 10
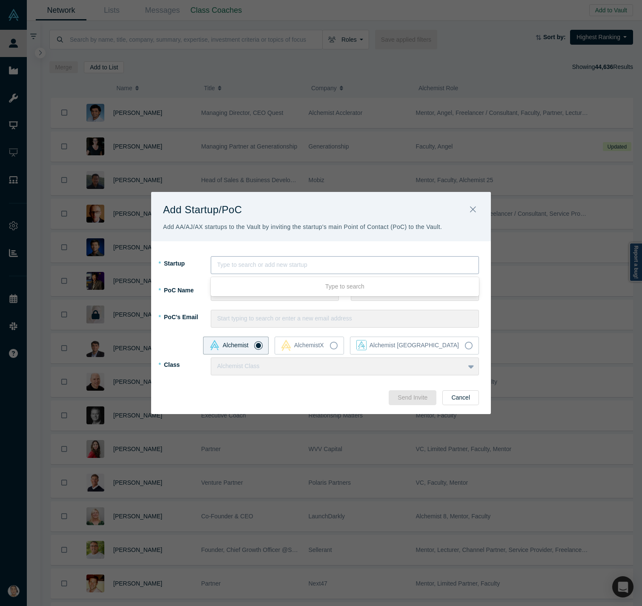
click at [276, 265] on div at bounding box center [344, 265] width 255 height 11
type input "QazTWIN"
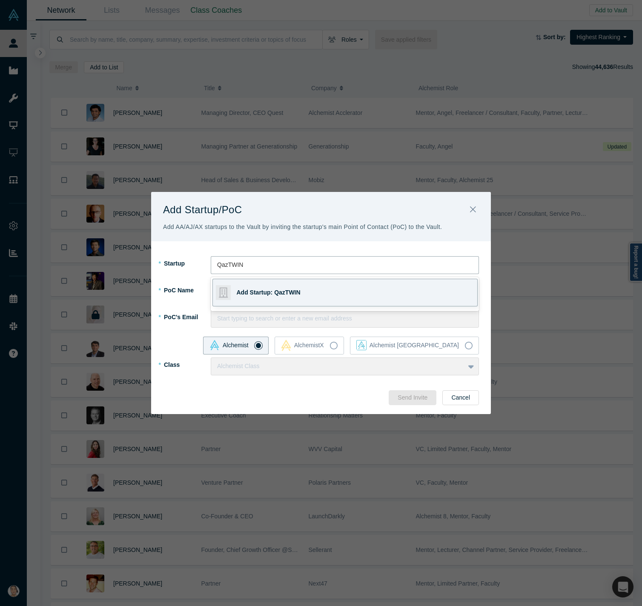
click at [252, 288] on b "Add Startup: QazTWIN" at bounding box center [269, 292] width 64 height 9
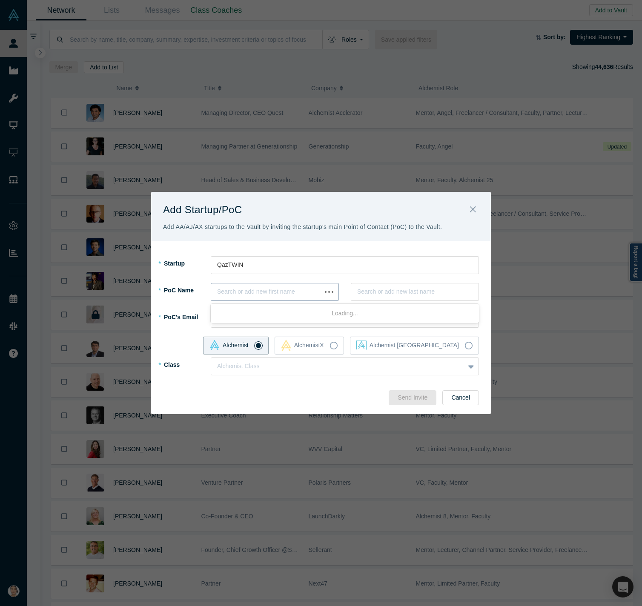
click at [244, 294] on div at bounding box center [266, 292] width 98 height 11
type input "Anuar"
click at [278, 315] on span "Add PoC: Anuar" at bounding box center [284, 316] width 46 height 7
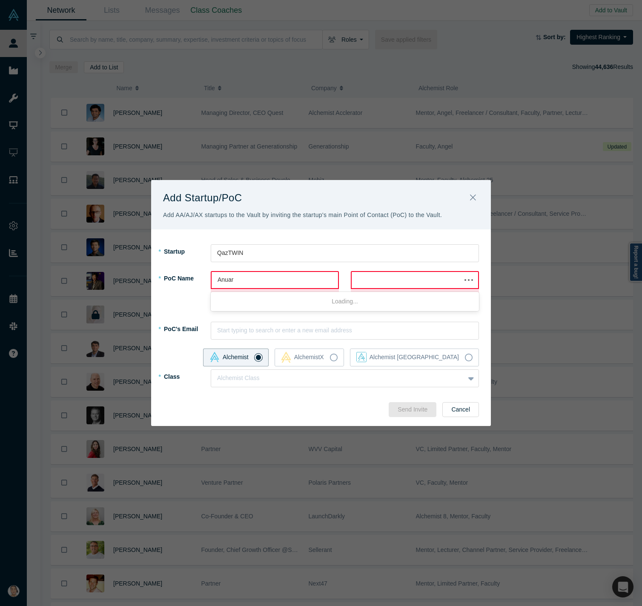
click at [398, 271] on div at bounding box center [415, 280] width 128 height 18
type input "Zhaksylyk"
click at [374, 305] on div "Add PoC: Zhaksylyk" at bounding box center [366, 304] width 210 height 9
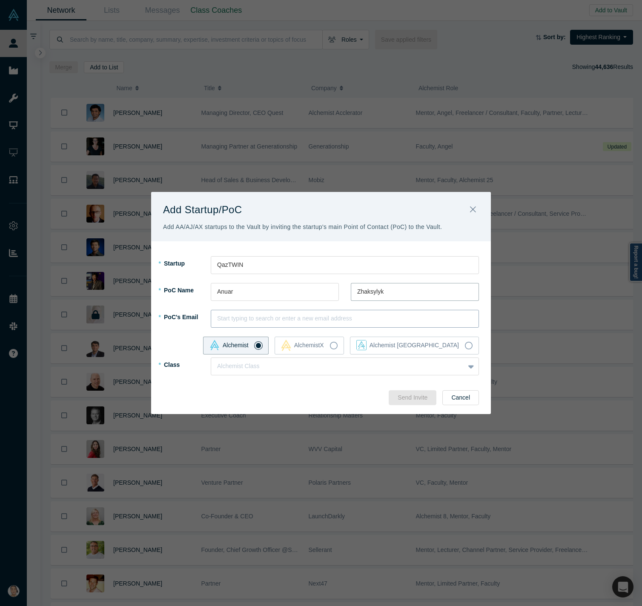
click at [323, 316] on div at bounding box center [344, 318] width 255 height 11
paste input "[EMAIL_ADDRESS][DOMAIN_NAME]"
type input "[EMAIL_ADDRESS][DOMAIN_NAME]"
click at [298, 349] on div "Add PoC: a.zhaksylyk@kazscanserv …" at bounding box center [344, 344] width 265 height 22
click at [344, 347] on label "AlchemistX" at bounding box center [309, 346] width 69 height 18
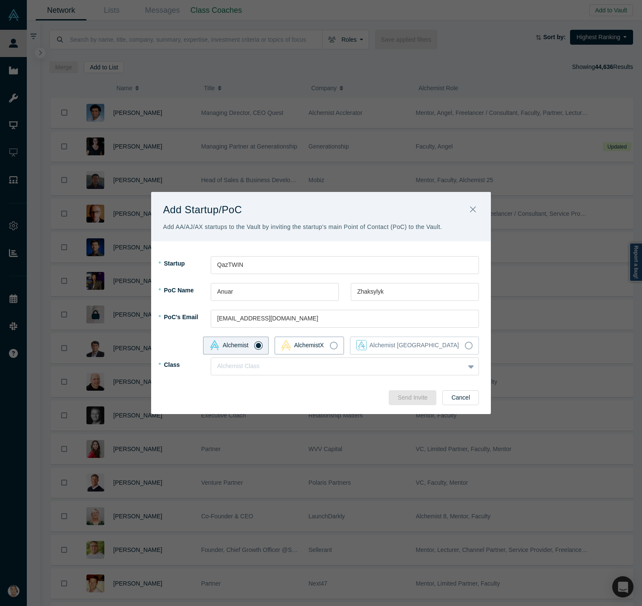
click at [0, 0] on input "AlchemistX" at bounding box center [0, 0] width 0 height 0
click at [363, 362] on div at bounding box center [329, 366] width 224 height 11
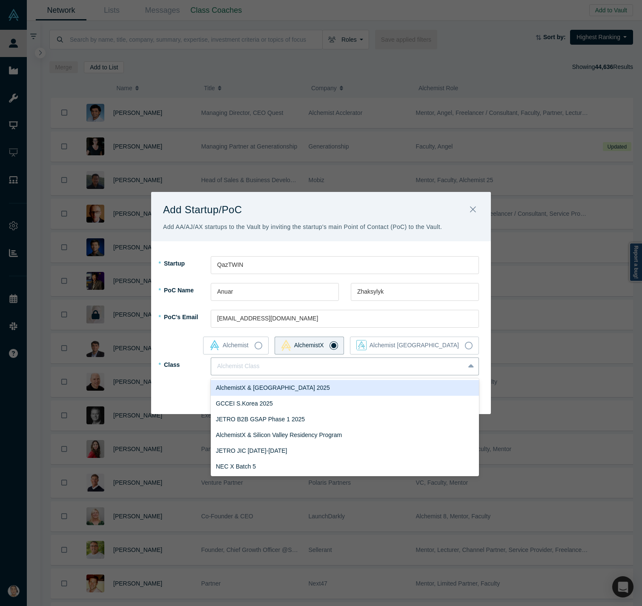
click at [348, 395] on div "AlchemistX & Central Asia 2025 GCCEI S.Korea 2025 JETRO B2B GSAP Phase 1 2025 A…" at bounding box center [345, 427] width 268 height 98
click at [345, 391] on div "AlchemistX & [GEOGRAPHIC_DATA] 2025" at bounding box center [345, 388] width 268 height 16
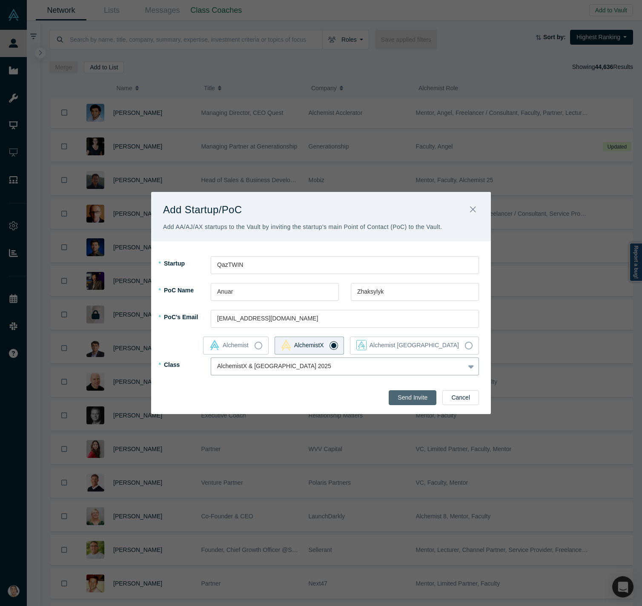
click at [423, 401] on button "Send Invite" at bounding box center [413, 397] width 48 height 15
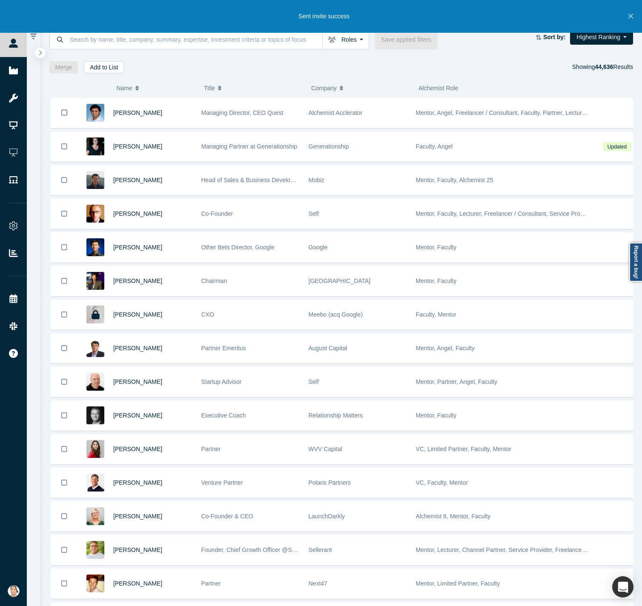
click at [493, 15] on button "Close" at bounding box center [630, 16] width 11 height 33
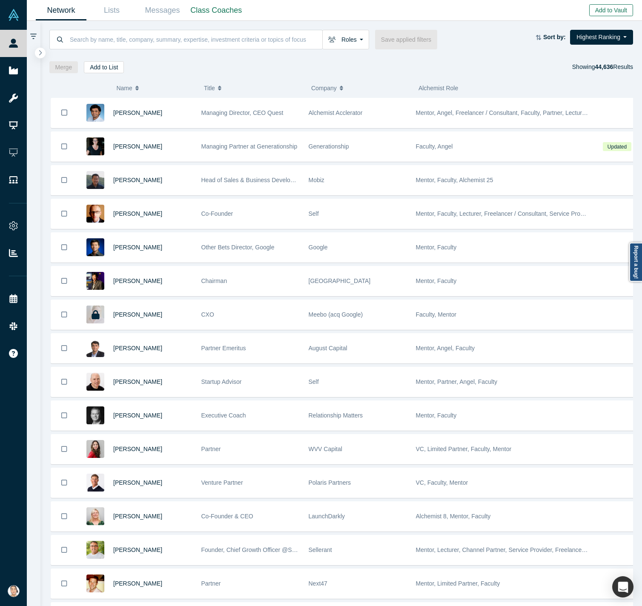
click at [493, 12] on button "Add to Vault" at bounding box center [611, 10] width 44 height 12
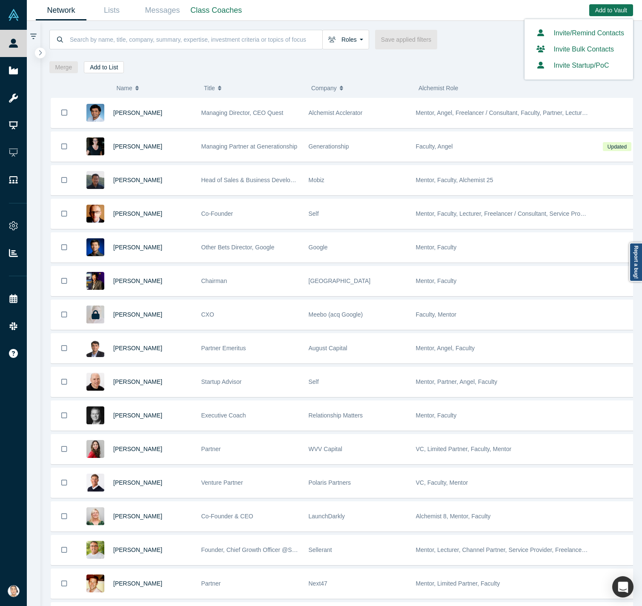
click at [493, 60] on button "Invite Startup/PoC" at bounding box center [571, 65] width 76 height 10
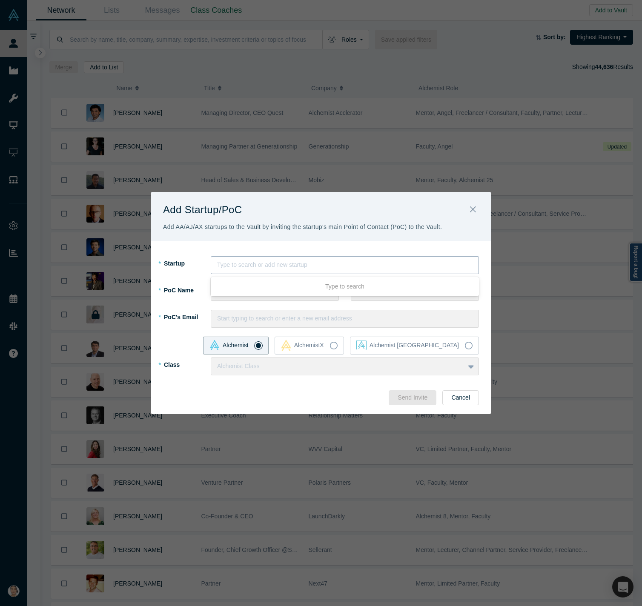
click at [267, 269] on div at bounding box center [344, 265] width 255 height 11
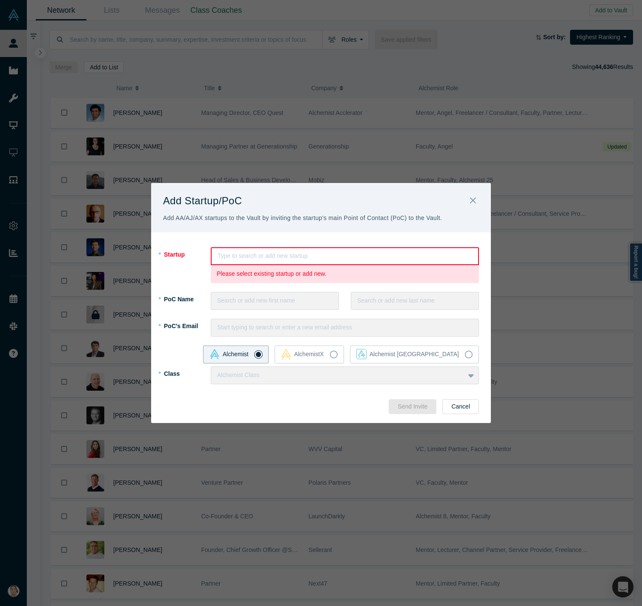
click at [256, 258] on div at bounding box center [345, 256] width 255 height 11
type input "Sales Doctor"
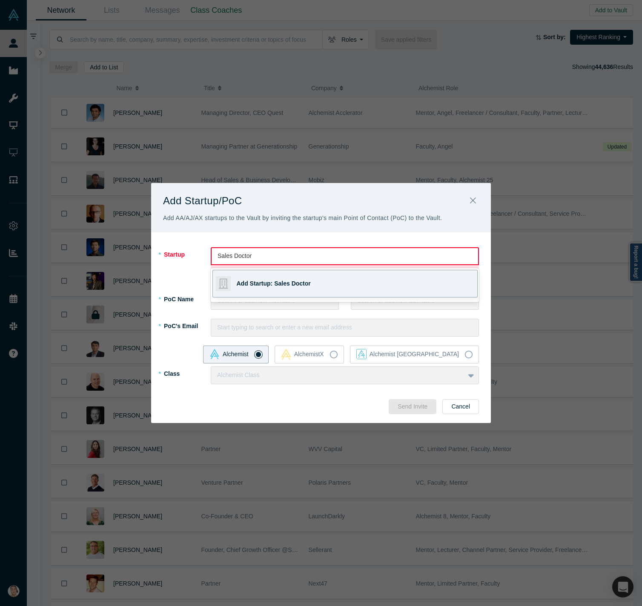
click at [262, 276] on div "Add Startup: Sales Doctor" at bounding box center [296, 283] width 119 height 27
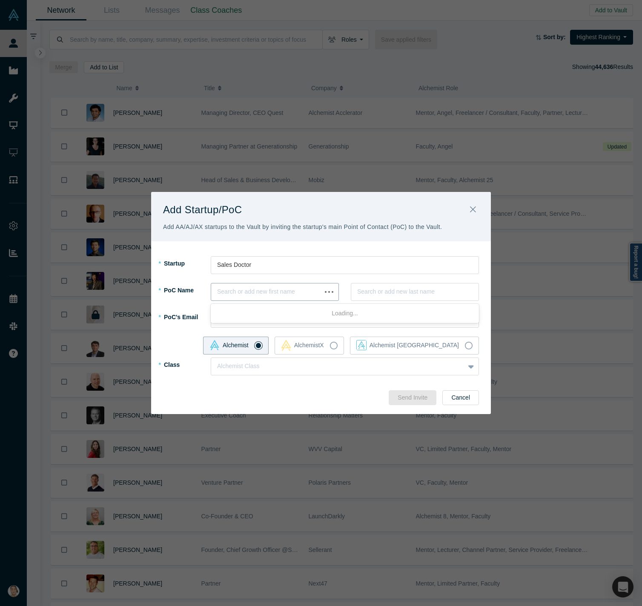
click at [253, 295] on div at bounding box center [266, 292] width 98 height 11
type input "Otabek"
click at [275, 322] on div "Add PoC: Otabek" at bounding box center [344, 317] width 265 height 22
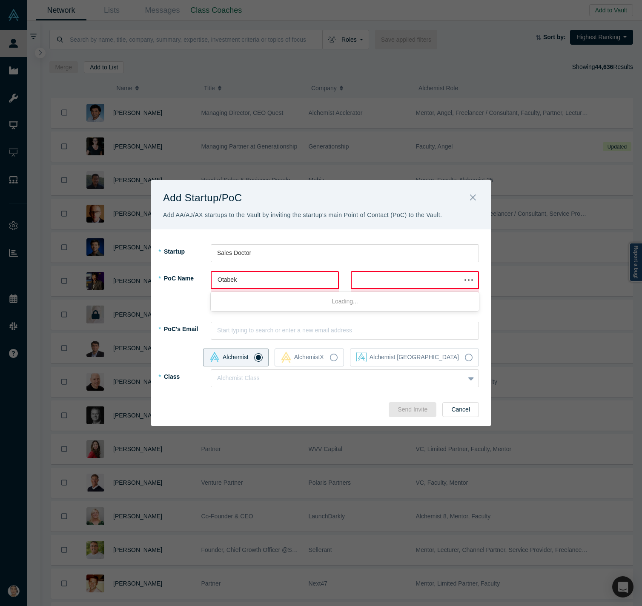
click at [390, 279] on div at bounding box center [406, 280] width 97 height 11
type input "[PERSON_NAME]"
click at [364, 307] on div "Add PoC: [PERSON_NAME]" at bounding box center [366, 304] width 210 height 9
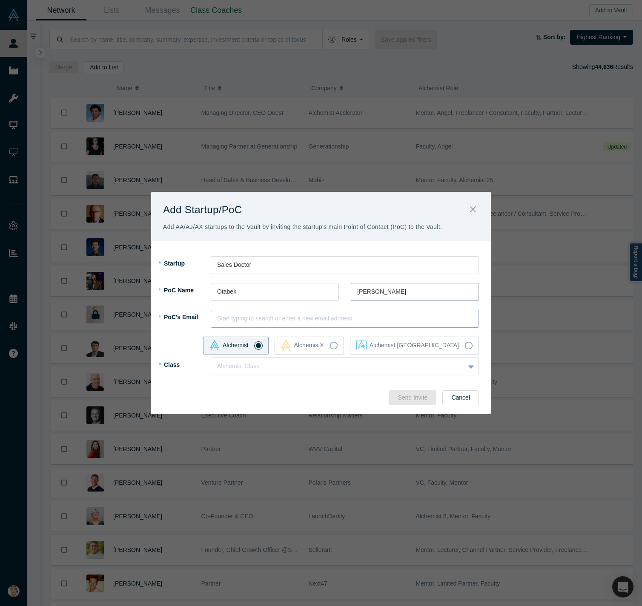
click at [304, 320] on div at bounding box center [344, 318] width 255 height 11
paste input "[EMAIL_ADDRESS][DOMAIN_NAME]"
type input "[EMAIL_ADDRESS][DOMAIN_NAME]"
click at [273, 345] on div "Add PoC: otabek.suvonov@salesdoc …" at bounding box center [364, 343] width 213 height 9
click at [324, 349] on div "AlchemistX" at bounding box center [302, 345] width 43 height 11
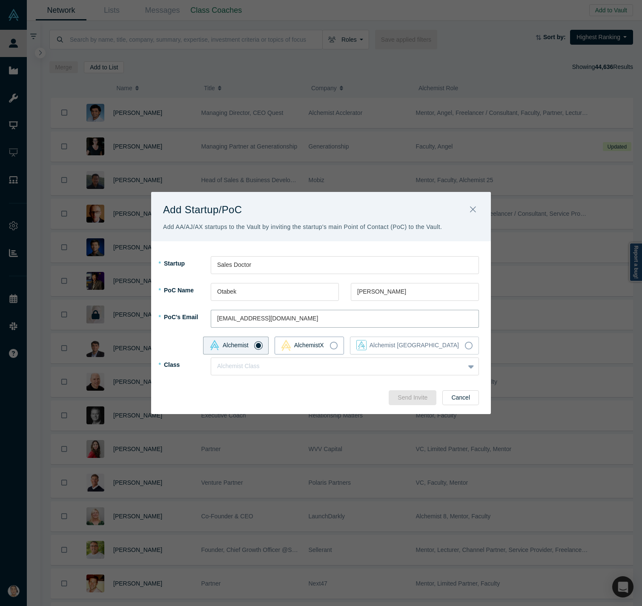
click at [0, 0] on input "AlchemistX" at bounding box center [0, 0] width 0 height 0
click at [348, 365] on div at bounding box center [329, 366] width 224 height 11
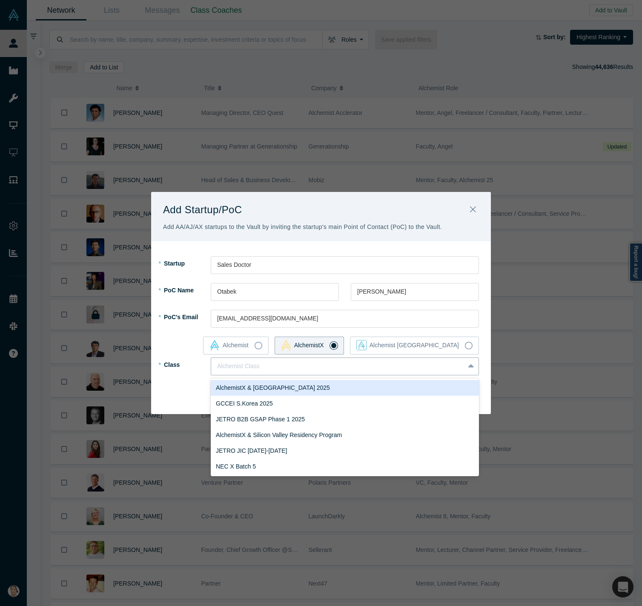
click at [324, 392] on div "AlchemistX & [GEOGRAPHIC_DATA] 2025" at bounding box center [345, 388] width 268 height 16
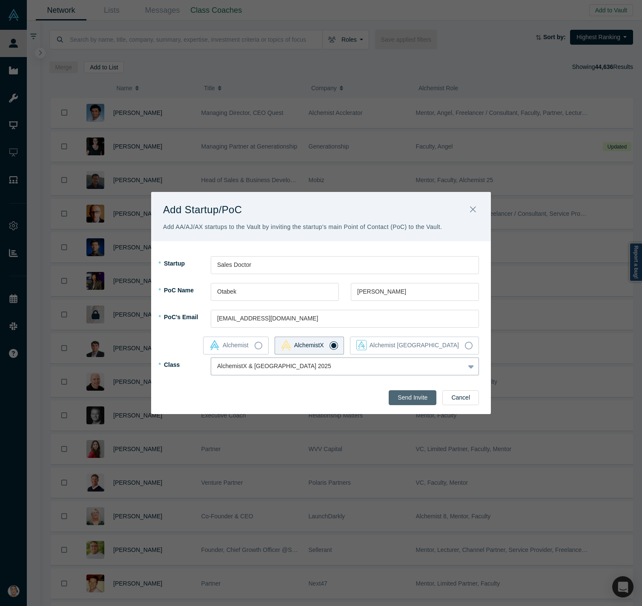
click at [430, 396] on button "Send Invite" at bounding box center [413, 397] width 48 height 15
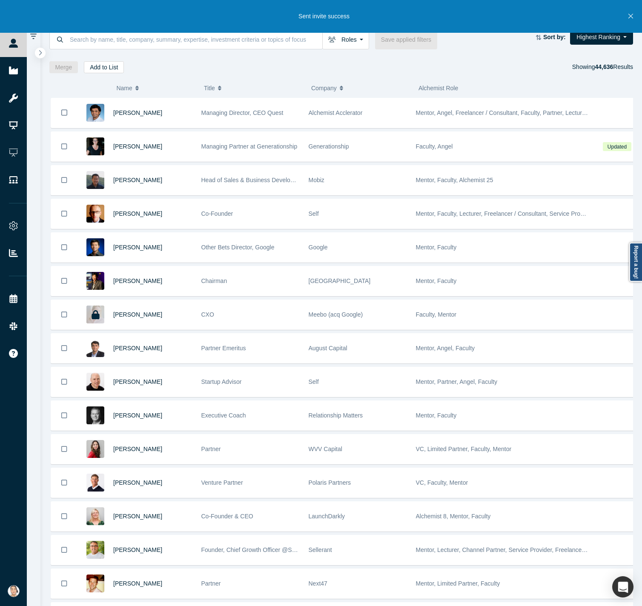
click at [493, 16] on icon "Close" at bounding box center [630, 16] width 5 height 5
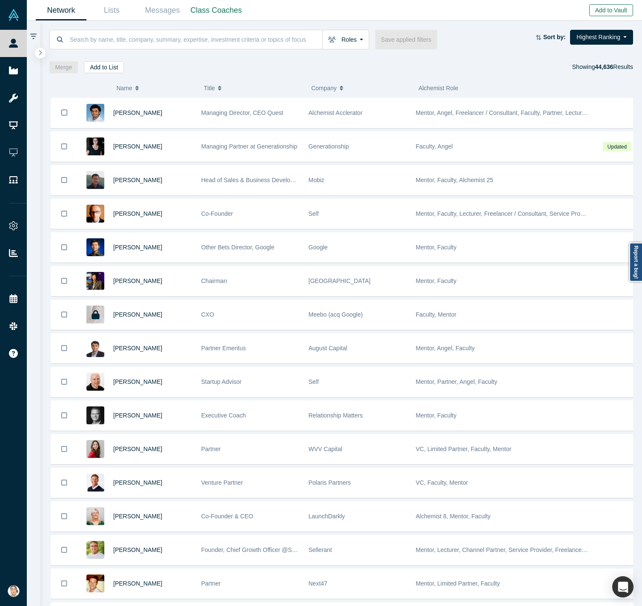
click at [493, 12] on button "Add to Vault" at bounding box center [611, 10] width 44 height 12
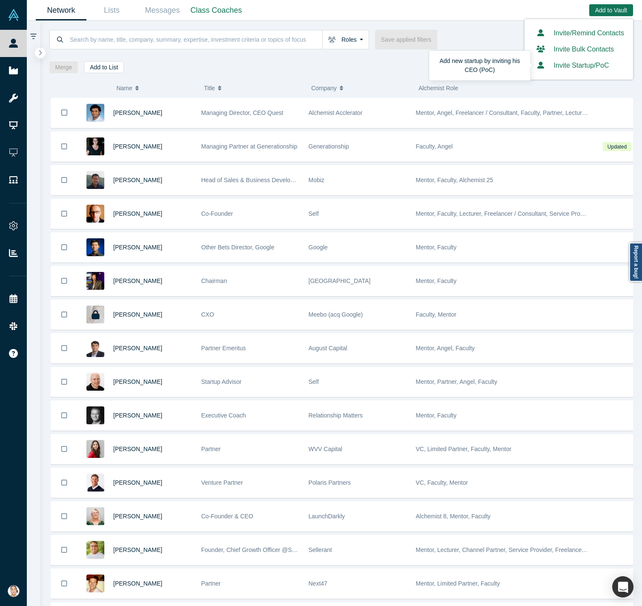
click at [493, 66] on button "Invite Startup/PoC" at bounding box center [571, 65] width 76 height 10
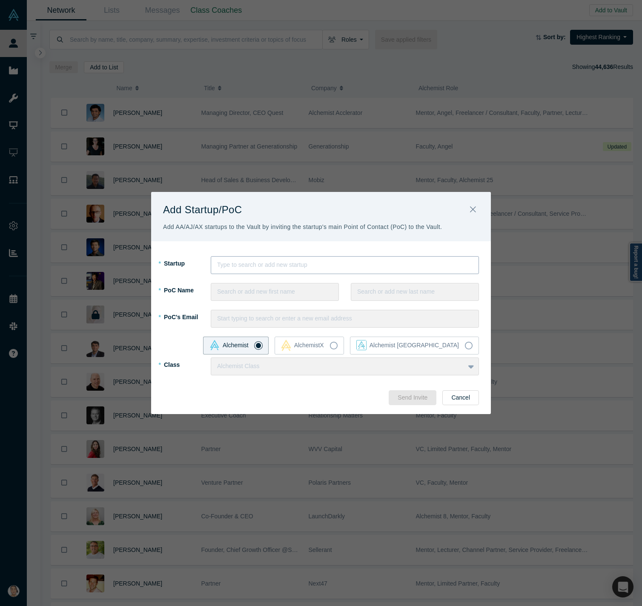
click at [262, 265] on div at bounding box center [344, 265] width 255 height 11
type input "StarMake"
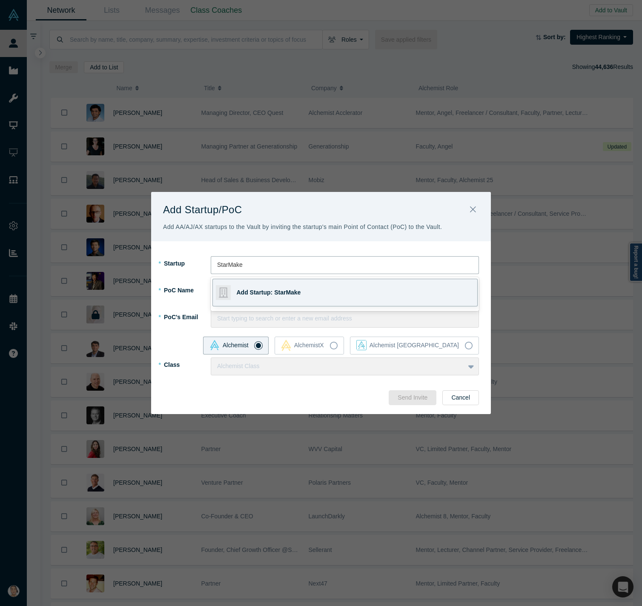
click at [246, 290] on span "Add Startup: StarMake" at bounding box center [269, 292] width 64 height 7
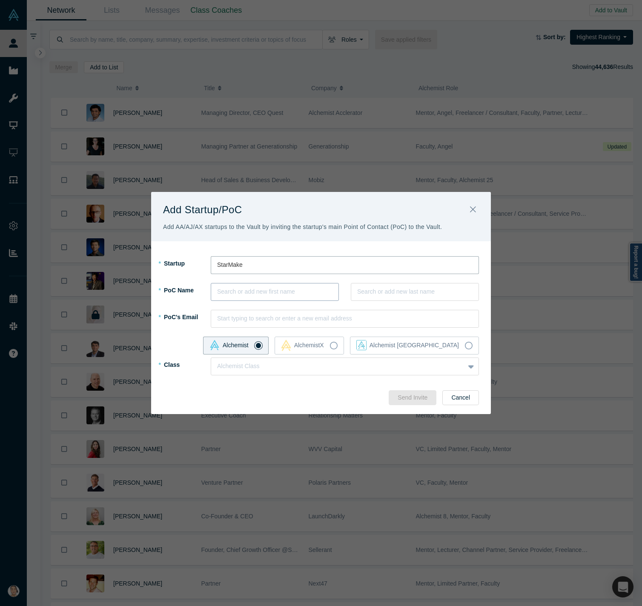
click at [258, 291] on div at bounding box center [274, 292] width 115 height 11
type input "[PERSON_NAME]"
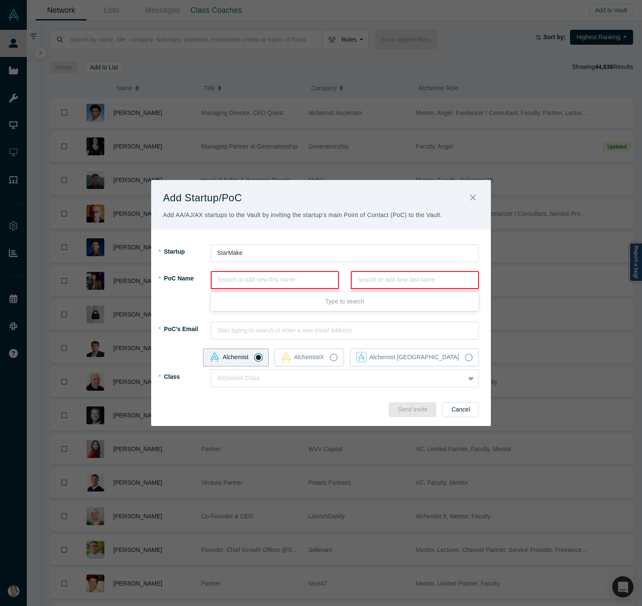
click at [235, 279] on div at bounding box center [275, 280] width 115 height 11
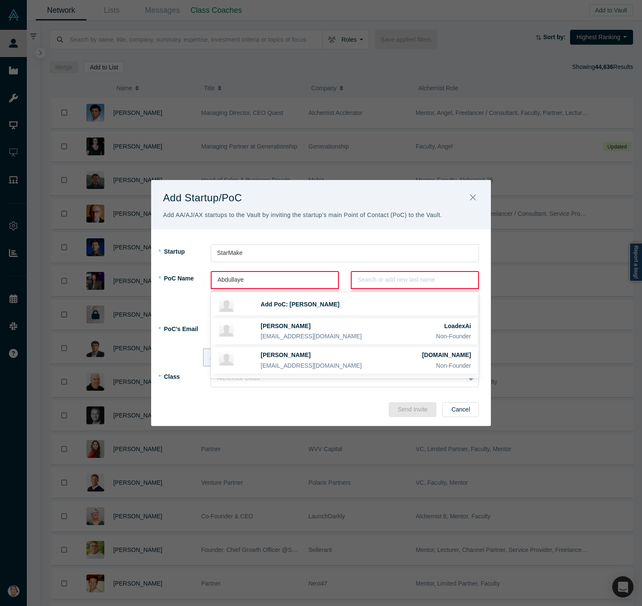
type input "[PERSON_NAME]"
click at [320, 308] on div "Add PoC: [PERSON_NAME]" at bounding box center [366, 304] width 210 height 9
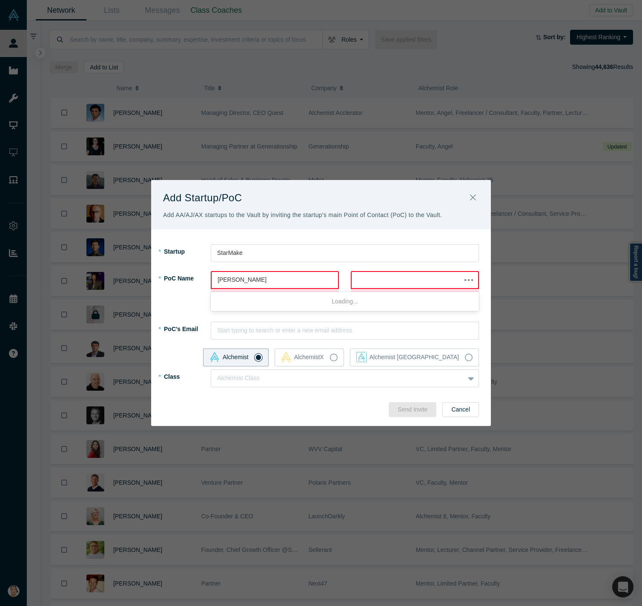
click at [393, 277] on div at bounding box center [406, 280] width 97 height 11
type input "[DEMOGRAPHIC_DATA]"
drag, startPoint x: 364, startPoint y: 306, endPoint x: 360, endPoint y: 310, distance: 5.1
click at [364, 307] on div "Add PoC: [DEMOGRAPHIC_DATA]" at bounding box center [366, 304] width 210 height 9
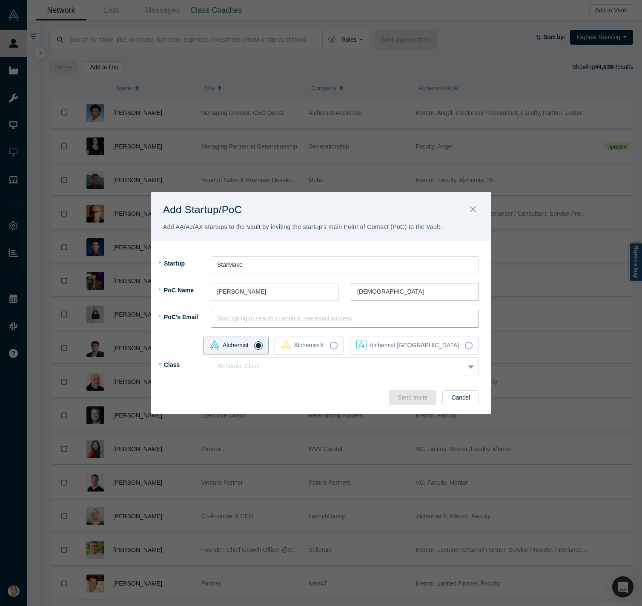
click at [311, 318] on div at bounding box center [344, 318] width 255 height 11
paste input "[EMAIL_ADDRESS][DOMAIN_NAME]"
type input "[EMAIL_ADDRESS][DOMAIN_NAME]"
click at [287, 343] on span "Add PoC: [EMAIL_ADDRESS][DOMAIN_NAME]" at bounding box center [327, 343] width 133 height 7
drag, startPoint x: 375, startPoint y: 338, endPoint x: 373, endPoint y: 345, distance: 6.7
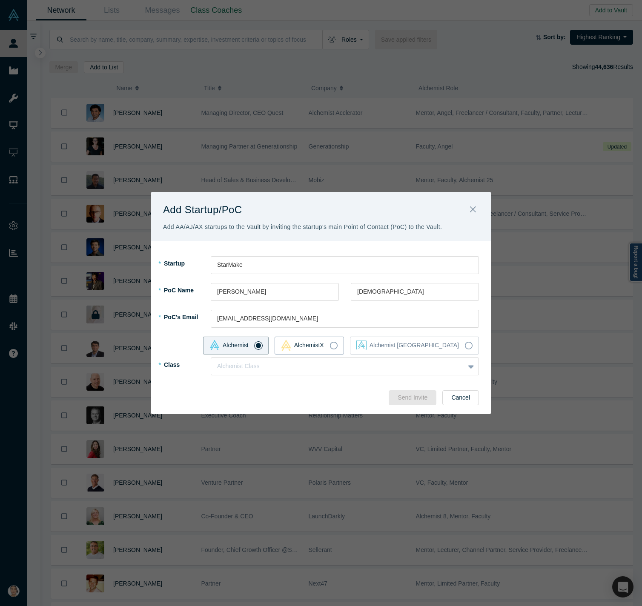
click at [344, 342] on label "AlchemistX" at bounding box center [309, 346] width 69 height 18
click at [0, 0] on input "AlchemistX" at bounding box center [0, 0] width 0 height 0
click at [363, 363] on div at bounding box center [329, 366] width 224 height 11
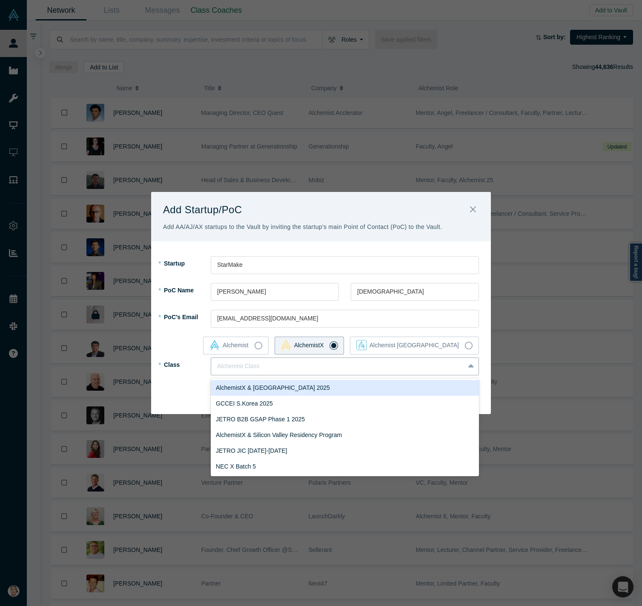
click at [338, 387] on div "AlchemistX & [GEOGRAPHIC_DATA] 2025" at bounding box center [345, 388] width 268 height 16
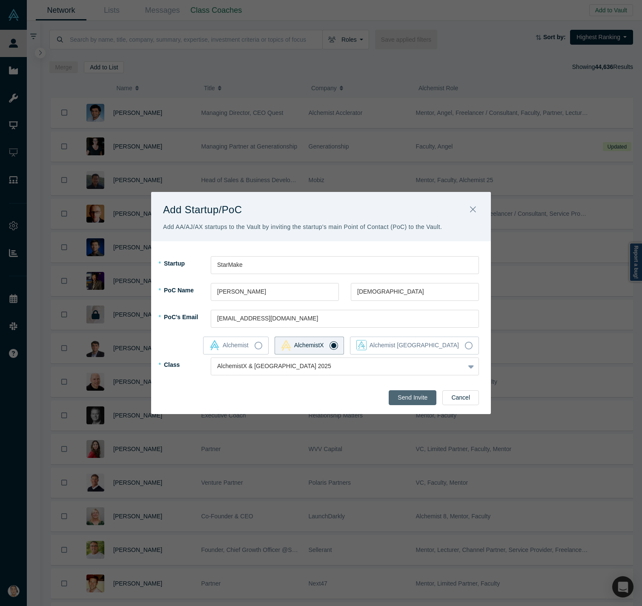
click at [416, 400] on button "Send Invite" at bounding box center [413, 397] width 48 height 15
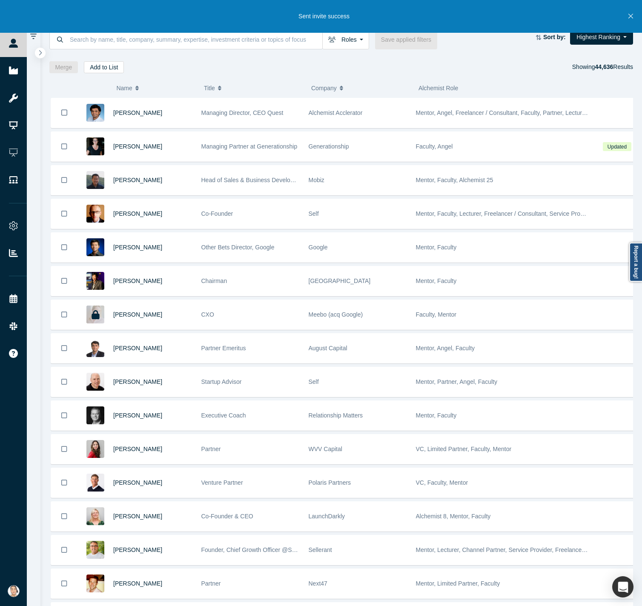
click at [493, 17] on div "Sent invite success" at bounding box center [321, 16] width 642 height 33
click at [493, 16] on div "Sent invite success" at bounding box center [321, 16] width 642 height 33
click at [493, 14] on icon "Close" at bounding box center [630, 16] width 5 height 8
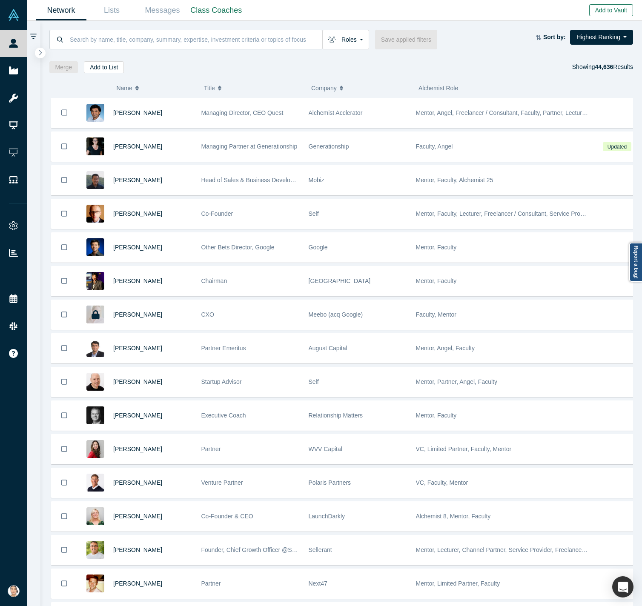
click at [493, 10] on button "Add to Vault" at bounding box center [611, 10] width 44 height 12
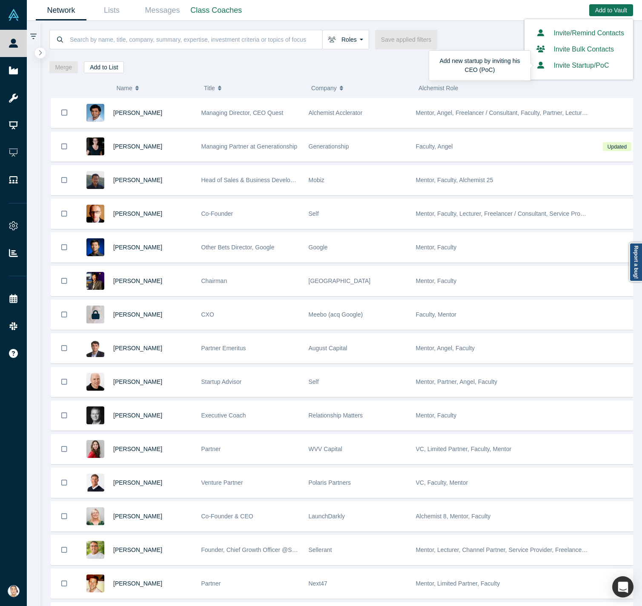
click at [493, 66] on button "Invite Startup/PoC" at bounding box center [571, 65] width 76 height 10
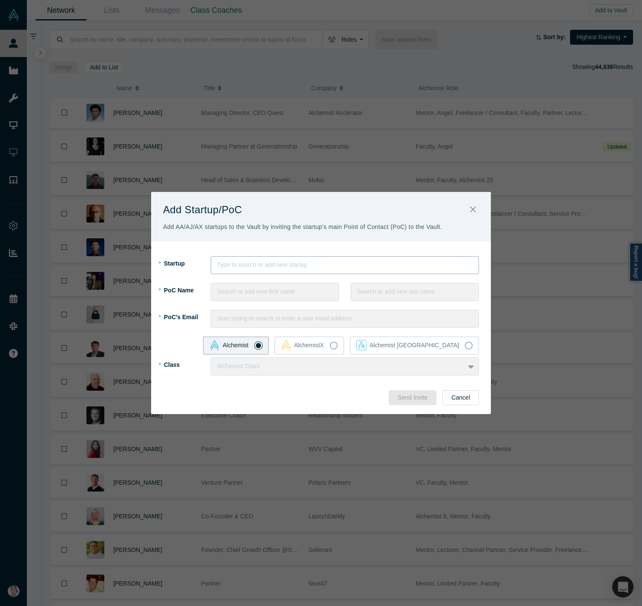
click at [282, 265] on div at bounding box center [344, 265] width 255 height 11
type input "SAT MAKON"
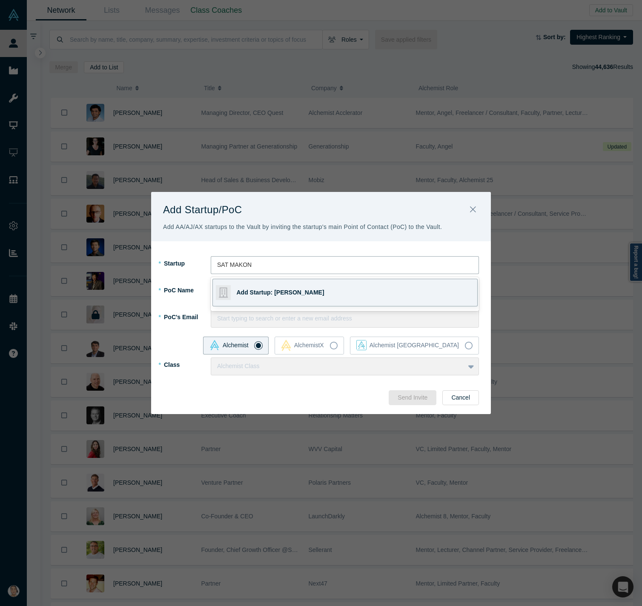
click at [282, 286] on div "Add Startup: [PERSON_NAME]" at bounding box center [296, 292] width 119 height 27
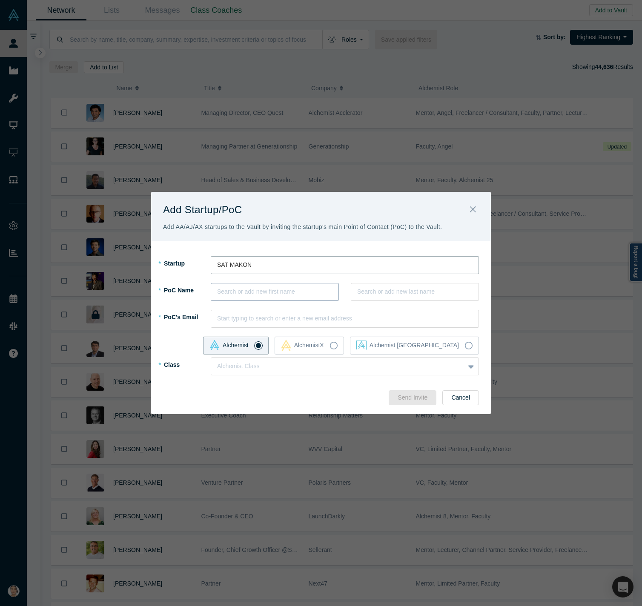
click at [281, 291] on div at bounding box center [274, 292] width 115 height 11
type input "Asilbek"
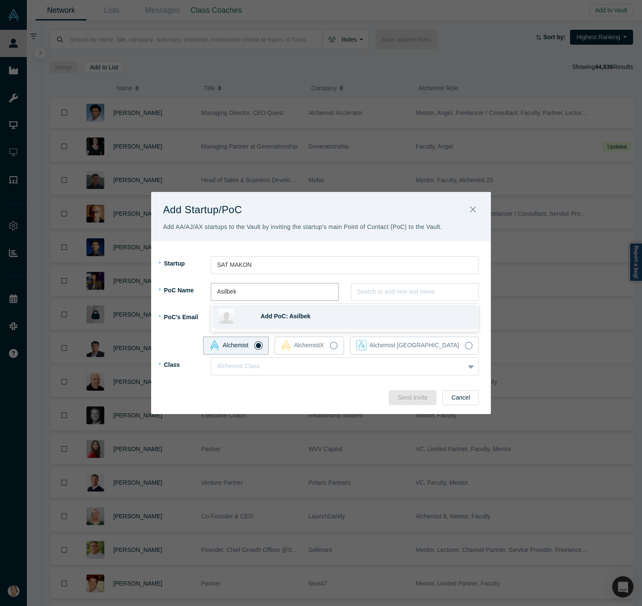
click at [278, 319] on span "Add PoC: Asilbek" at bounding box center [286, 316] width 50 height 7
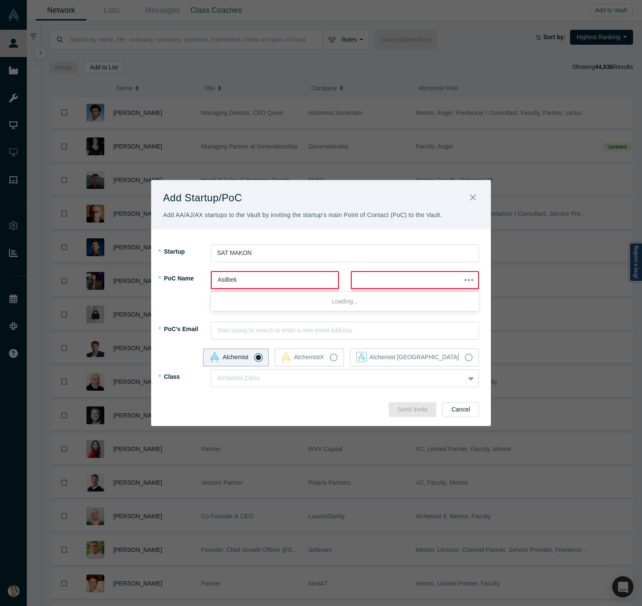
click at [430, 279] on div at bounding box center [406, 280] width 97 height 11
type input "[PERSON_NAME]"
click at [344, 307] on div "Add PoC: [PERSON_NAME]" at bounding box center [366, 304] width 210 height 9
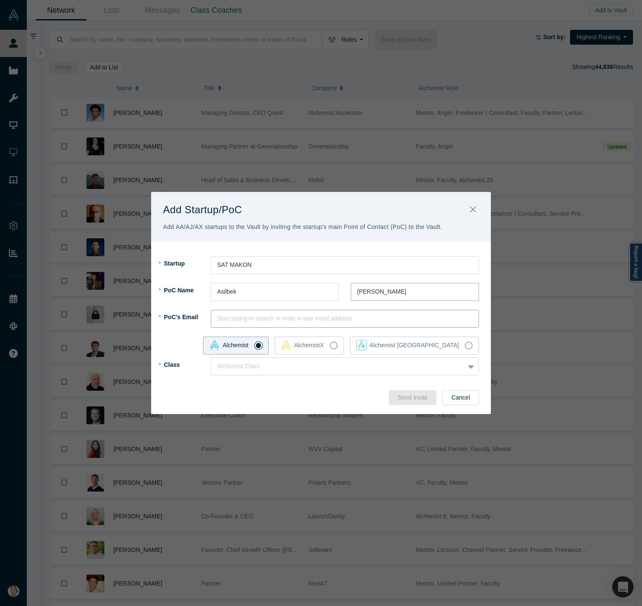
click at [312, 316] on div at bounding box center [344, 318] width 255 height 11
paste input "[EMAIL_ADDRESS][DOMAIN_NAME]"
type input "[EMAIL_ADDRESS][DOMAIN_NAME]"
click at [331, 348] on div "Add PoC: [EMAIL_ADDRESS][DOMAIN_NAME]" at bounding box center [344, 344] width 265 height 22
click at [324, 347] on div "AlchemistX" at bounding box center [302, 345] width 43 height 11
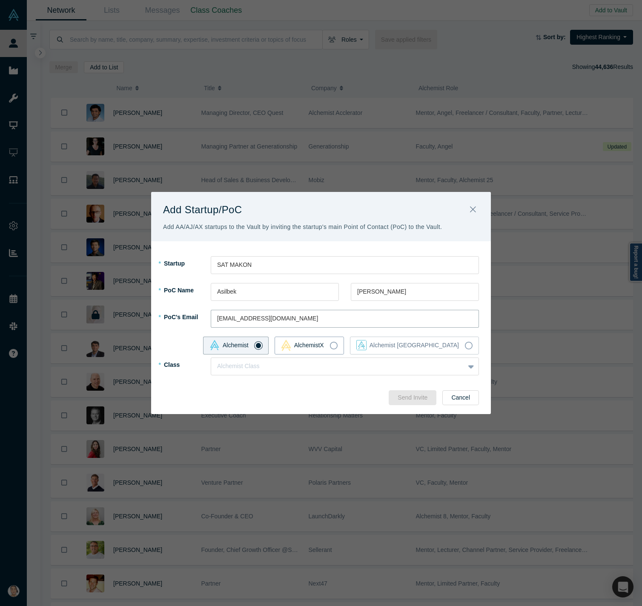
click at [0, 0] on input "AlchemistX" at bounding box center [0, 0] width 0 height 0
click at [336, 370] on div at bounding box center [337, 366] width 241 height 11
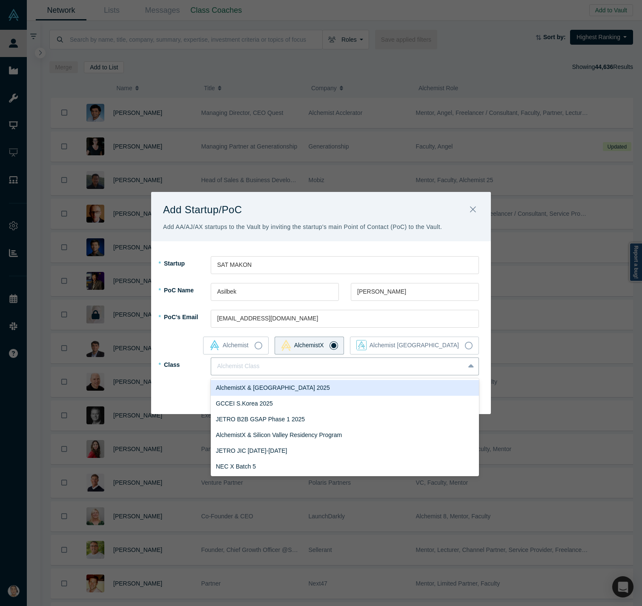
click at [329, 384] on div "AlchemistX & [GEOGRAPHIC_DATA] 2025" at bounding box center [345, 388] width 268 height 16
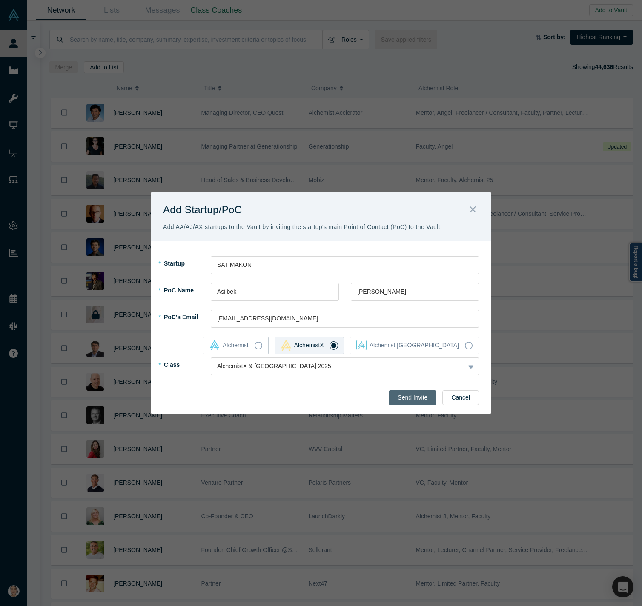
click at [403, 394] on button "Send Invite" at bounding box center [413, 397] width 48 height 15
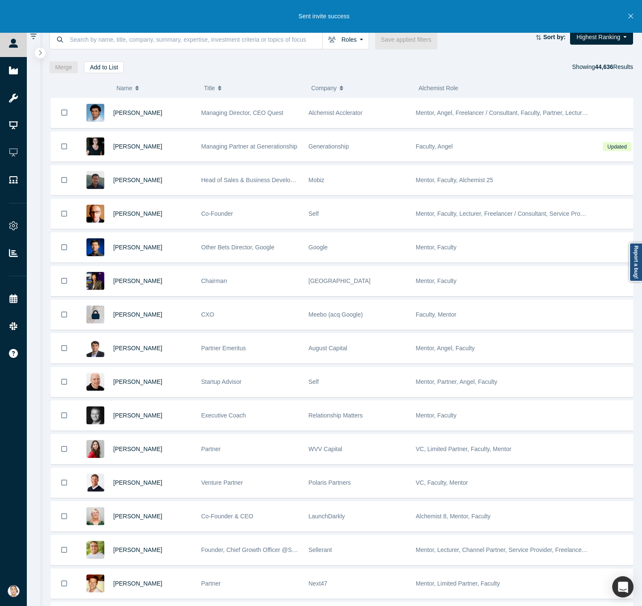
click at [493, 17] on icon "Close" at bounding box center [630, 16] width 5 height 8
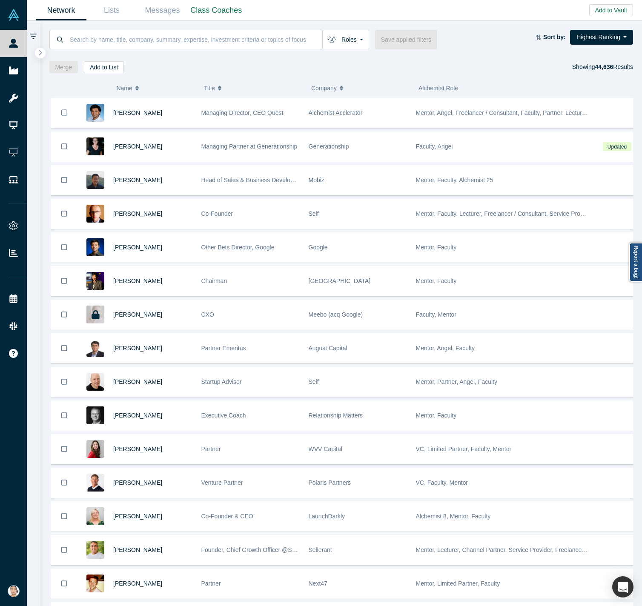
click at [493, 16] on div "Add to Vault Invite/Remind Contacts Invite Bulk Contacts Invite Startup/PoC" at bounding box center [614, 10] width 50 height 20
click at [493, 8] on button "Add to Vault" at bounding box center [611, 10] width 44 height 12
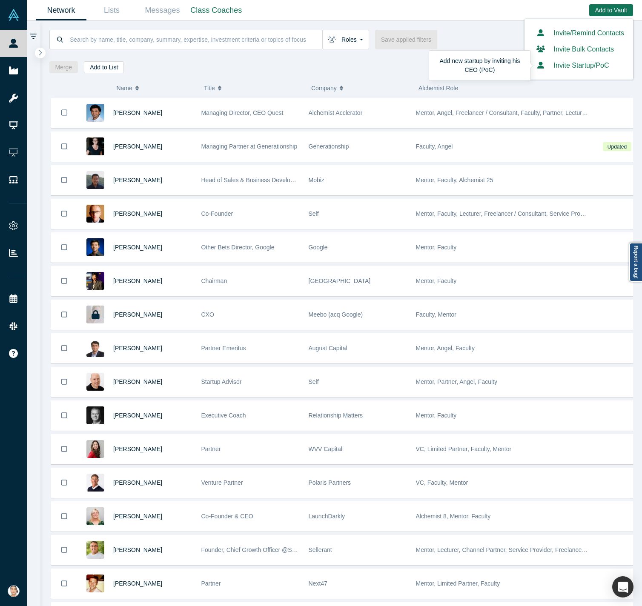
click at [493, 63] on button "Invite Startup/PoC" at bounding box center [571, 65] width 76 height 10
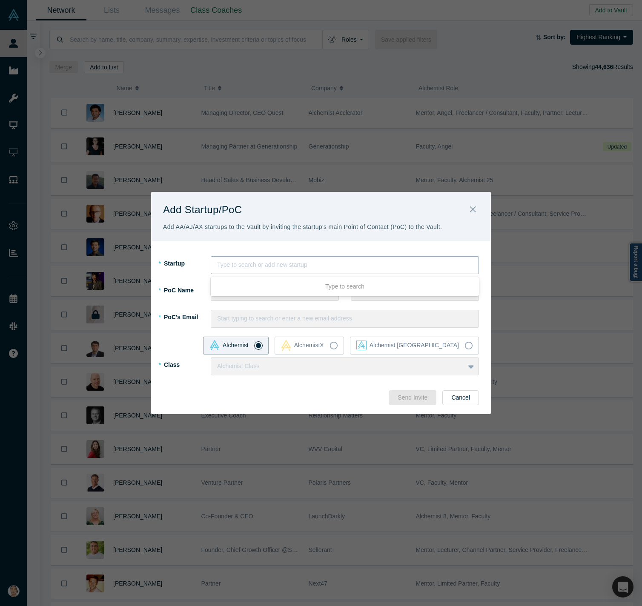
click at [245, 258] on div "Type to search or add new startup" at bounding box center [344, 265] width 267 height 14
type input "Zaiyo AI"
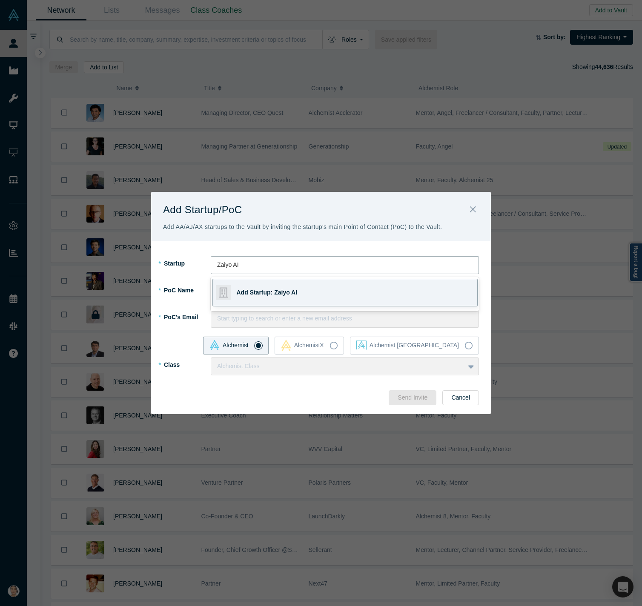
click at [284, 292] on span "Add Startup: Zaiyo AI" at bounding box center [267, 292] width 61 height 7
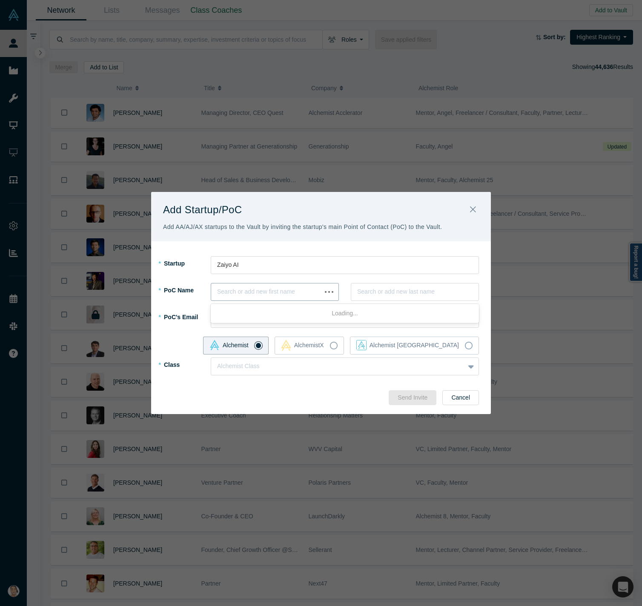
click at [292, 294] on div at bounding box center [266, 292] width 98 height 11
type input "[PERSON_NAME]"
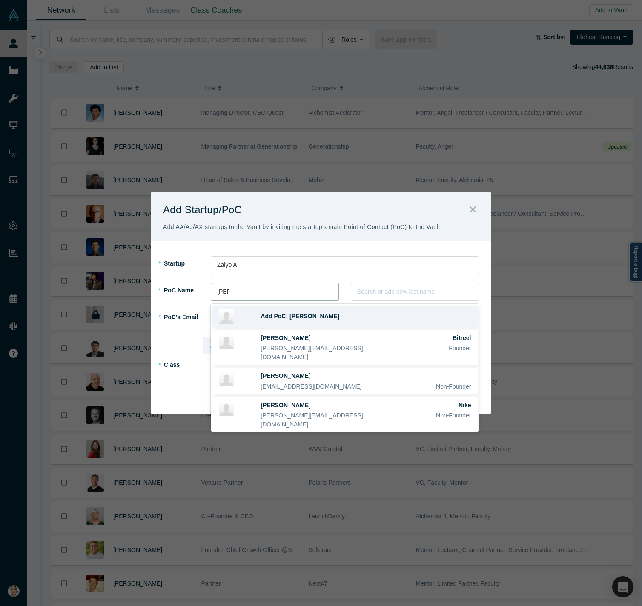
click at [302, 321] on div "Add PoC: [PERSON_NAME]" at bounding box center [366, 316] width 210 height 9
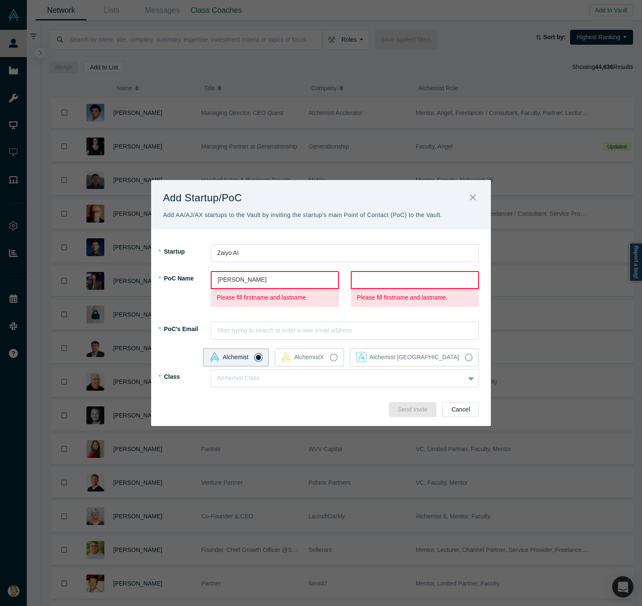
click at [390, 278] on div at bounding box center [415, 280] width 115 height 11
type input "[PERSON_NAME]"
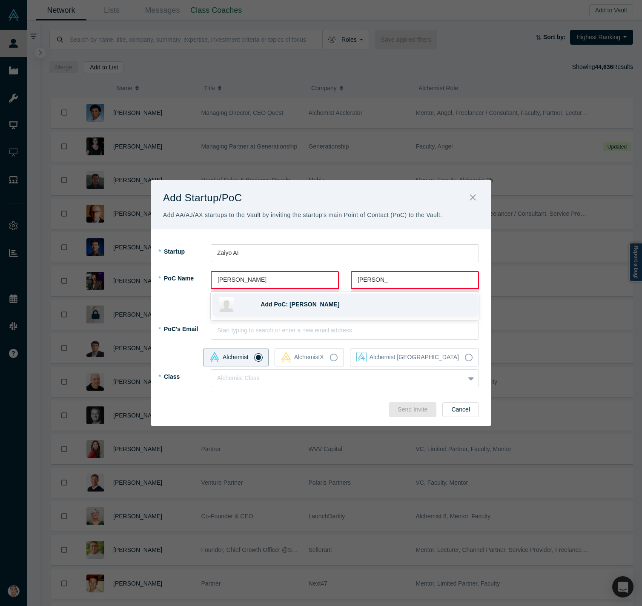
click at [378, 299] on div "Add PoC: [PERSON_NAME]" at bounding box center [344, 305] width 265 height 22
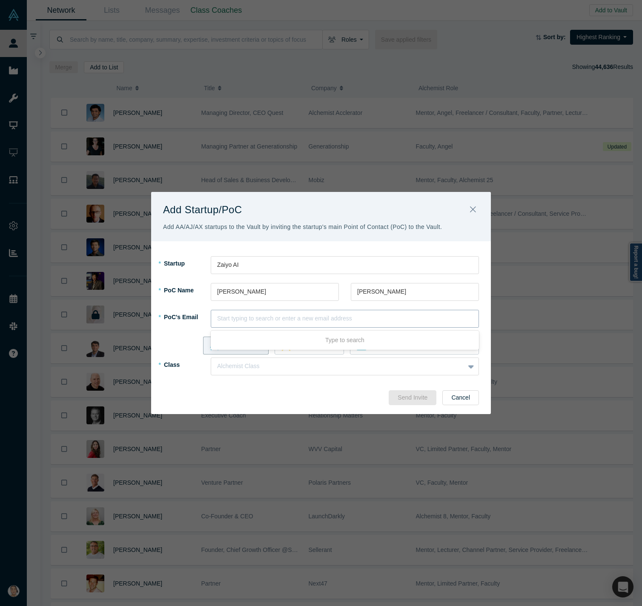
click at [343, 314] on div at bounding box center [344, 318] width 255 height 11
paste input "[EMAIL_ADDRESS][DOMAIN_NAME]"
type input "[EMAIL_ADDRESS][DOMAIN_NAME]"
click at [315, 344] on span "Add PoC: [EMAIL_ADDRESS][DOMAIN_NAME]" at bounding box center [327, 343] width 133 height 7
click at [324, 346] on div "AlchemistX" at bounding box center [302, 345] width 43 height 11
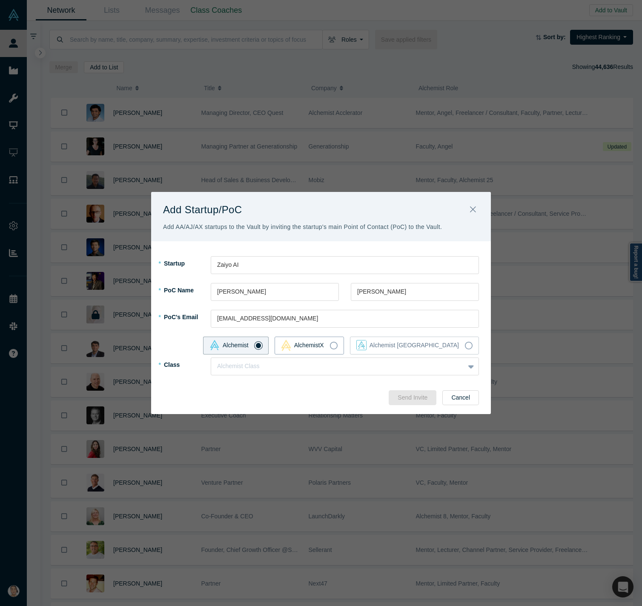
click at [0, 0] on input "AlchemistX" at bounding box center [0, 0] width 0 height 0
click at [353, 364] on div at bounding box center [329, 366] width 224 height 11
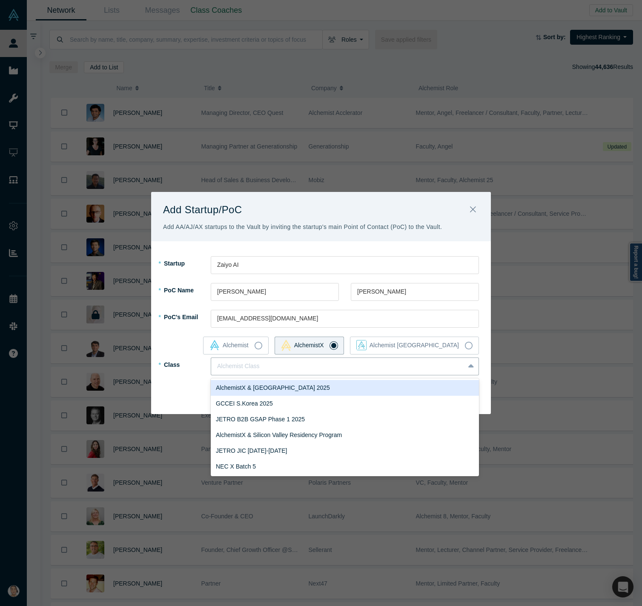
click at [342, 390] on div "AlchemistX & [GEOGRAPHIC_DATA] 2025" at bounding box center [345, 388] width 268 height 16
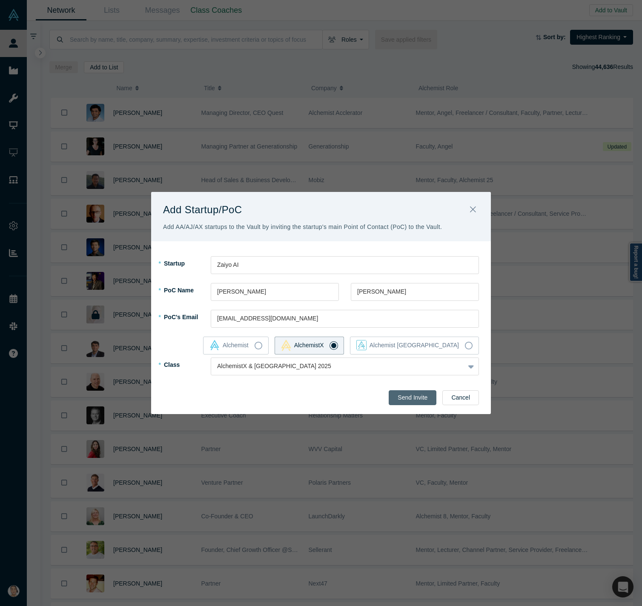
click at [412, 396] on button "Send Invite" at bounding box center [413, 397] width 48 height 15
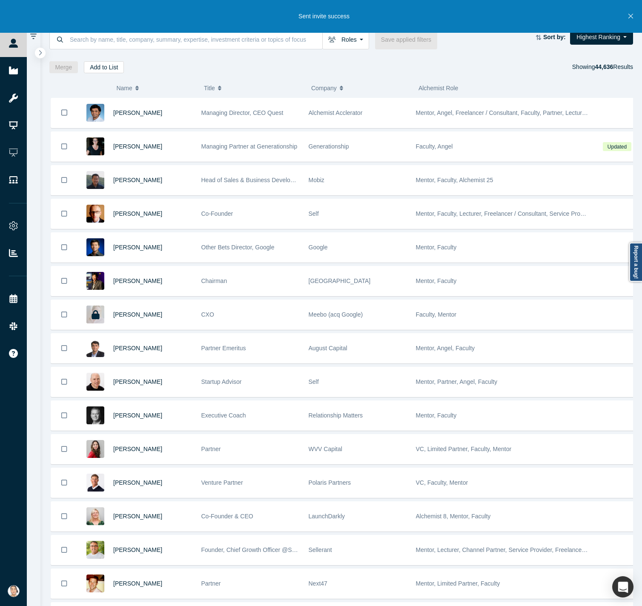
click at [493, 10] on button "Close" at bounding box center [630, 16] width 11 height 33
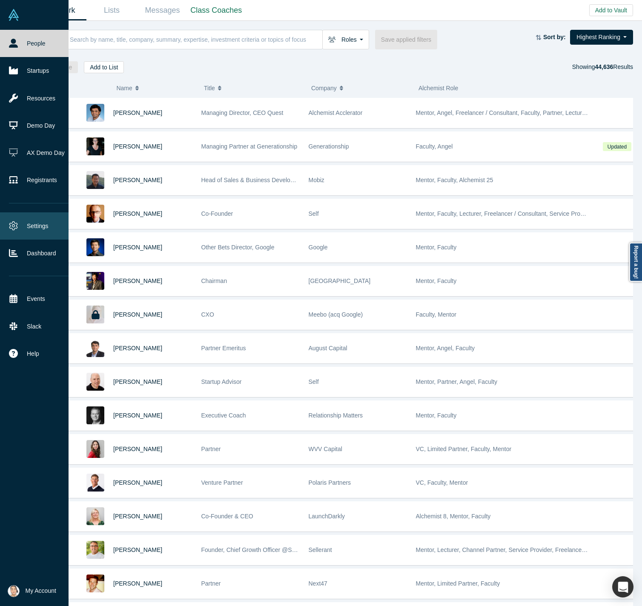
click at [37, 221] on link "Settings" at bounding box center [39, 225] width 78 height 27
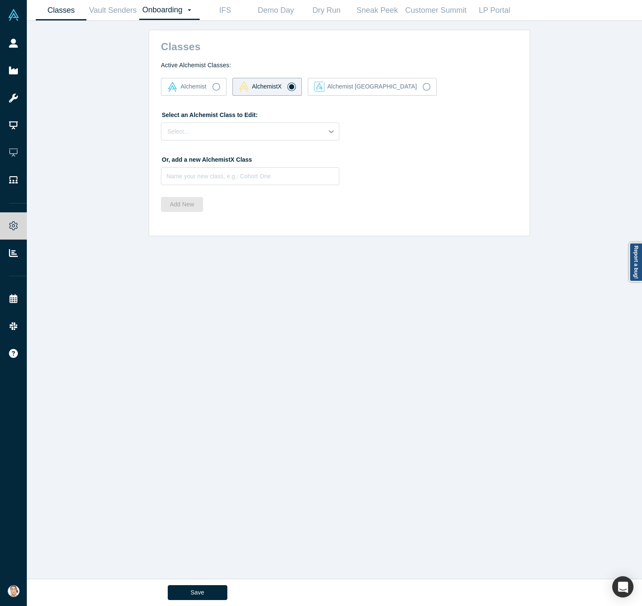
click at [181, 8] on link "Onboarding Dashboard Settings" at bounding box center [169, 10] width 60 height 20
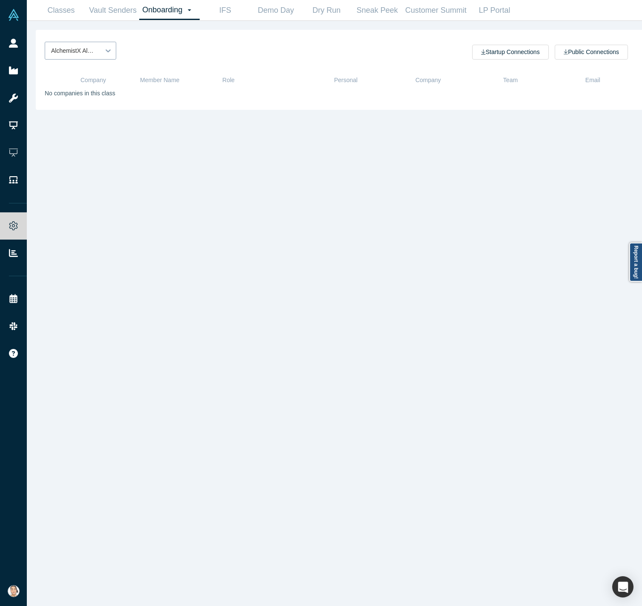
click at [106, 53] on icon at bounding box center [108, 50] width 9 height 9
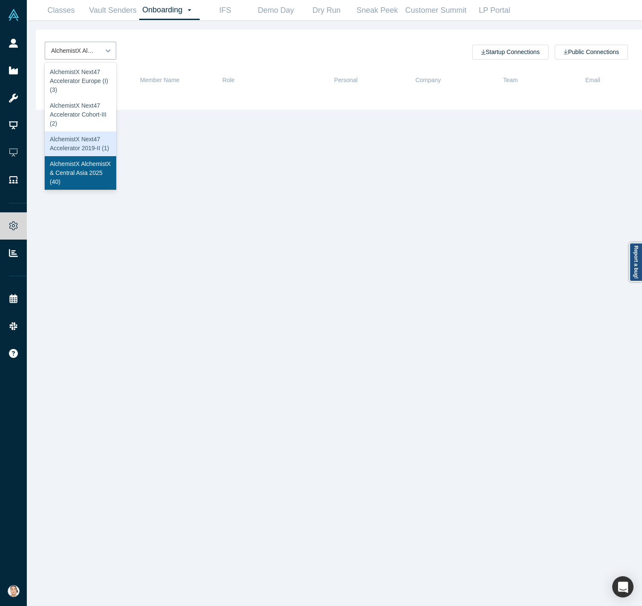
scroll to position [85, 0]
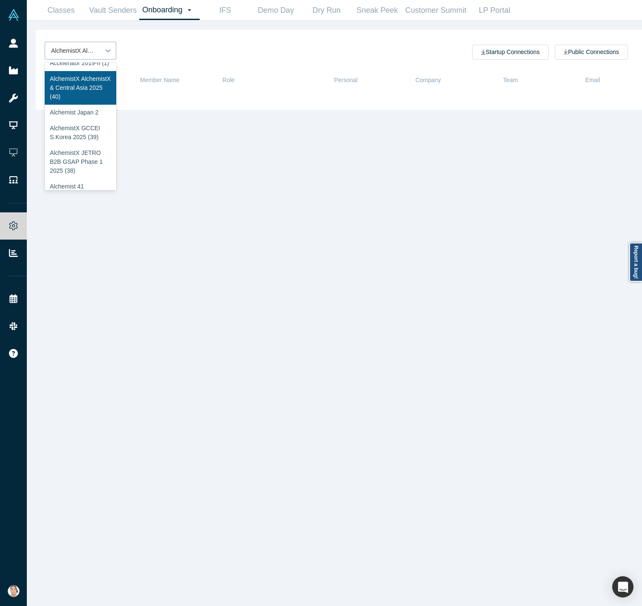
click at [85, 105] on div "AlchemistX AlchemistX & Central Asia 2025 (40)" at bounding box center [81, 88] width 72 height 34
